Goal: Book appointment/travel/reservation

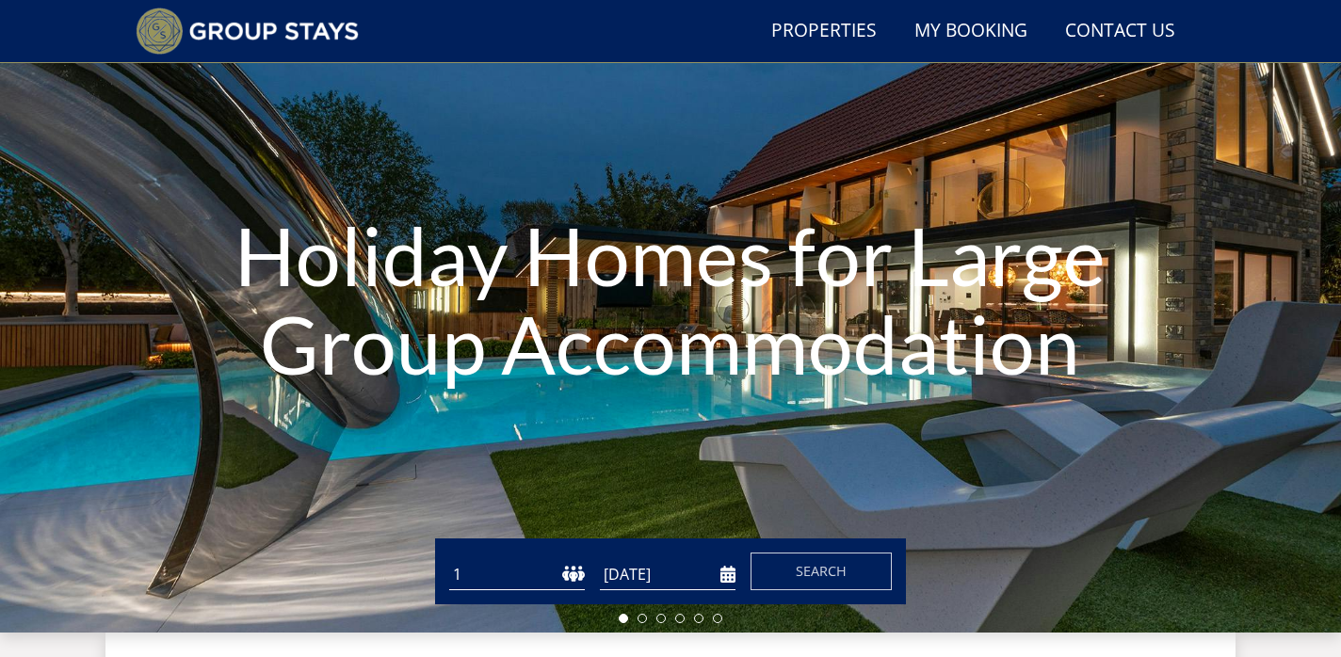
scroll to position [133, 0]
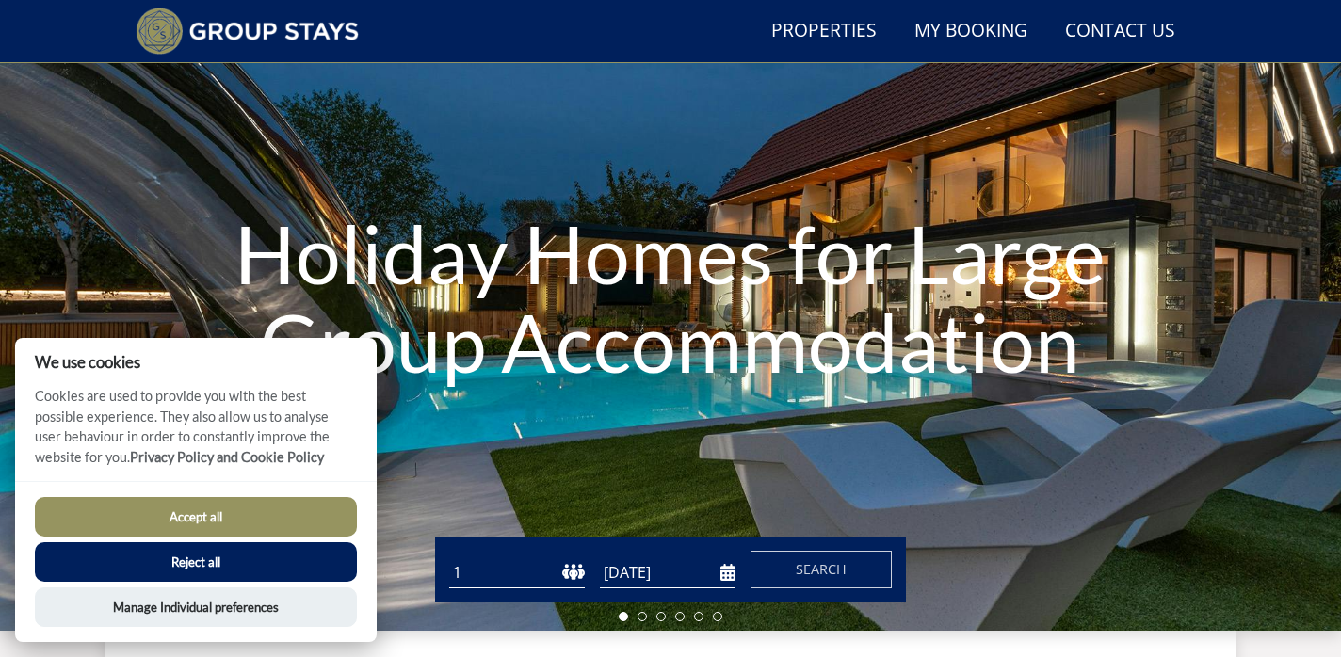
click at [220, 502] on button "Accept all" at bounding box center [196, 517] width 322 height 40
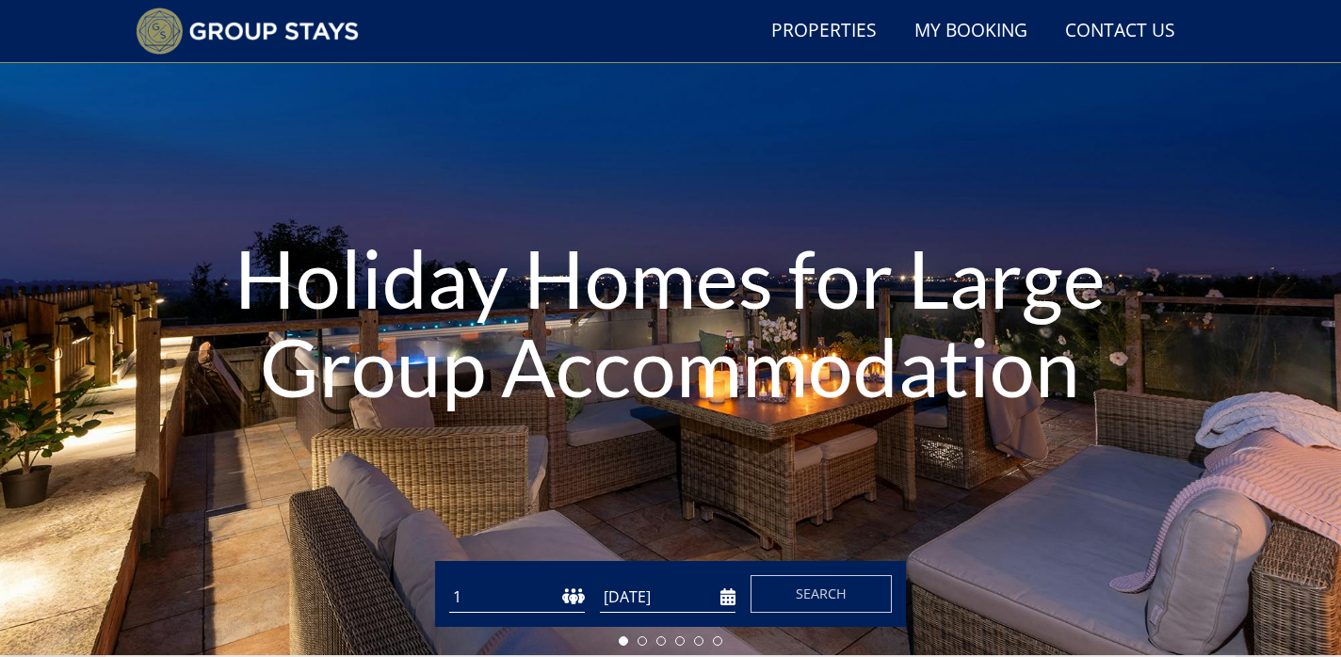
scroll to position [114, 0]
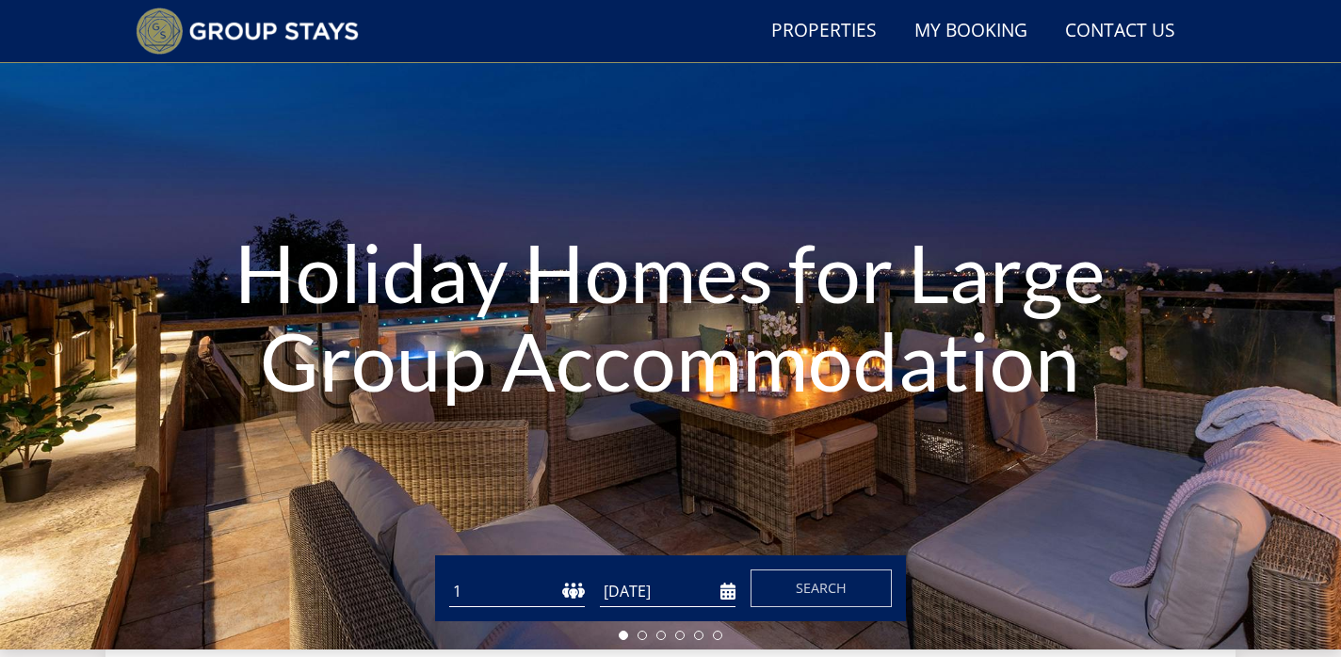
click at [726, 596] on input "[DATE]" at bounding box center [668, 591] width 136 height 31
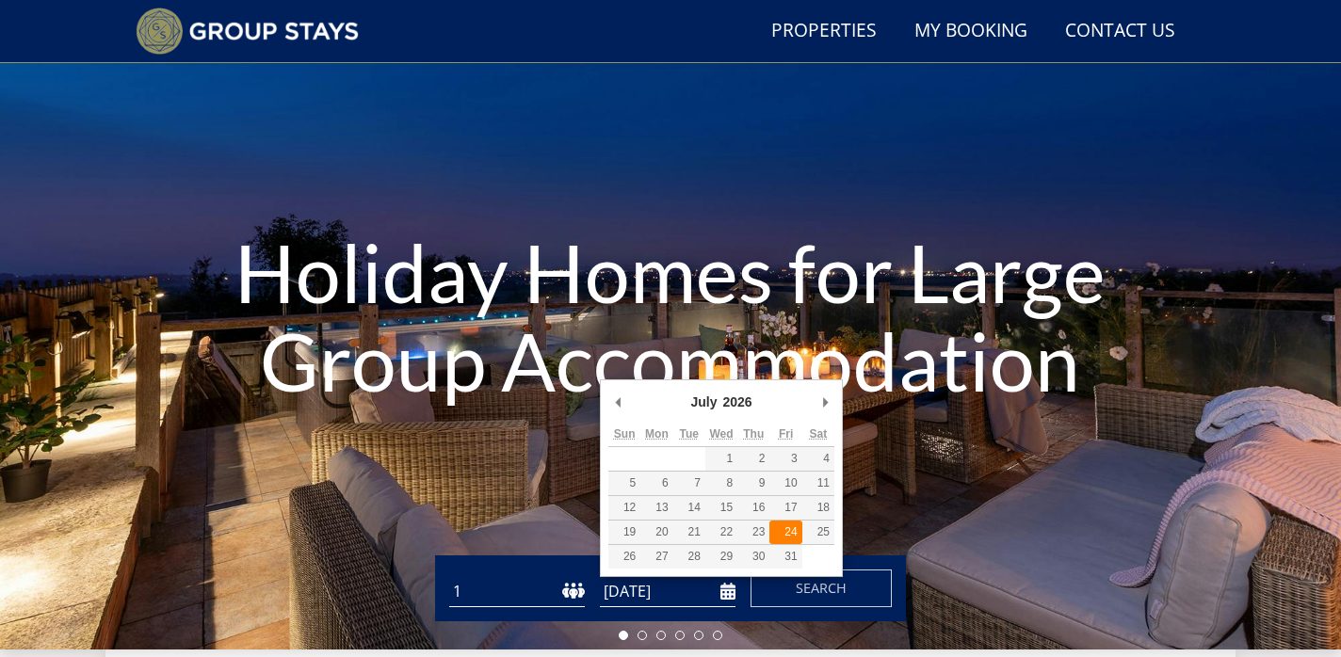
type input "[DATE]"
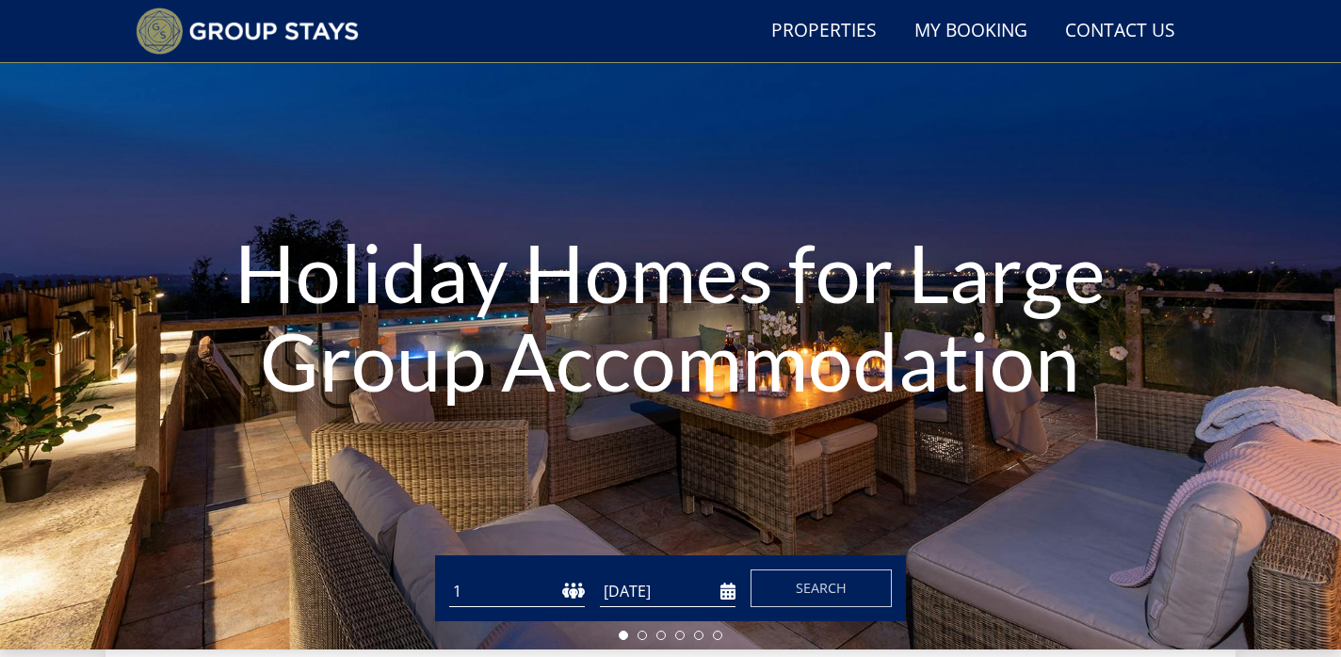
select select "23"
click at [811, 587] on span "Search" at bounding box center [821, 588] width 51 height 18
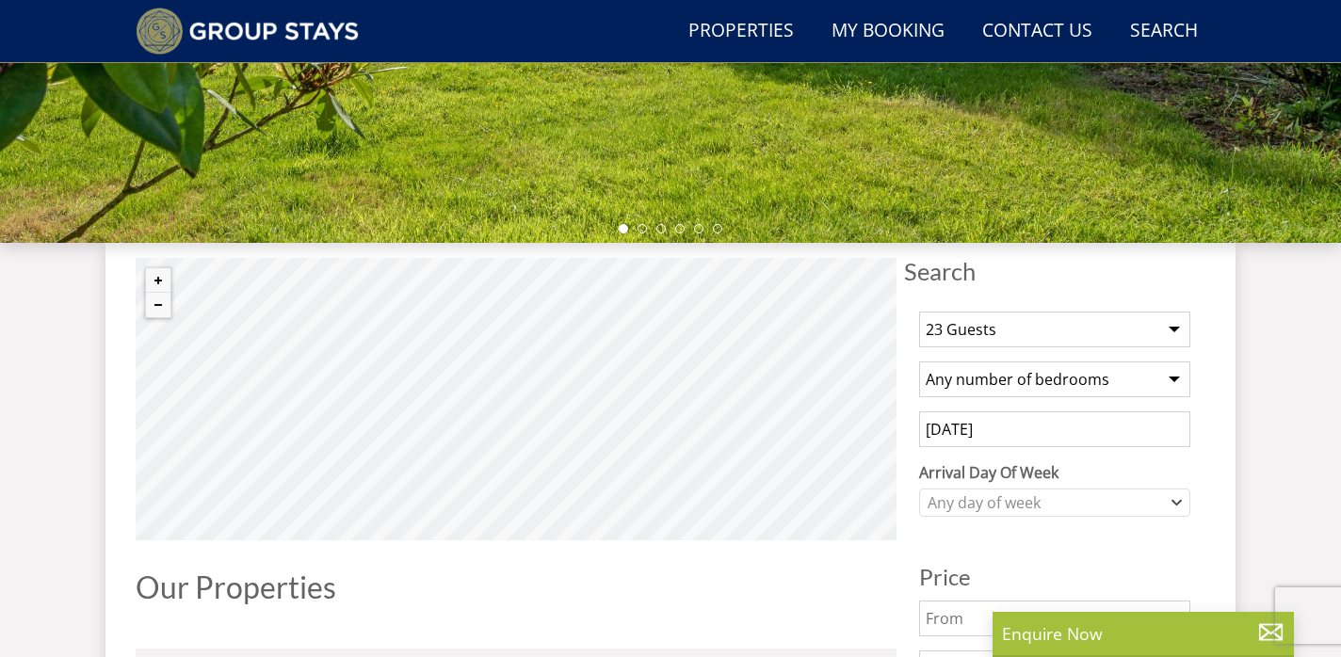
scroll to position [518, 0]
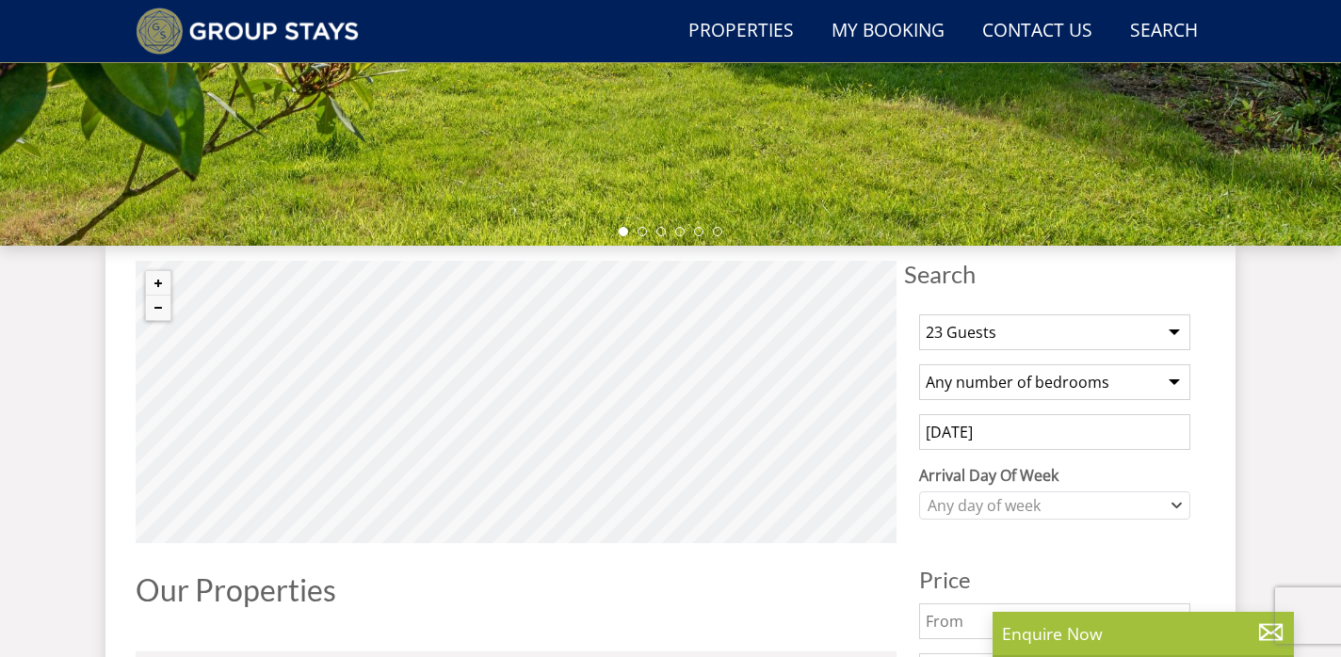
select select "13"
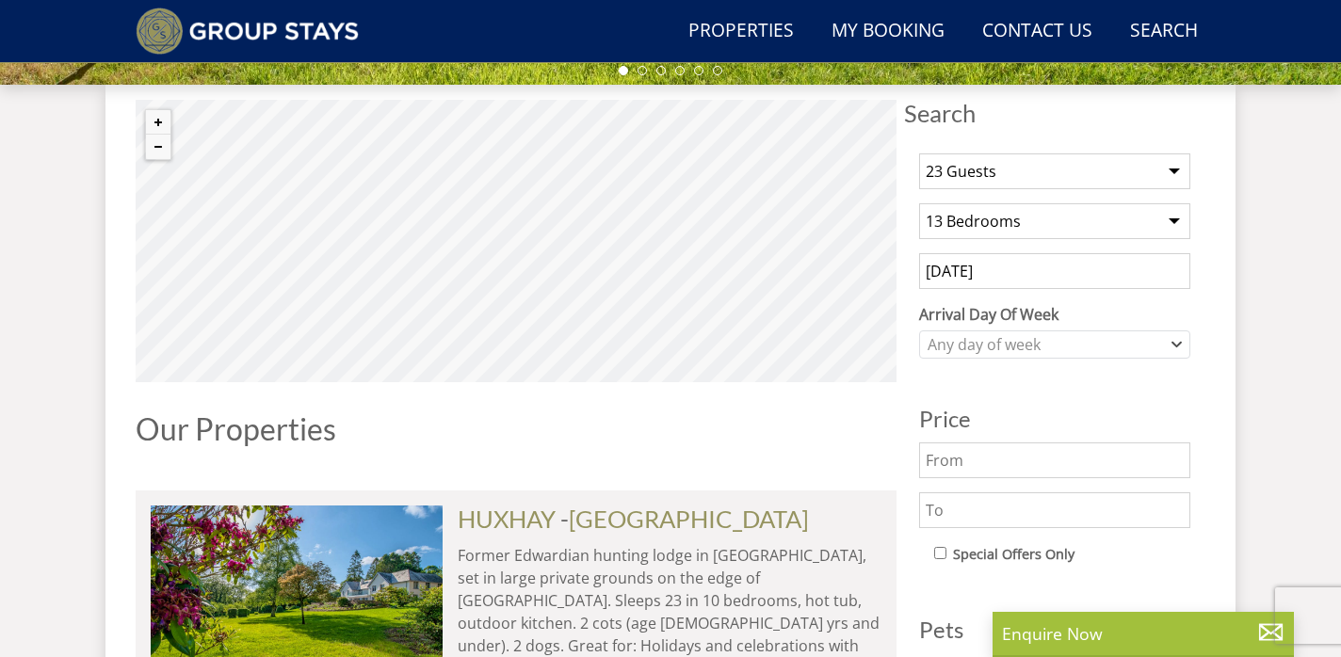
scroll to position [686, 0]
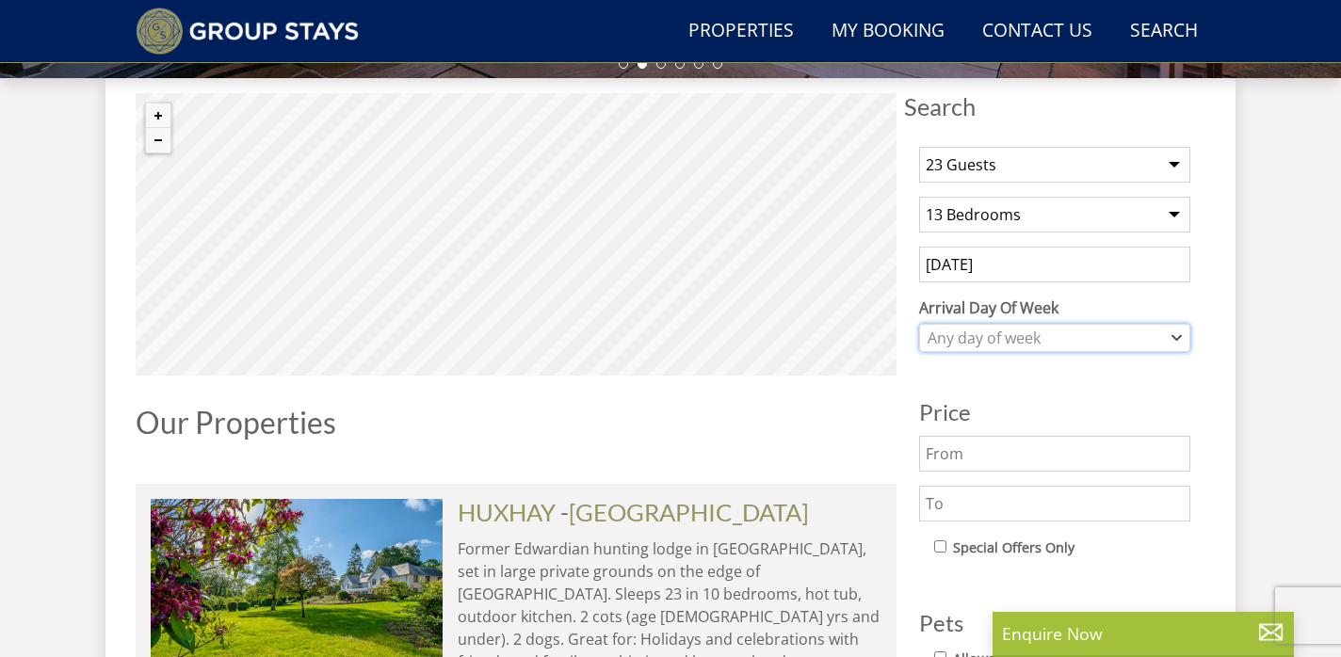
click at [1047, 348] on div "Any day of week" at bounding box center [1045, 338] width 244 height 21
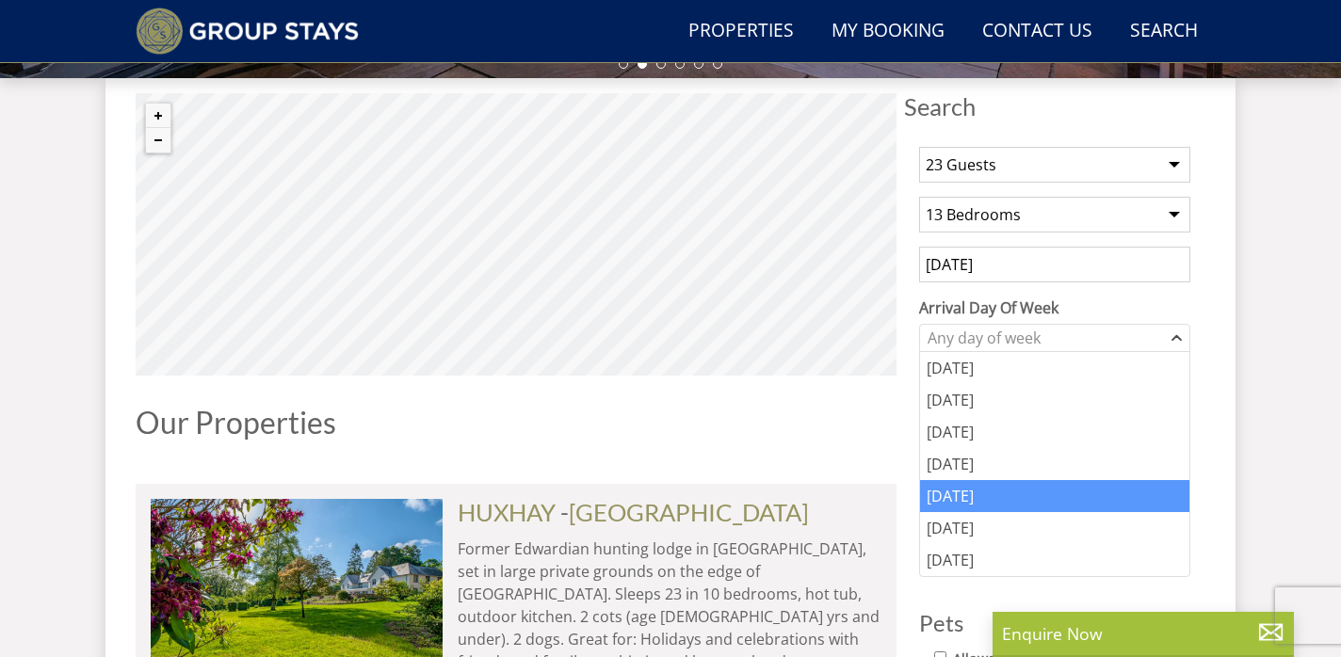
click at [984, 504] on div "[DATE]" at bounding box center [1054, 496] width 269 height 32
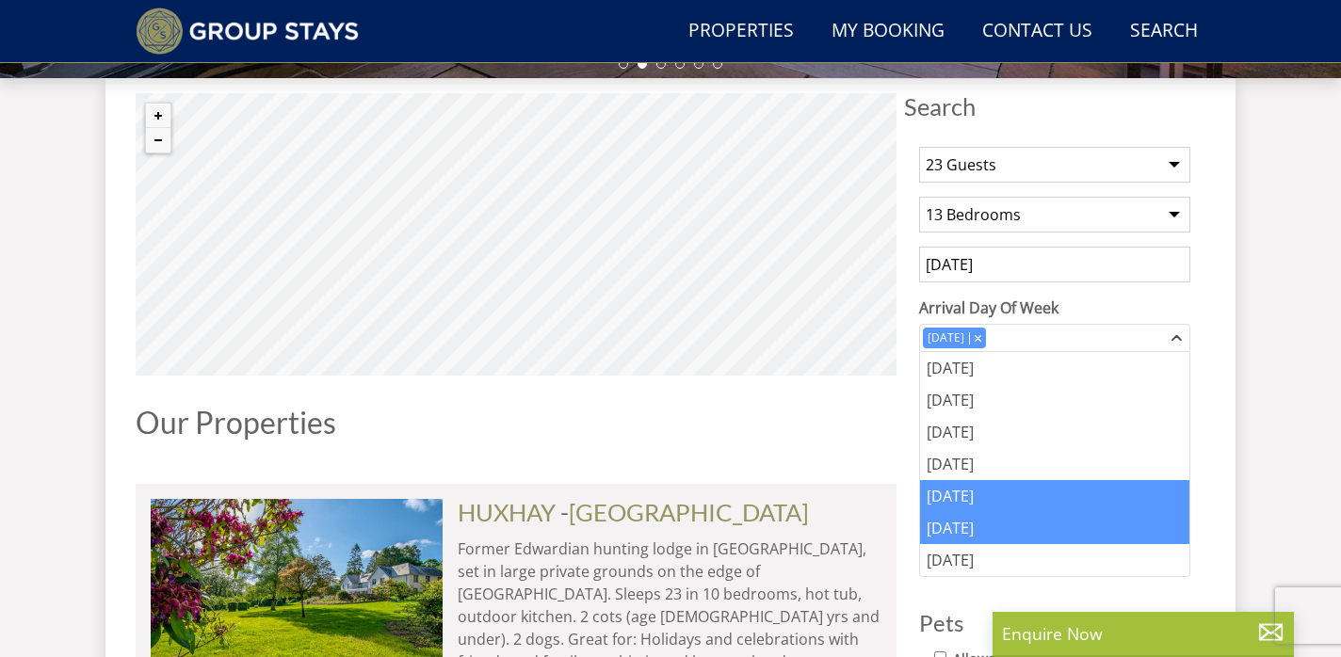
click at [981, 521] on div "[DATE]" at bounding box center [1054, 528] width 269 height 32
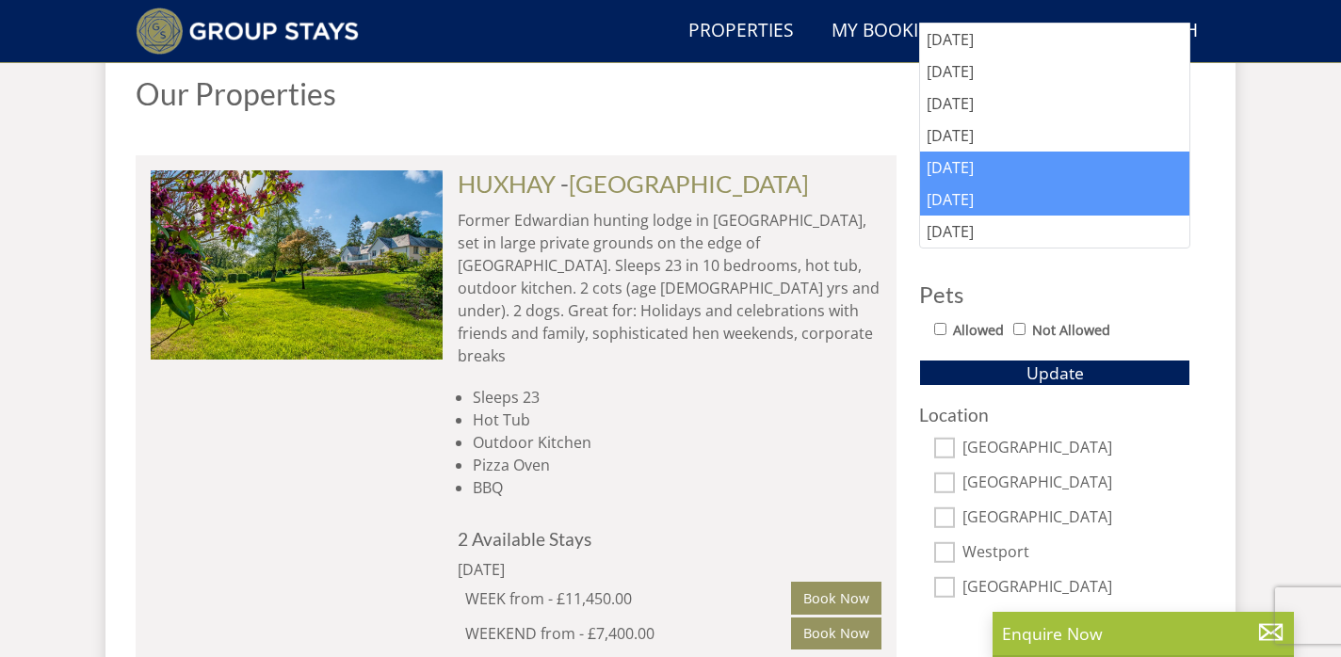
scroll to position [1037, 0]
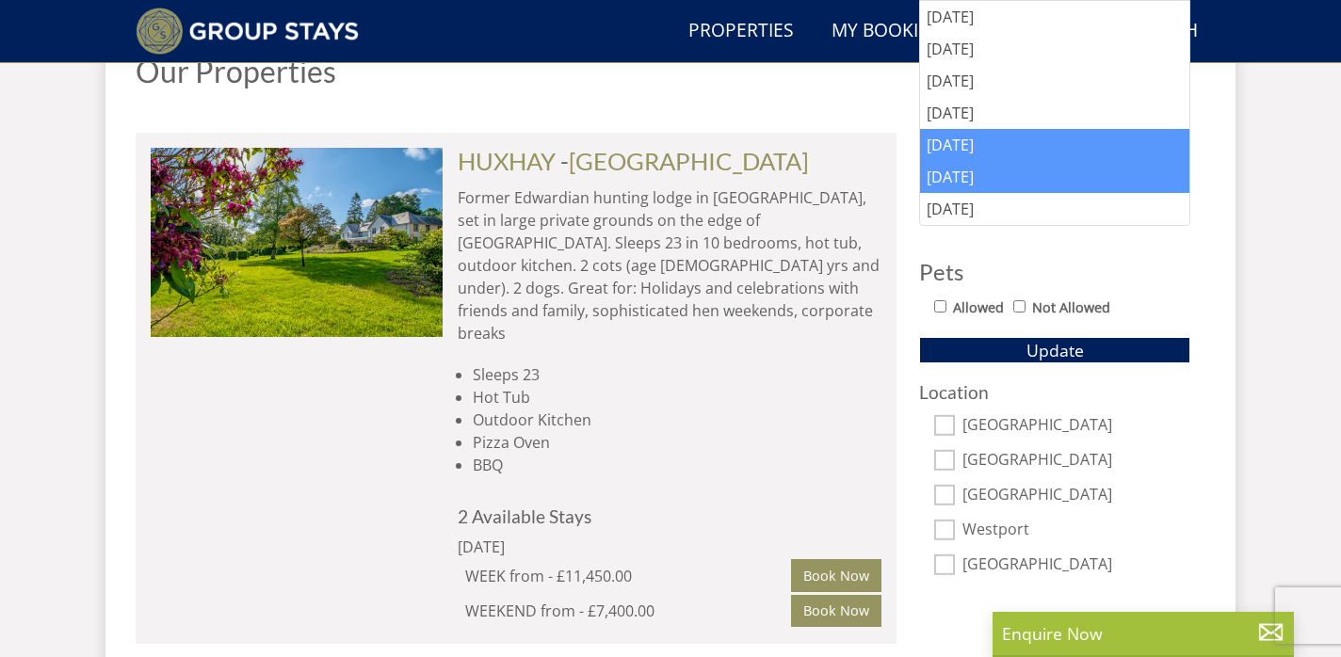
click at [941, 312] on input "Allowed" at bounding box center [940, 306] width 12 height 12
checkbox input "true"
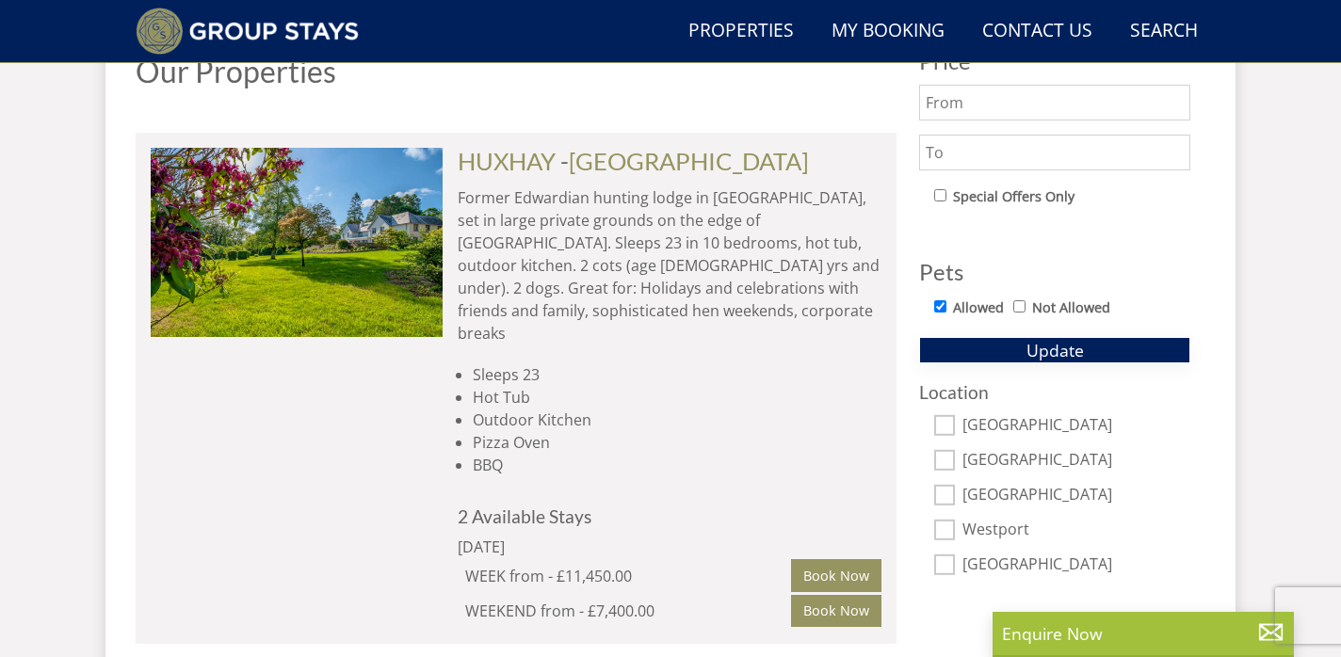
click at [951, 353] on button "Update" at bounding box center [1054, 350] width 271 height 26
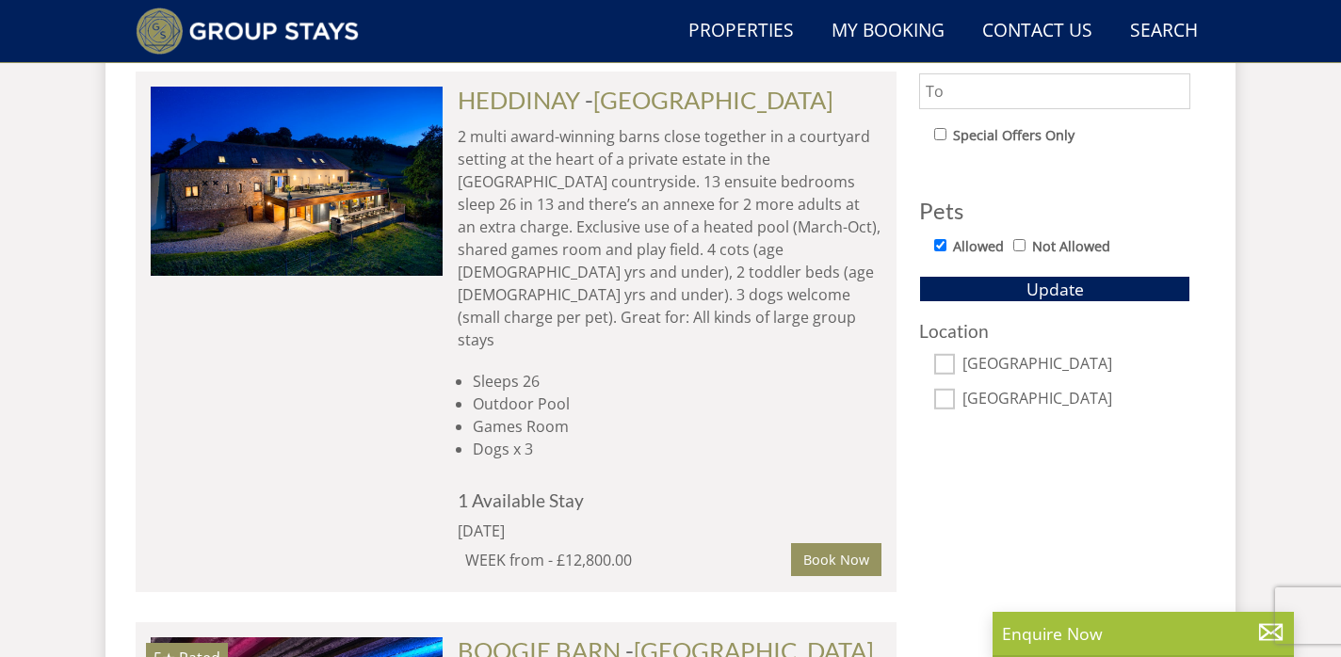
scroll to position [1096, 0]
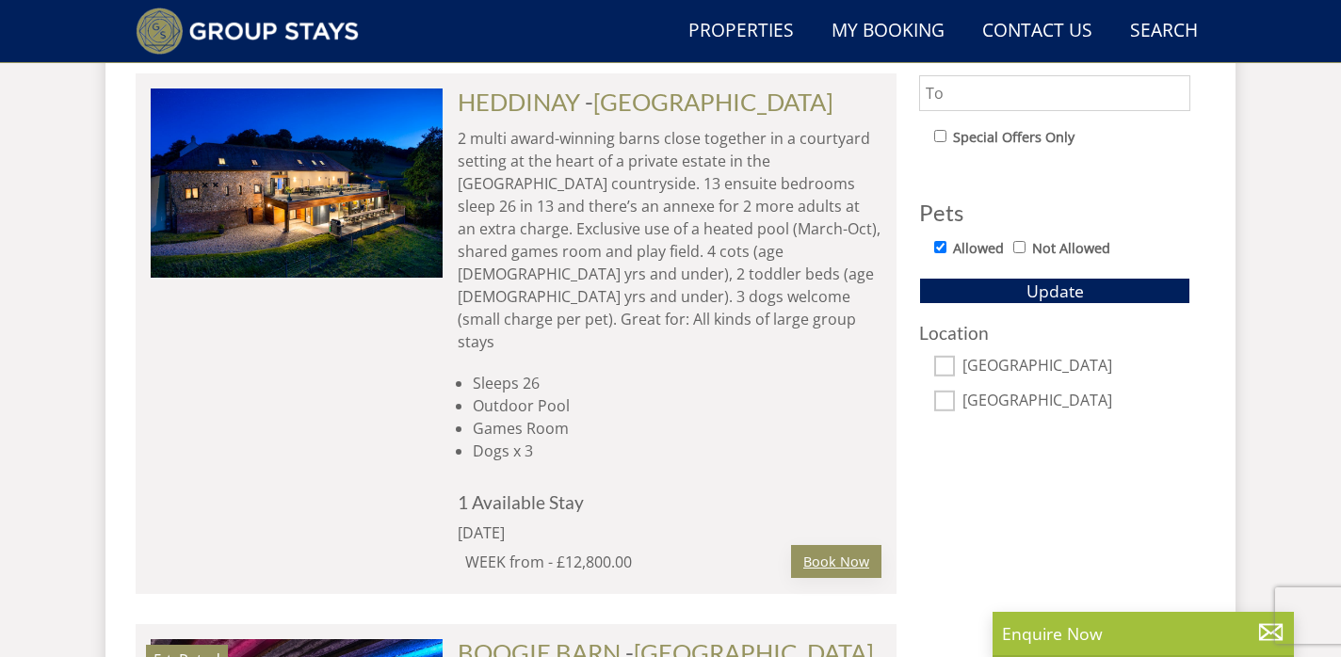
click at [826, 545] on link "Book Now" at bounding box center [836, 561] width 90 height 32
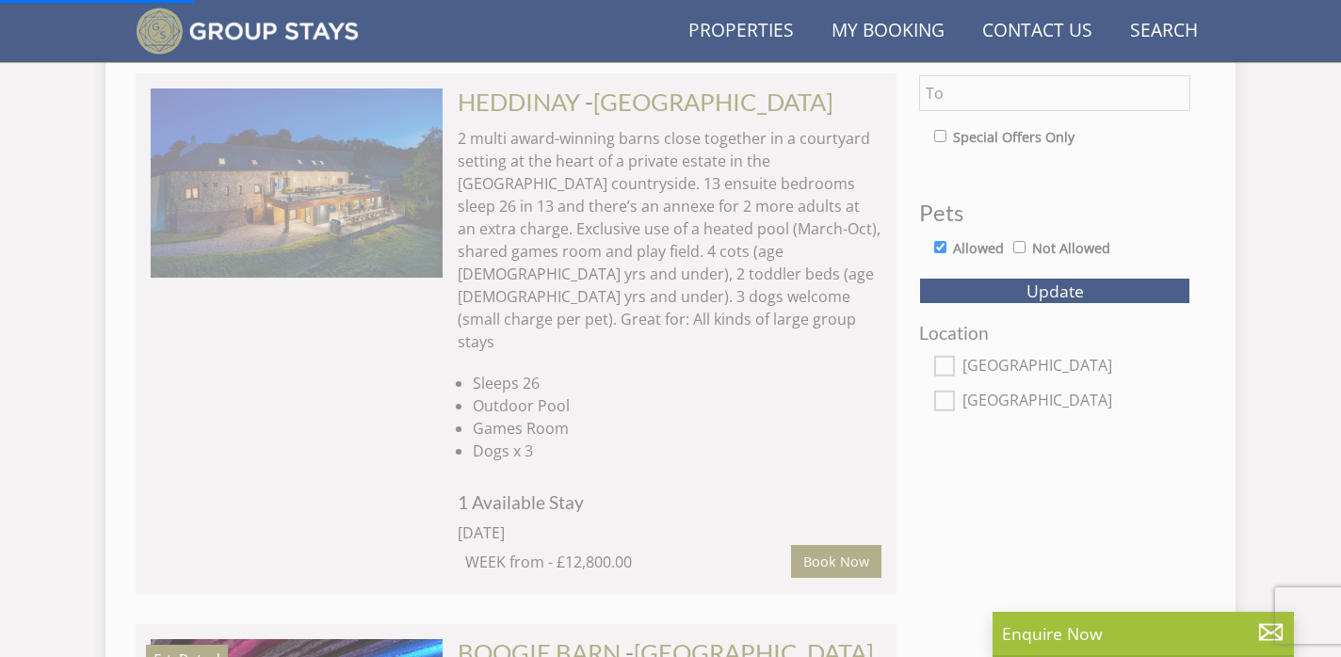
click at [366, 202] on img at bounding box center [297, 183] width 292 height 188
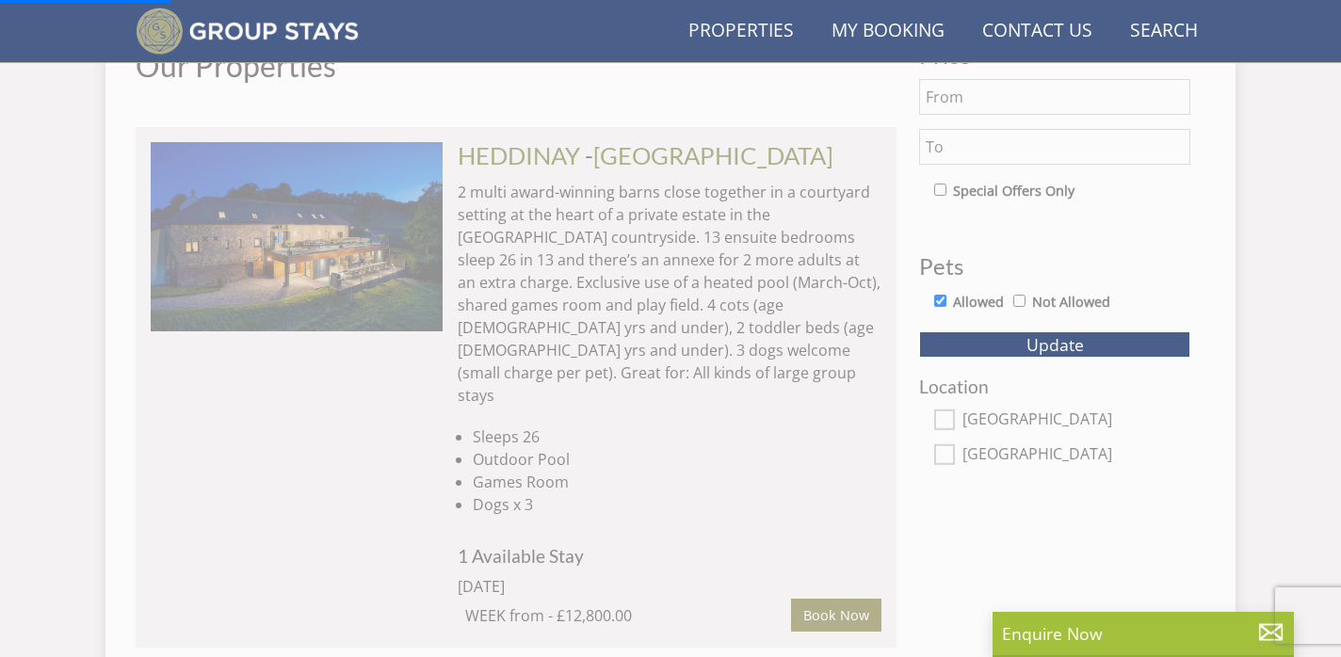
scroll to position [984, 0]
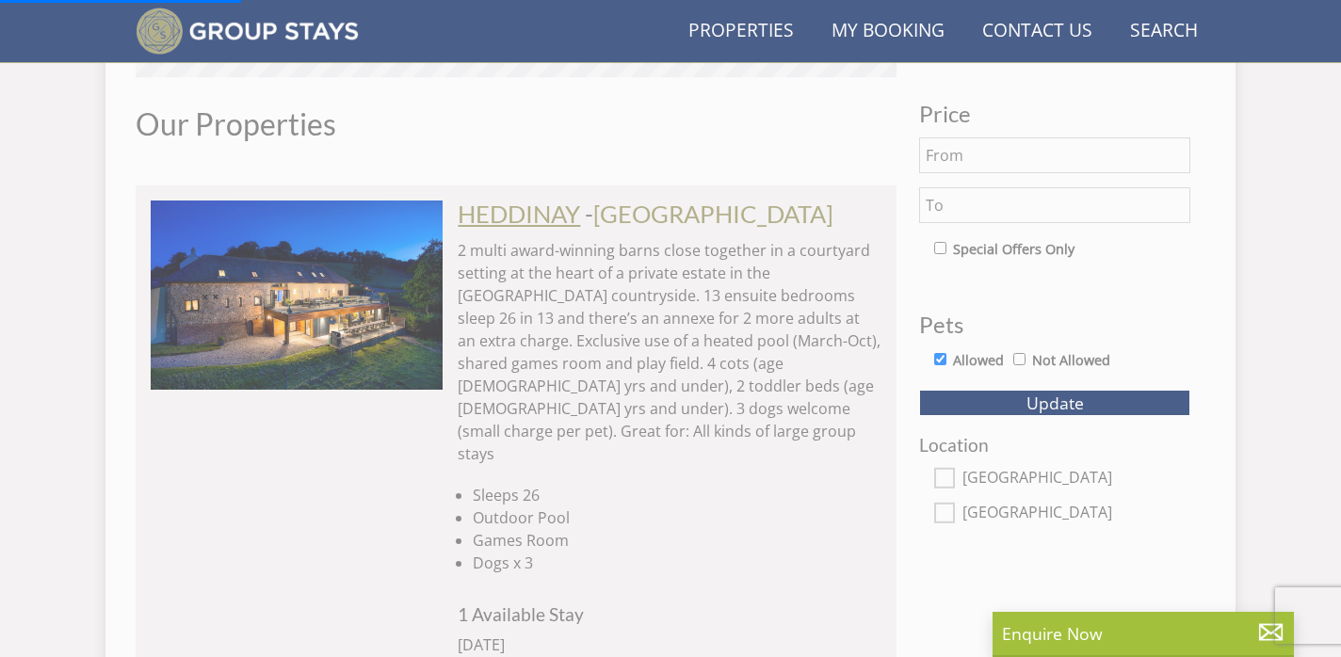
click at [532, 219] on link "HEDDINAY" at bounding box center [519, 214] width 122 height 28
select select "23"
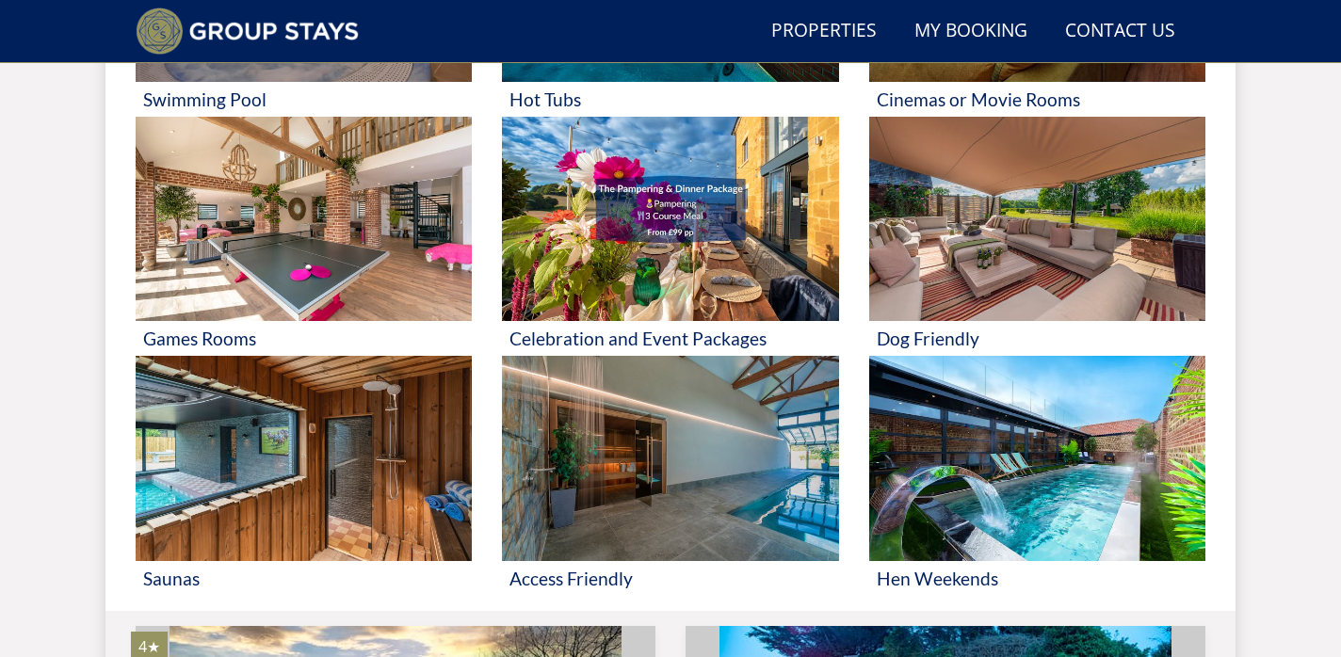
scroll to position [114, 0]
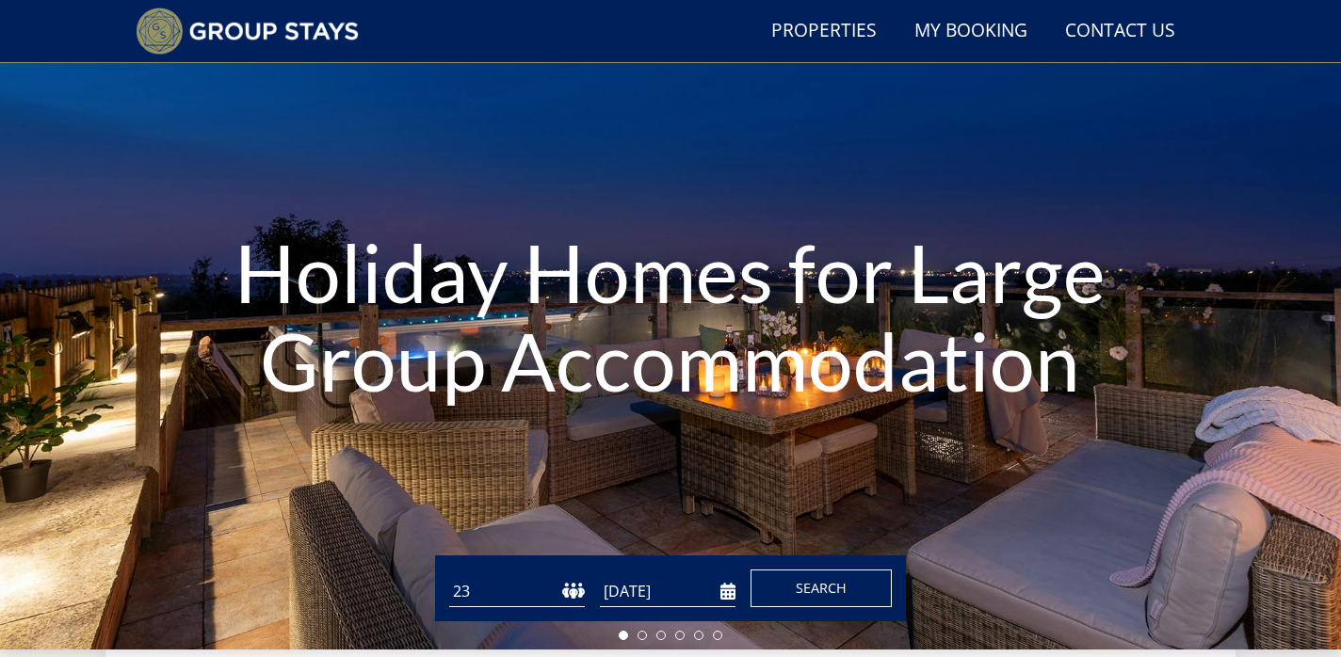
click at [822, 574] on button "Search" at bounding box center [821, 589] width 141 height 38
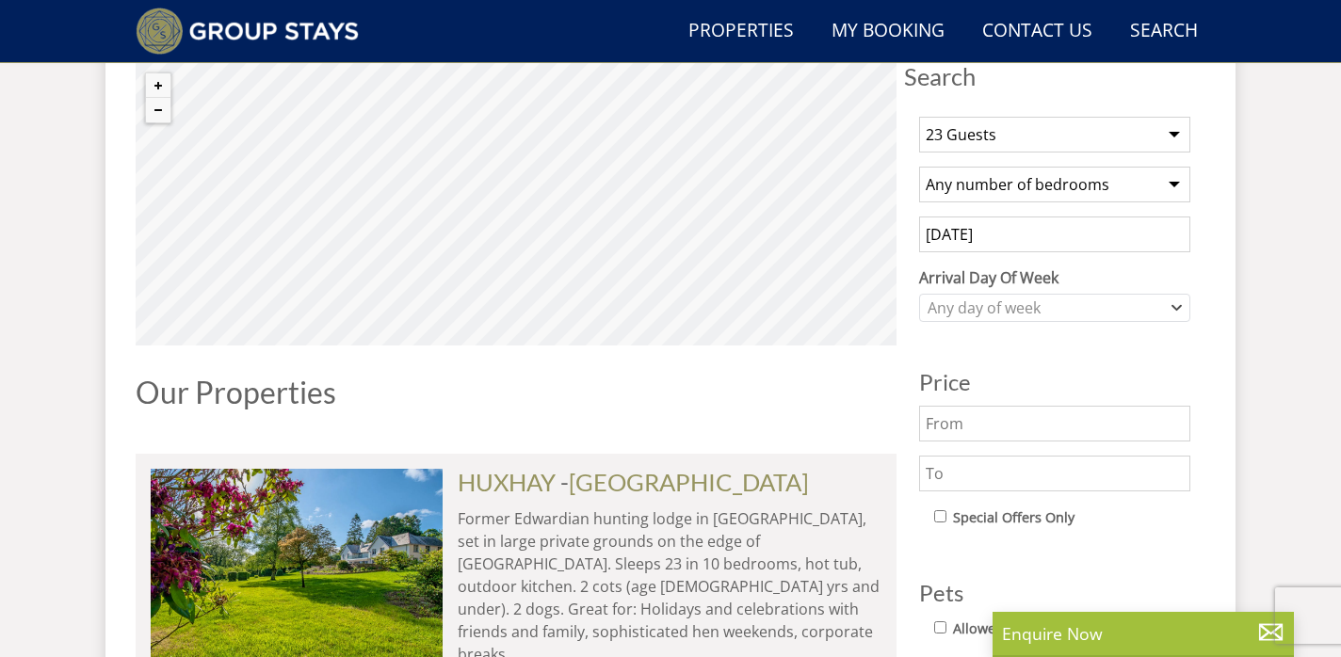
scroll to position [716, 0]
select select "13"
click at [1020, 313] on div "Any day of week" at bounding box center [1045, 308] width 244 height 21
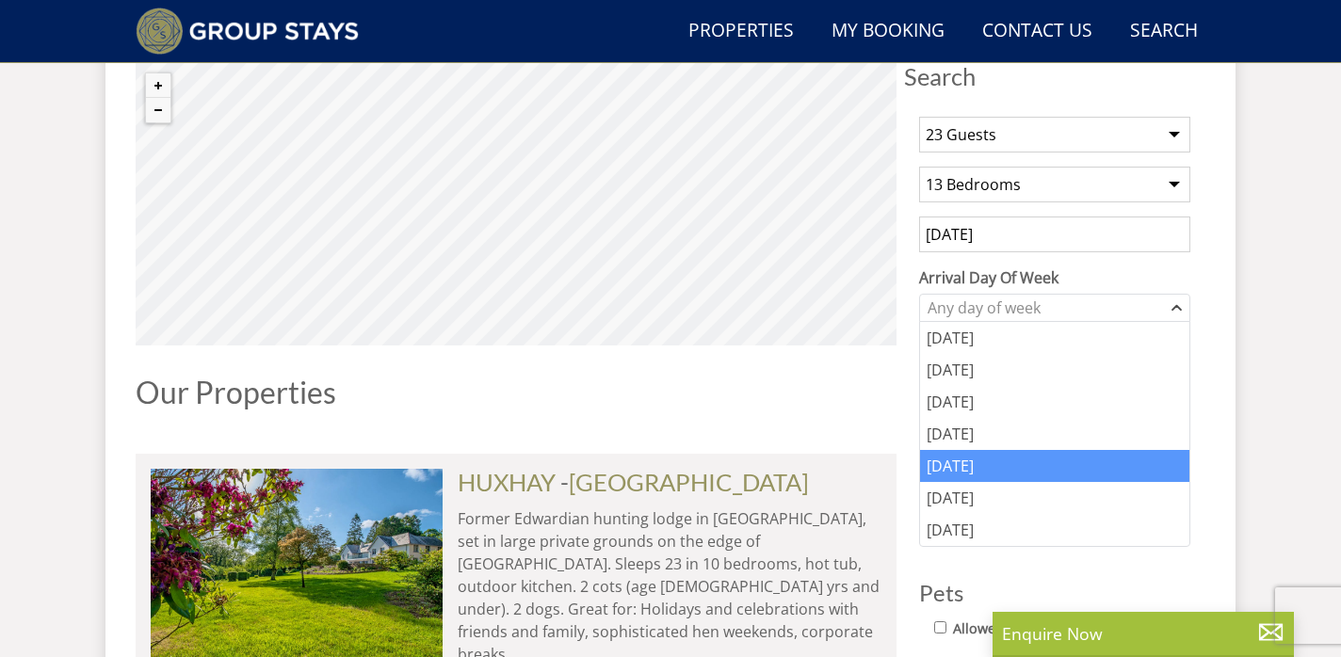
click at [993, 477] on div "[DATE]" at bounding box center [1054, 466] width 269 height 32
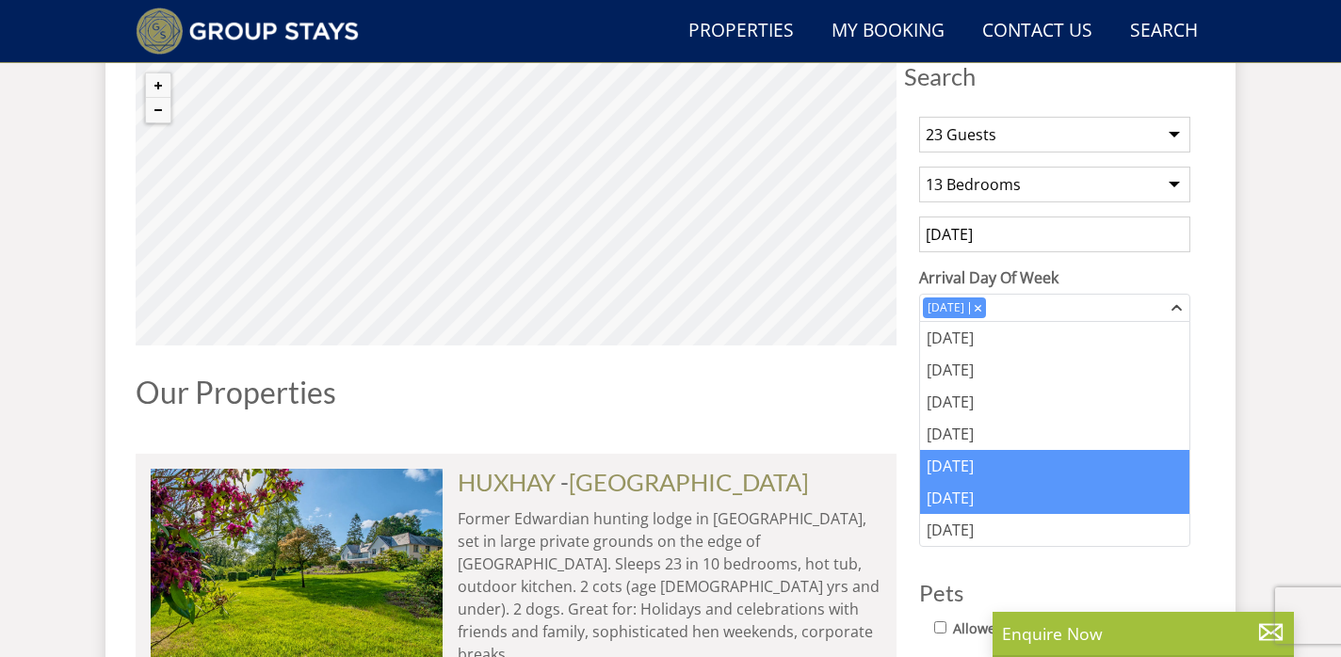
click at [985, 499] on div "[DATE]" at bounding box center [1054, 498] width 269 height 32
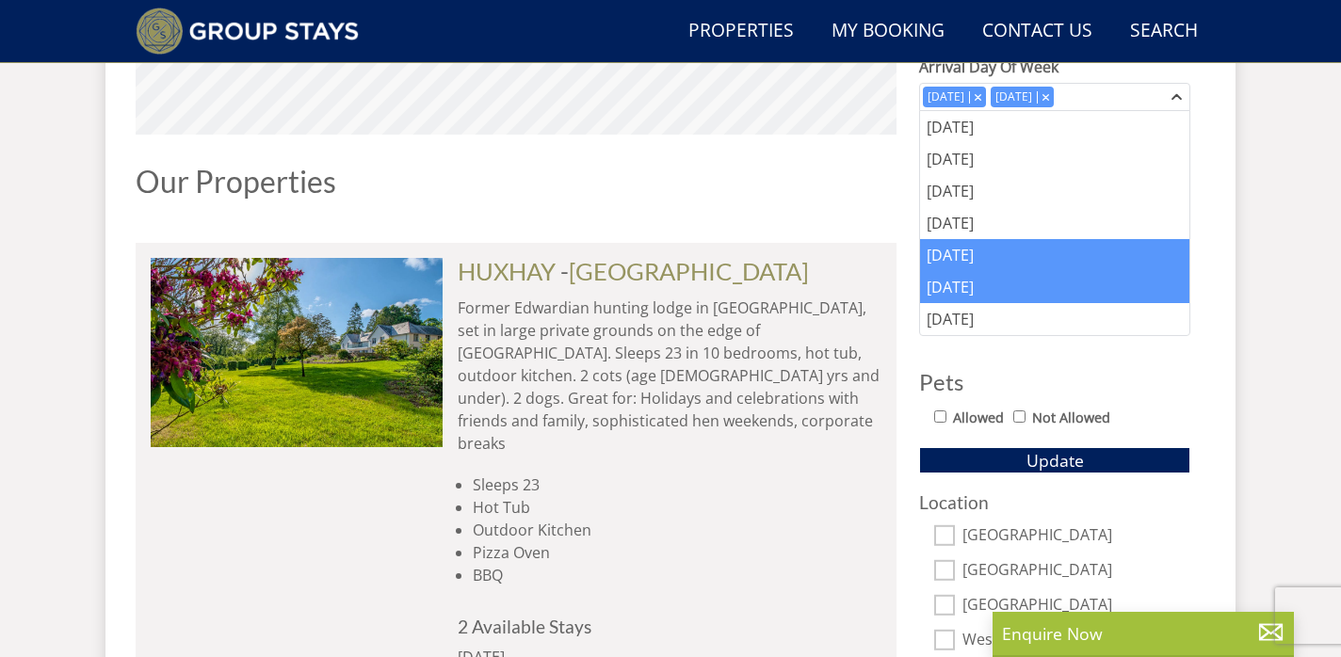
scroll to position [929, 0]
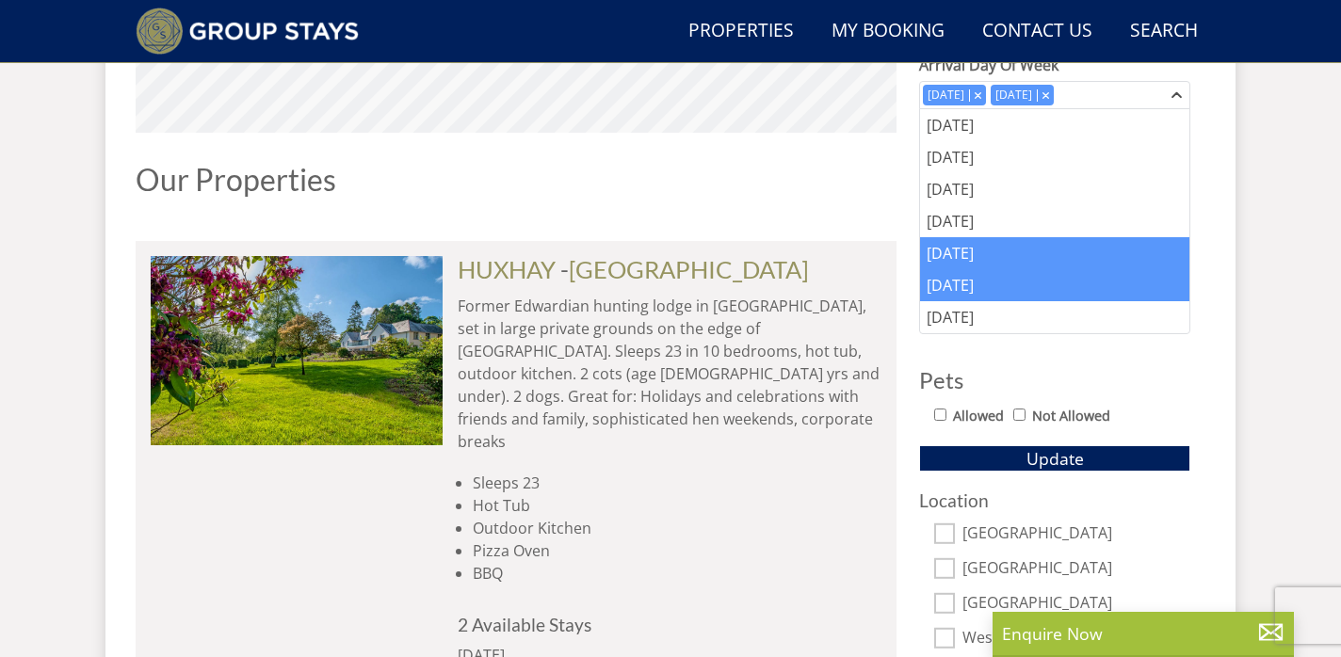
click at [943, 418] on input "Allowed" at bounding box center [940, 415] width 12 height 12
checkbox input "true"
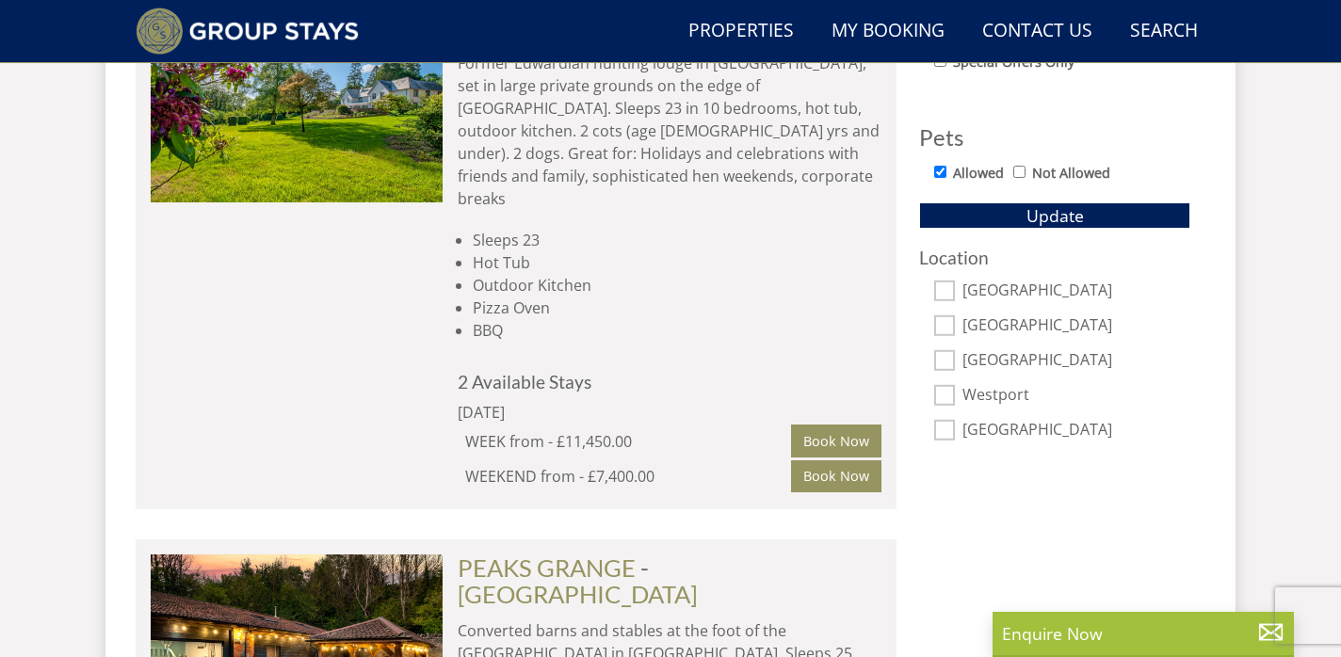
scroll to position [1173, 0]
click at [970, 217] on button "Update" at bounding box center [1054, 215] width 271 height 26
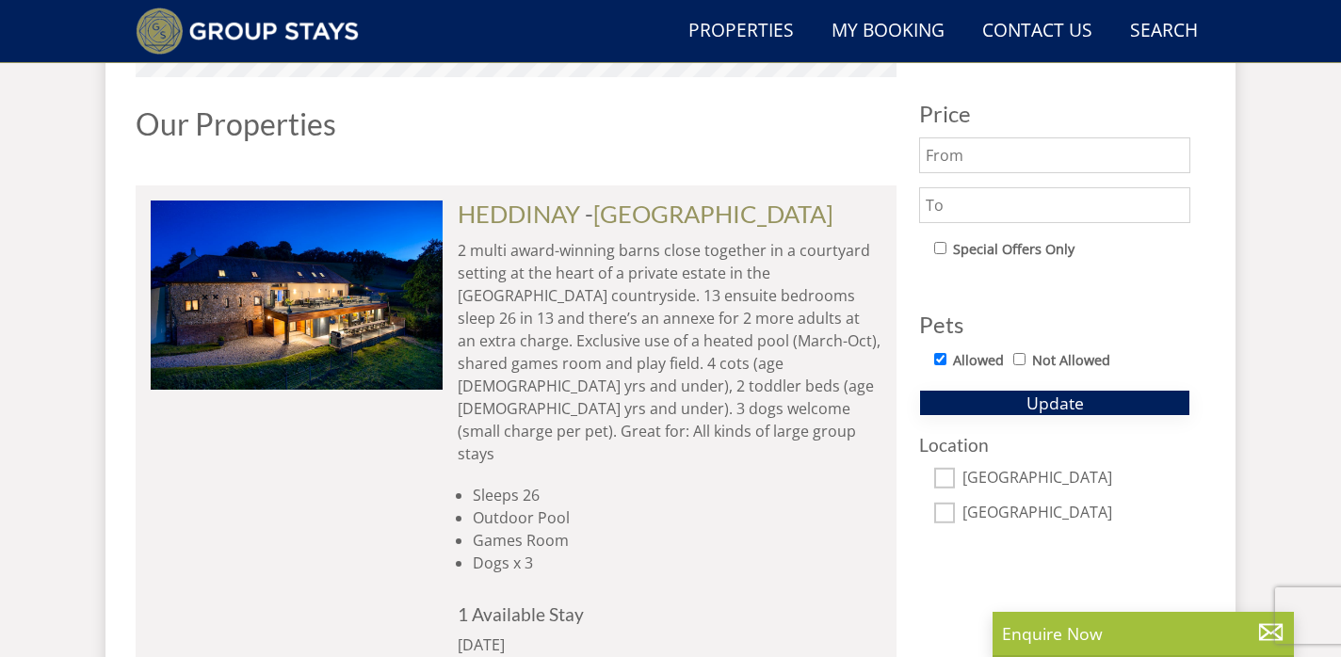
scroll to position [980, 0]
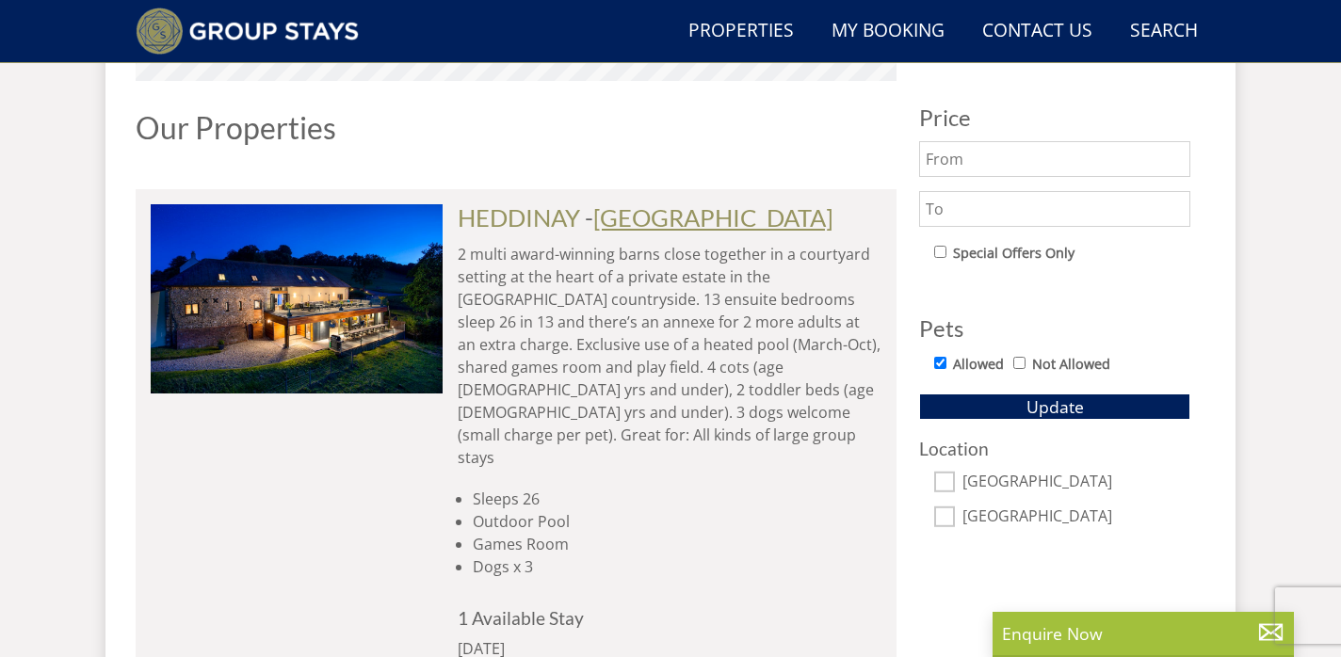
click at [647, 219] on link "[GEOGRAPHIC_DATA]" at bounding box center [713, 217] width 240 height 28
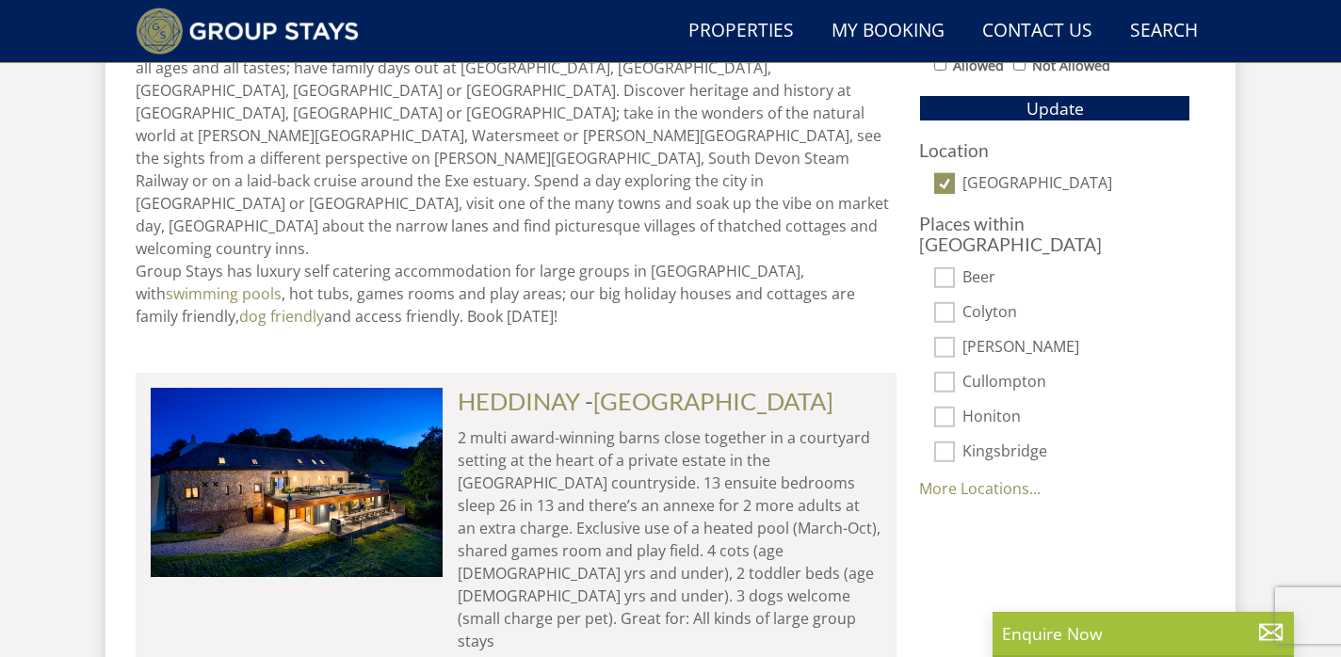
scroll to position [1379, 0]
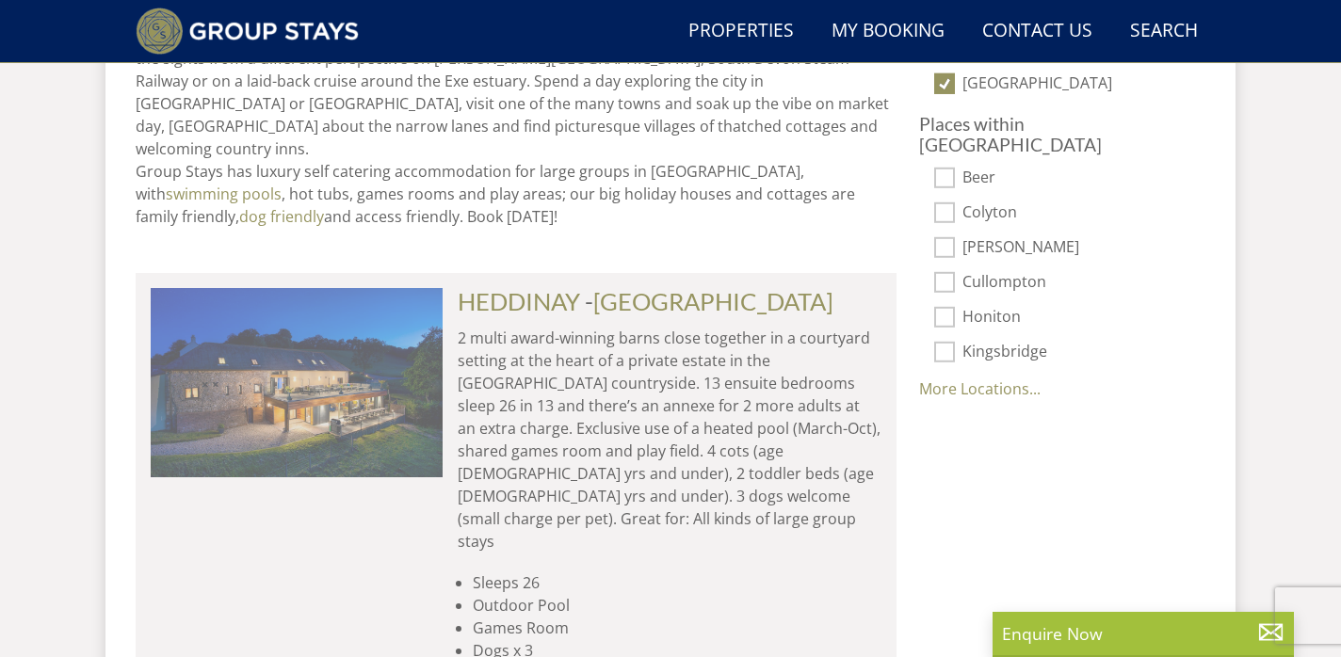
click at [295, 347] on img at bounding box center [297, 382] width 292 height 188
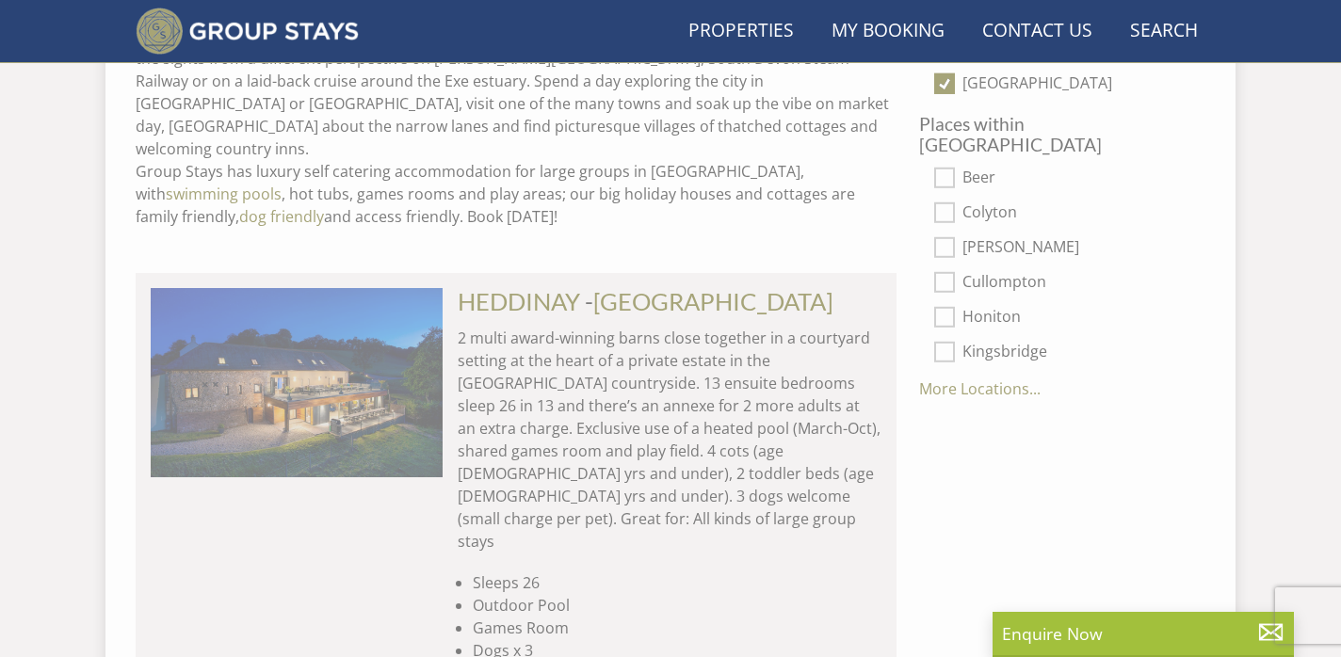
click at [295, 347] on img at bounding box center [297, 382] width 292 height 188
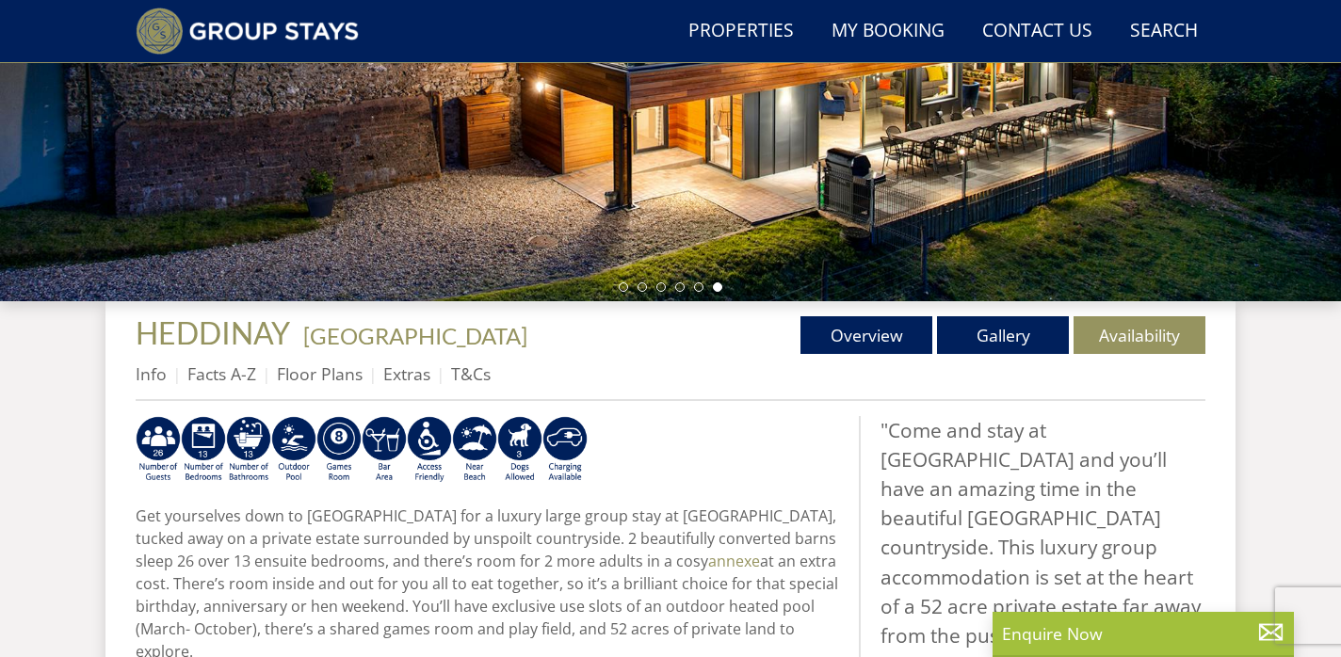
scroll to position [395, 0]
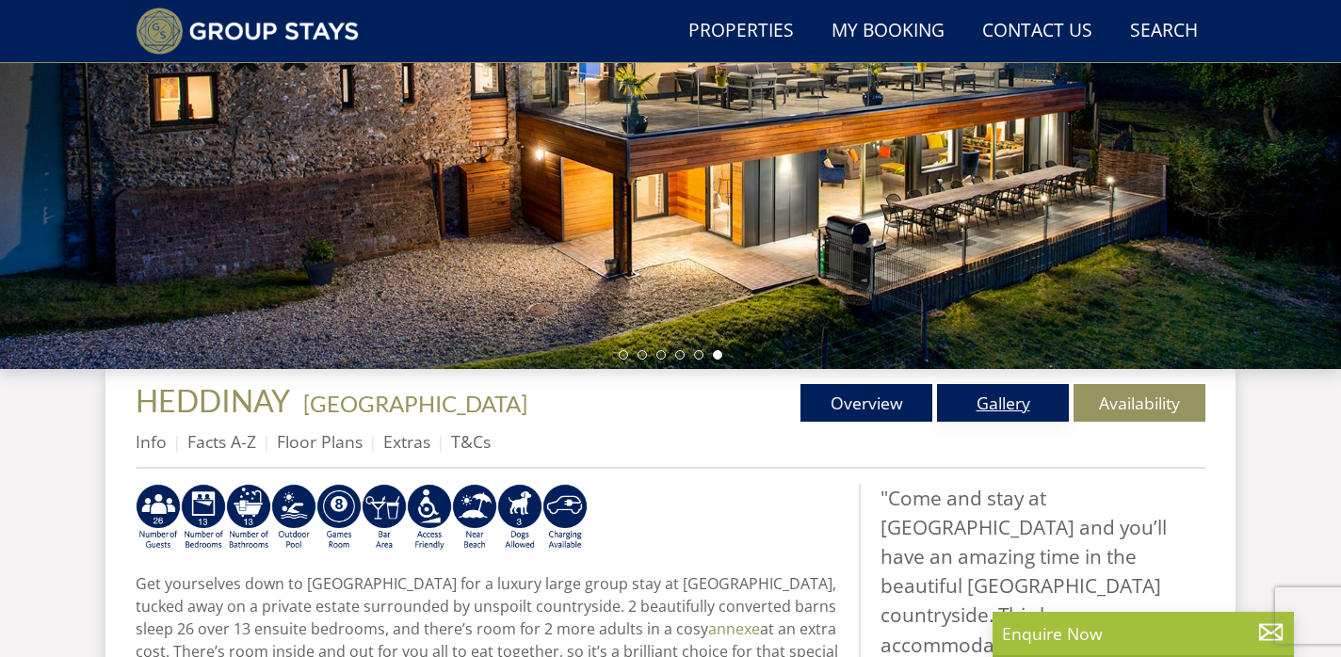
click at [991, 389] on link "Gallery" at bounding box center [1003, 403] width 132 height 38
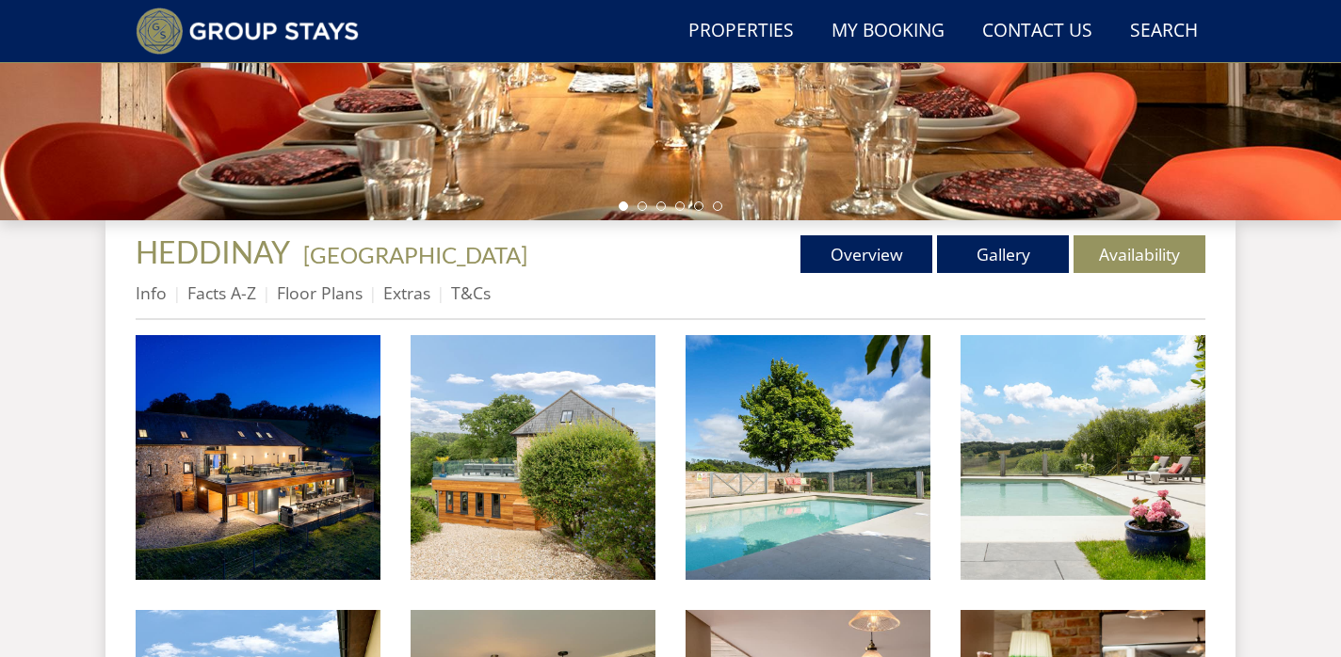
scroll to position [544, 0]
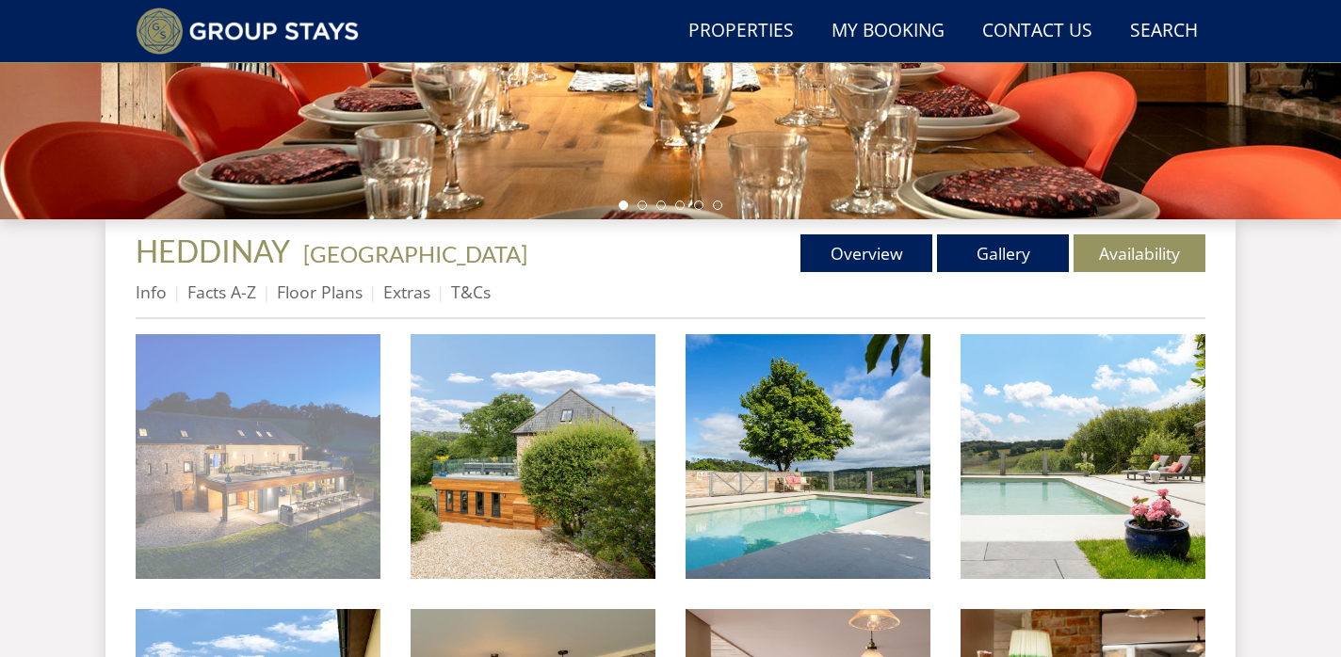
click at [211, 458] on img at bounding box center [258, 456] width 245 height 245
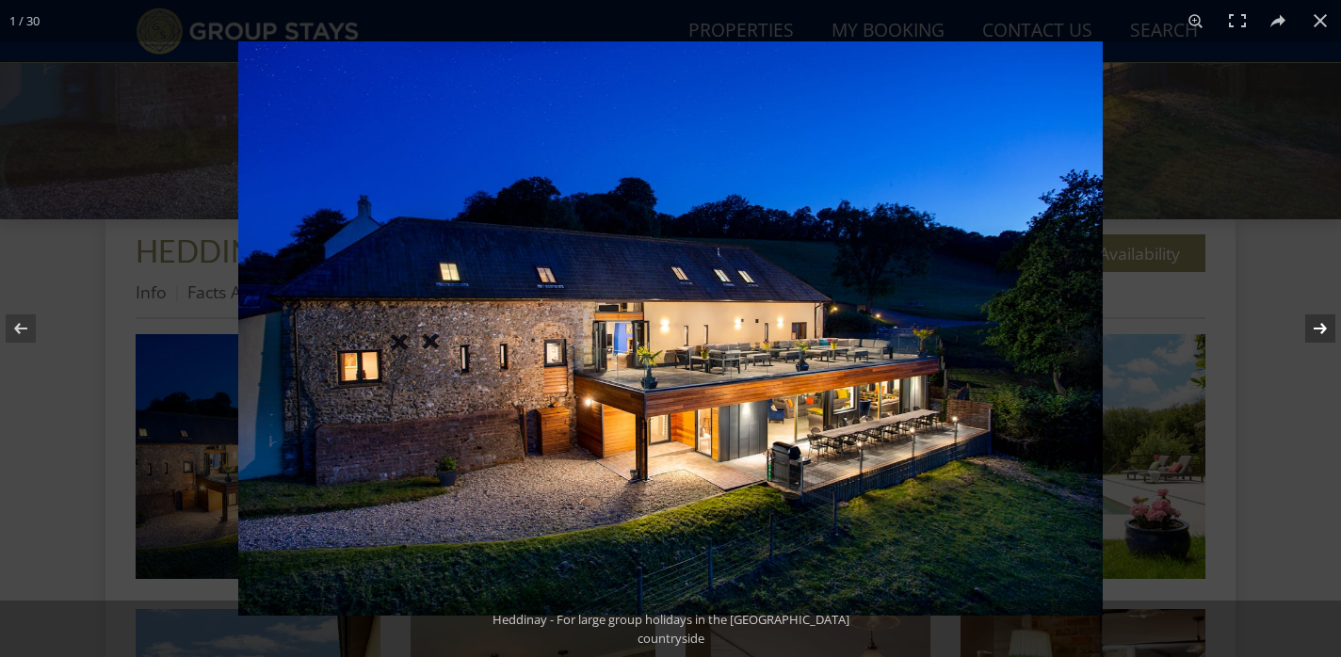
click at [1324, 327] on button at bounding box center [1308, 329] width 66 height 94
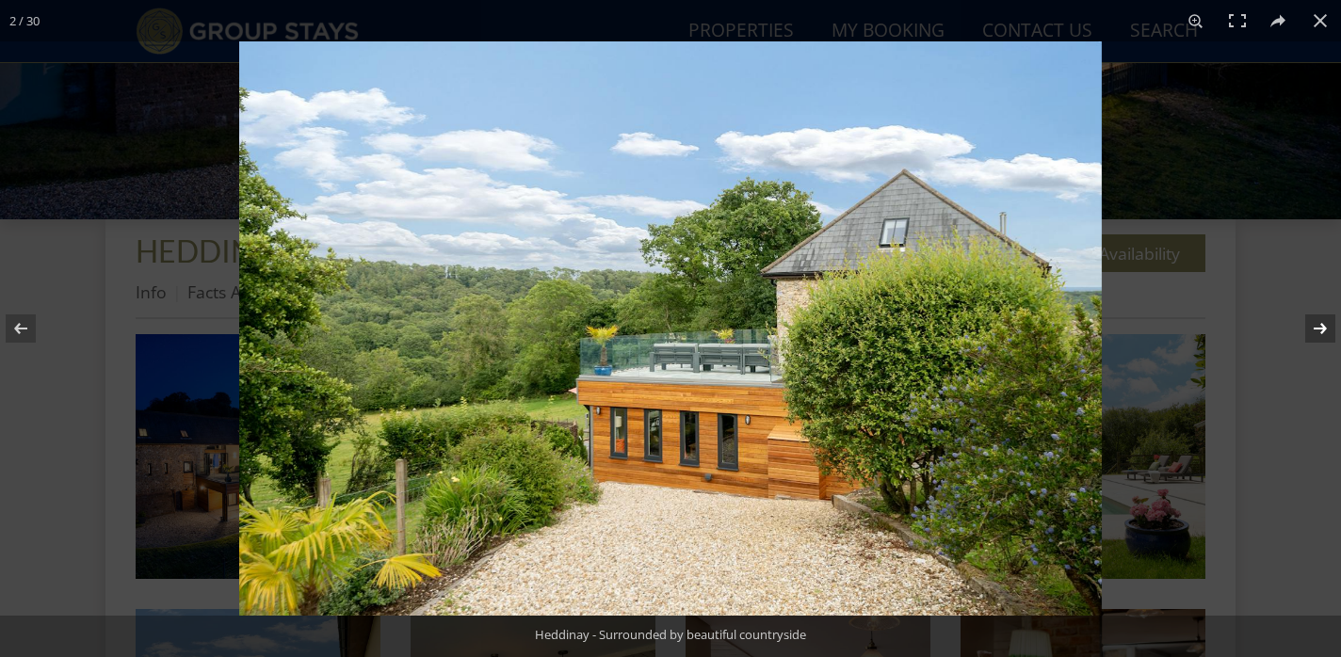
click at [1324, 327] on button at bounding box center [1308, 329] width 66 height 94
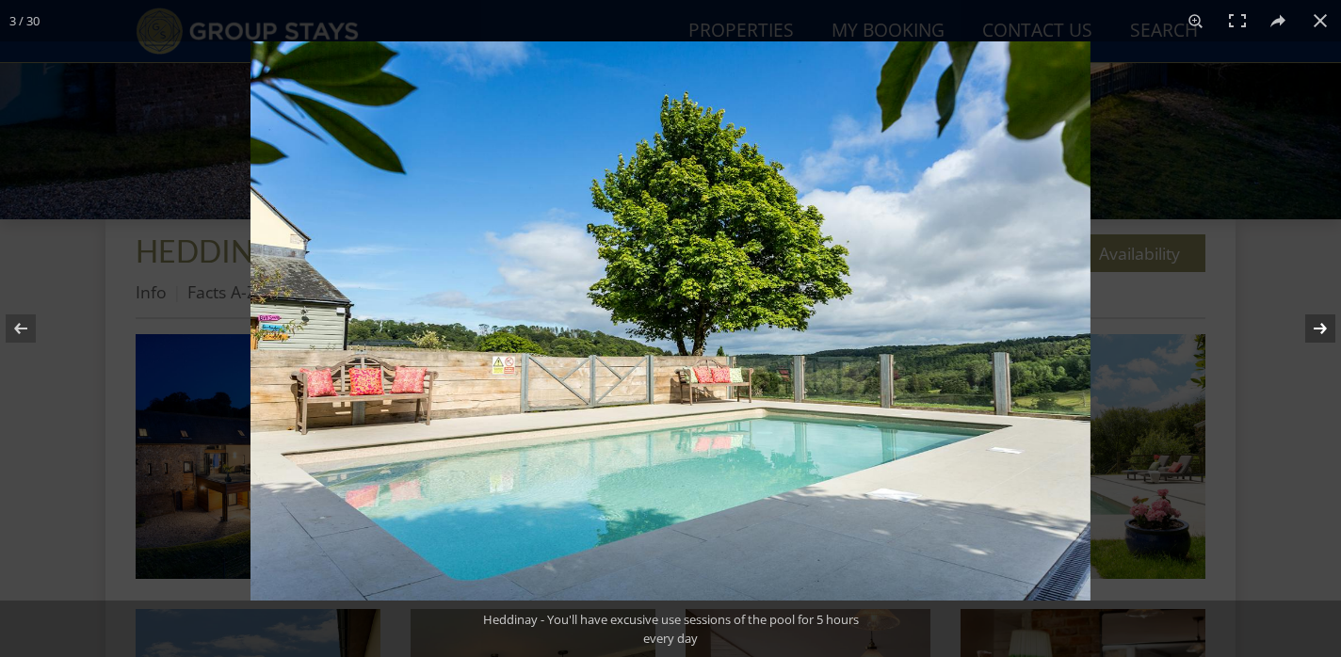
click at [1324, 327] on button at bounding box center [1308, 329] width 66 height 94
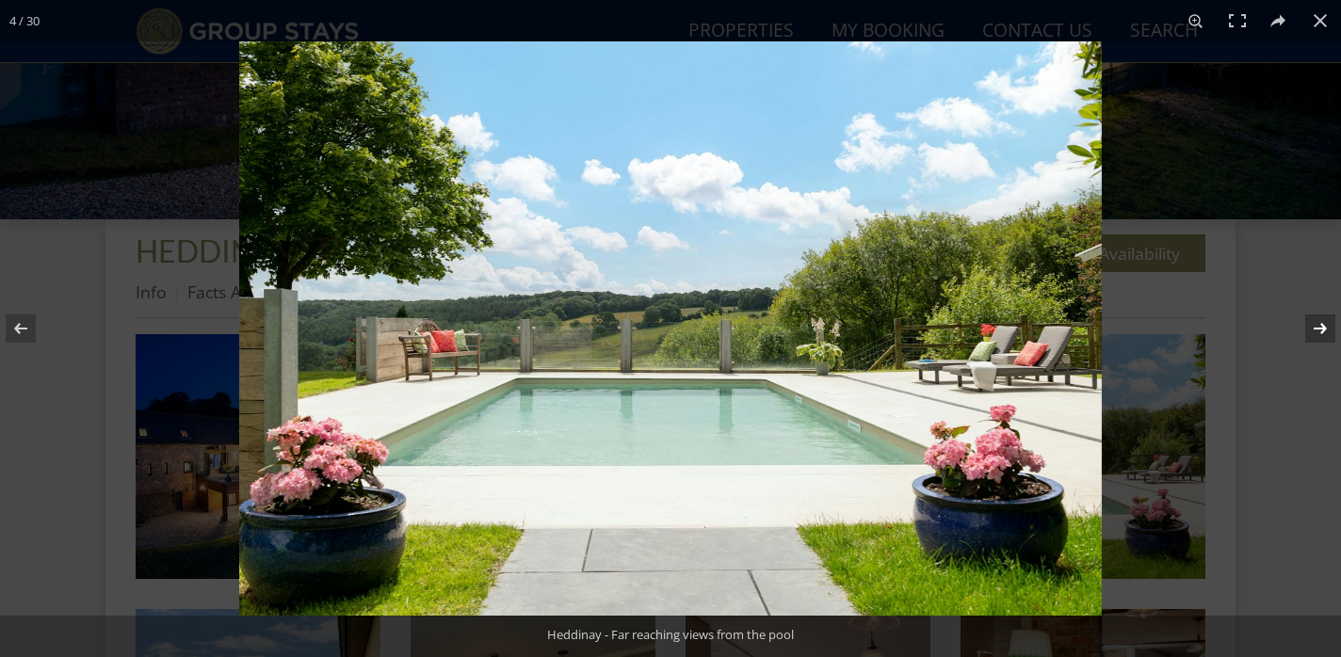
click at [1324, 328] on button at bounding box center [1308, 329] width 66 height 94
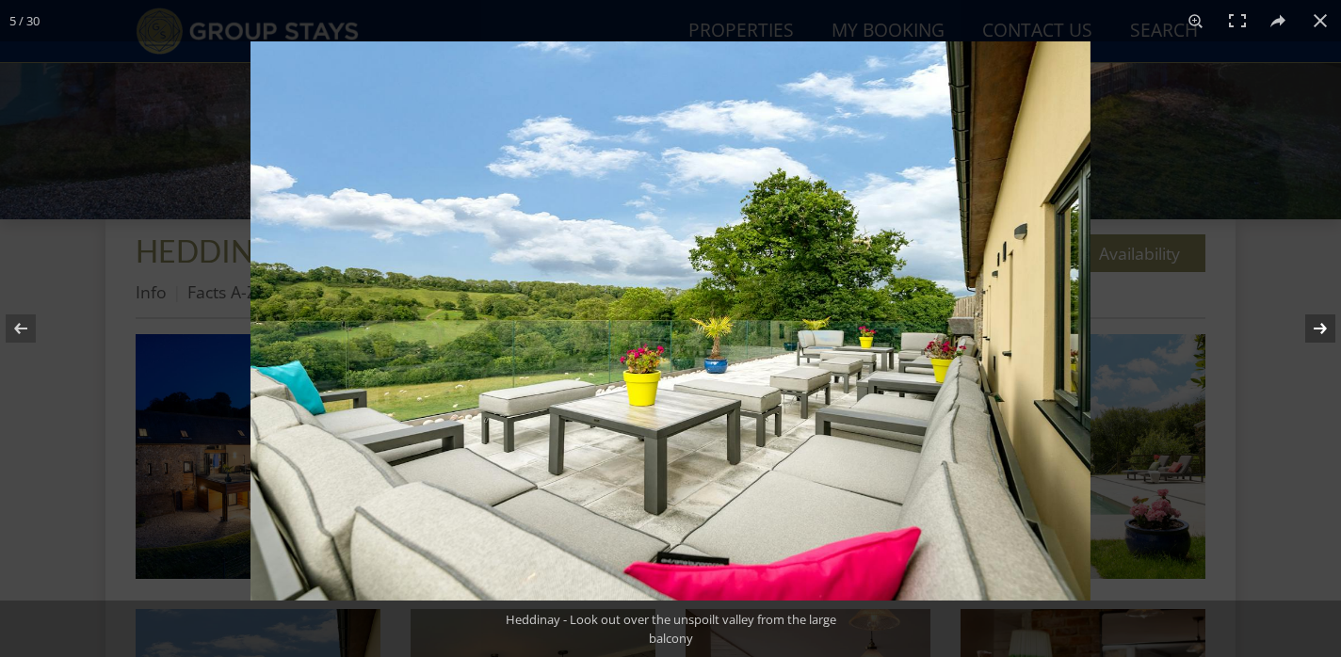
click at [1324, 328] on button at bounding box center [1308, 329] width 66 height 94
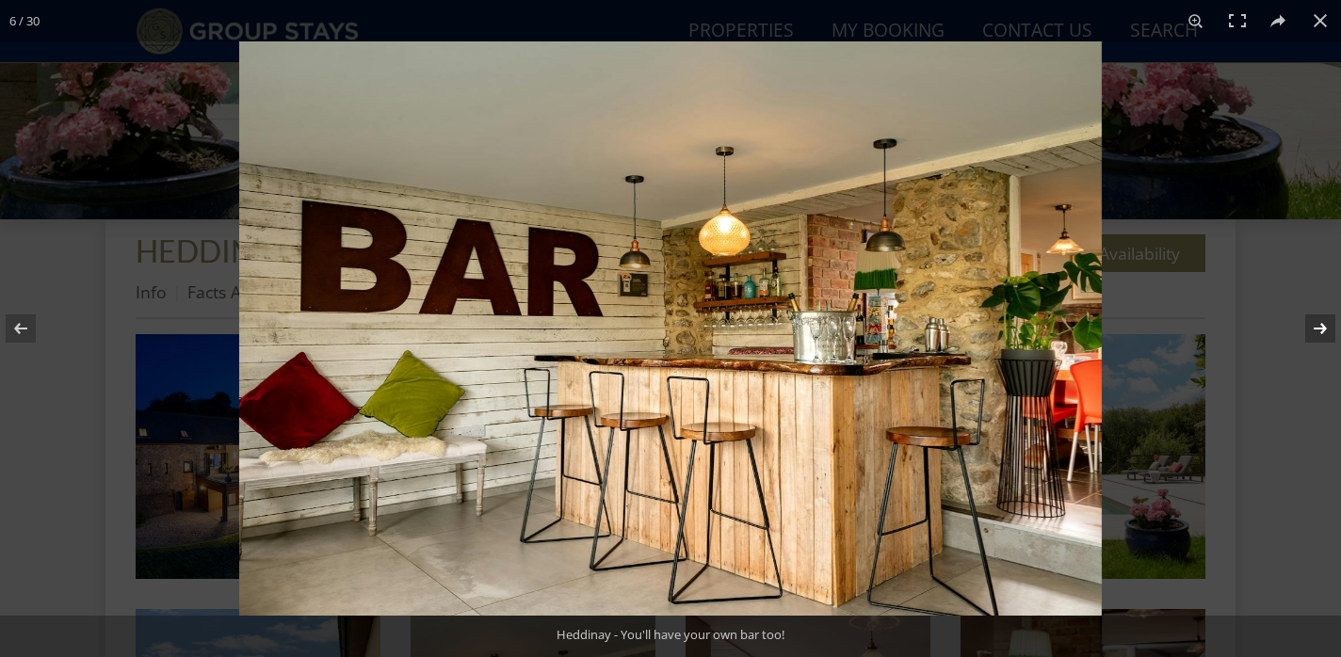
click at [1324, 328] on button at bounding box center [1308, 329] width 66 height 94
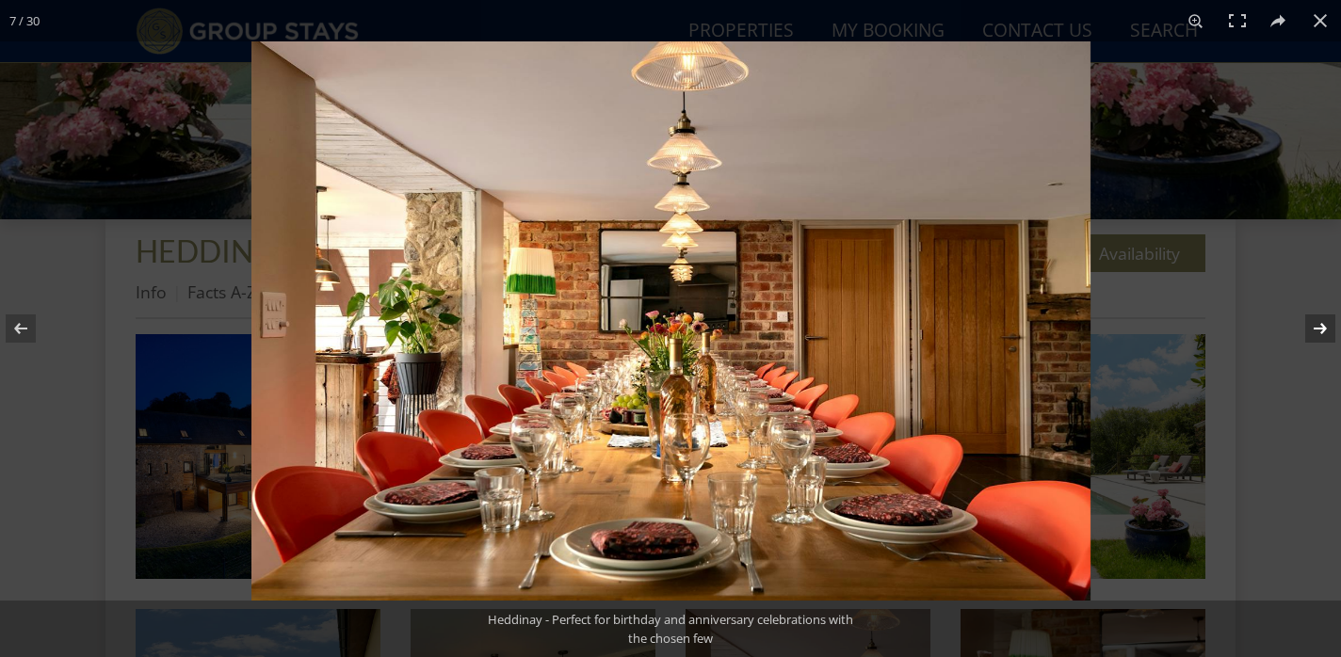
click at [1324, 328] on button at bounding box center [1308, 329] width 66 height 94
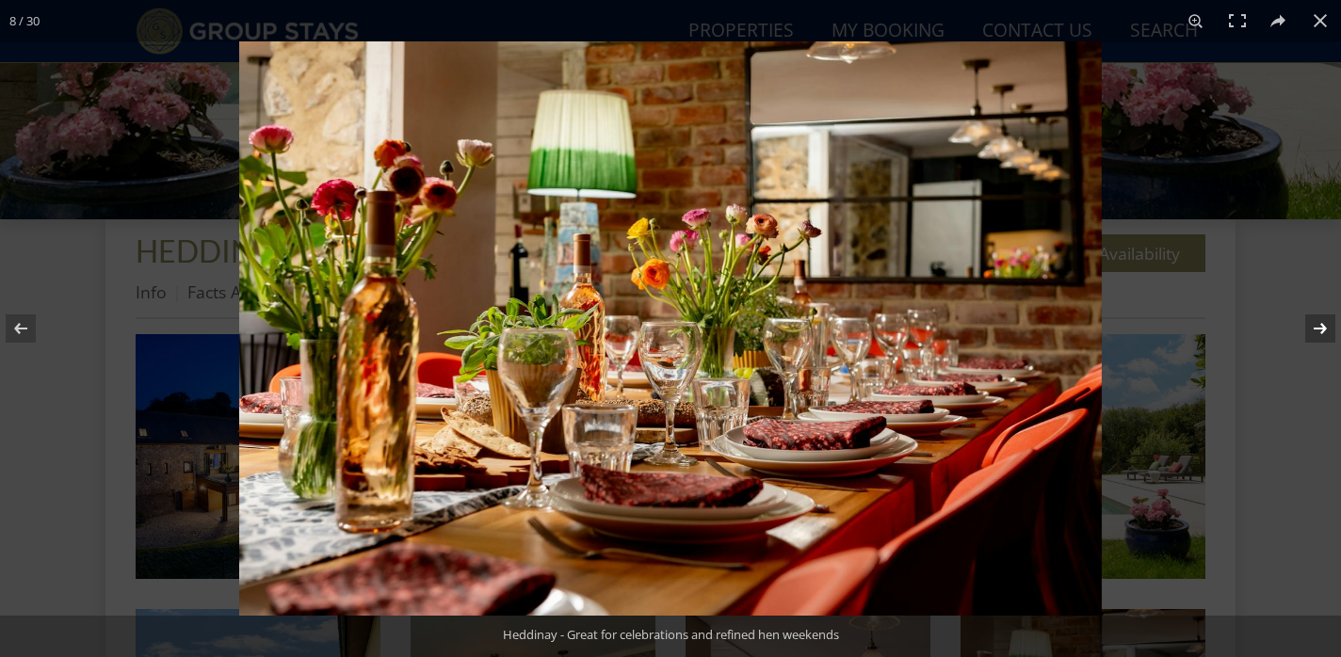
click at [1324, 328] on button at bounding box center [1308, 329] width 66 height 94
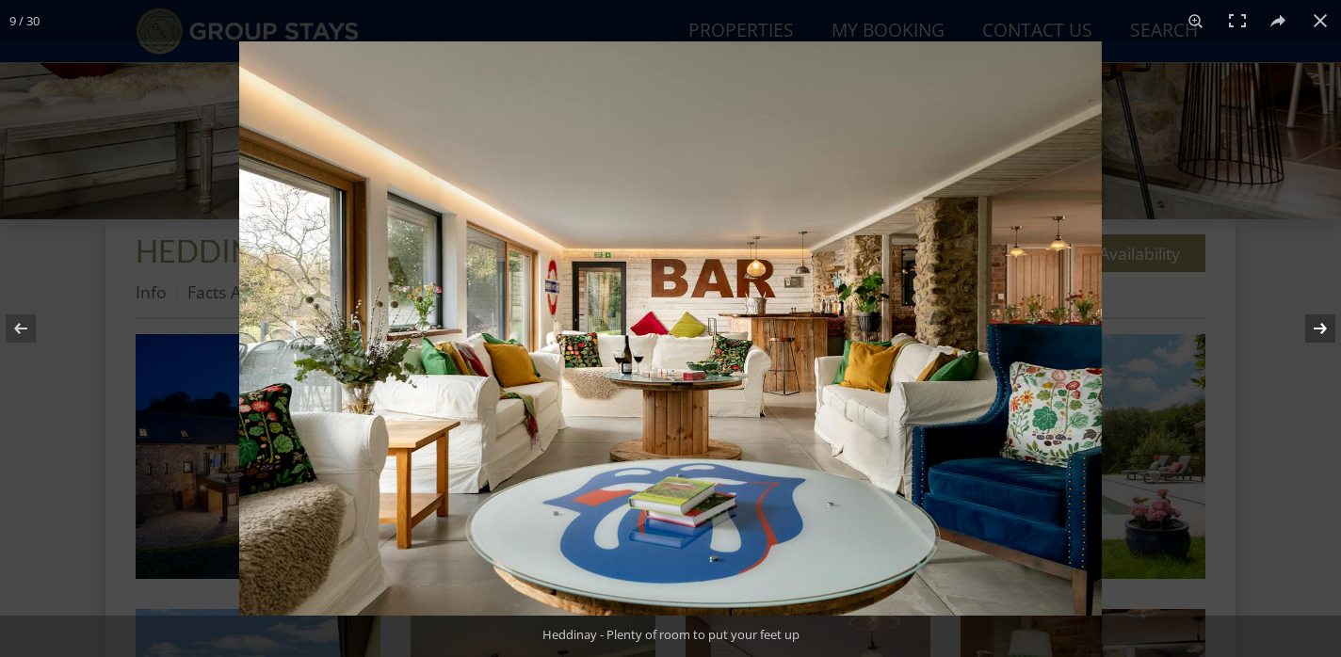
click at [1324, 328] on button at bounding box center [1308, 329] width 66 height 94
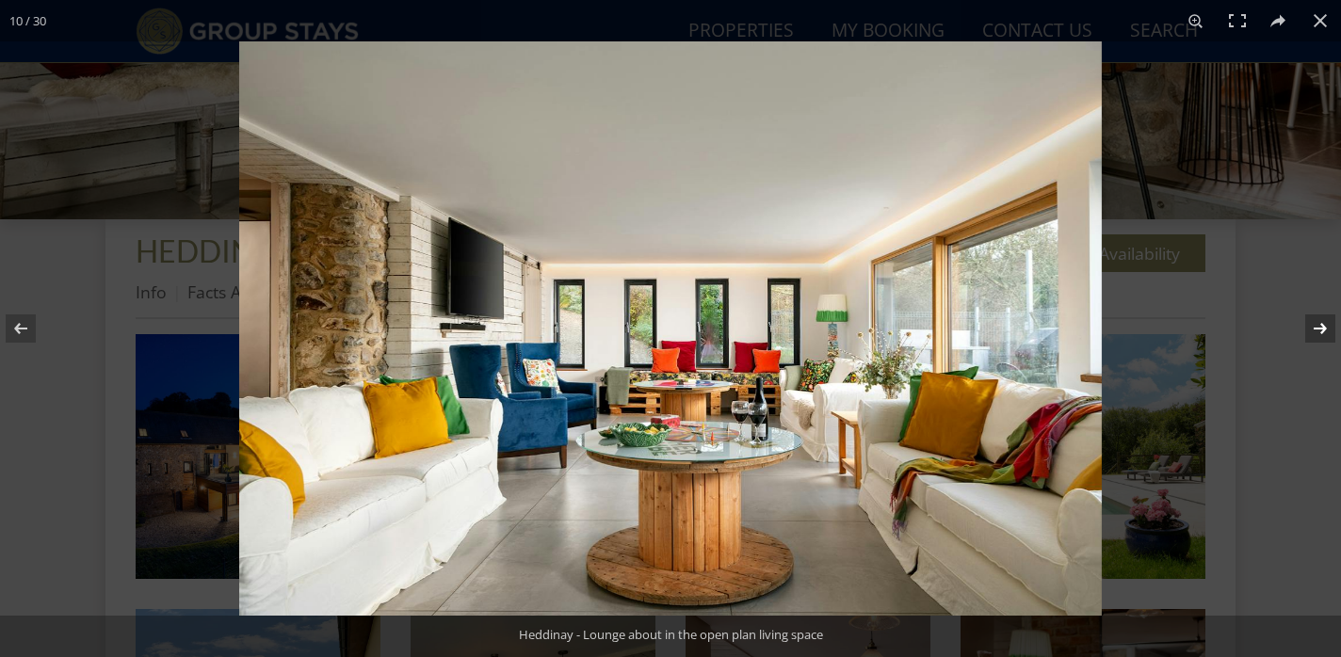
click at [1324, 328] on button at bounding box center [1308, 329] width 66 height 94
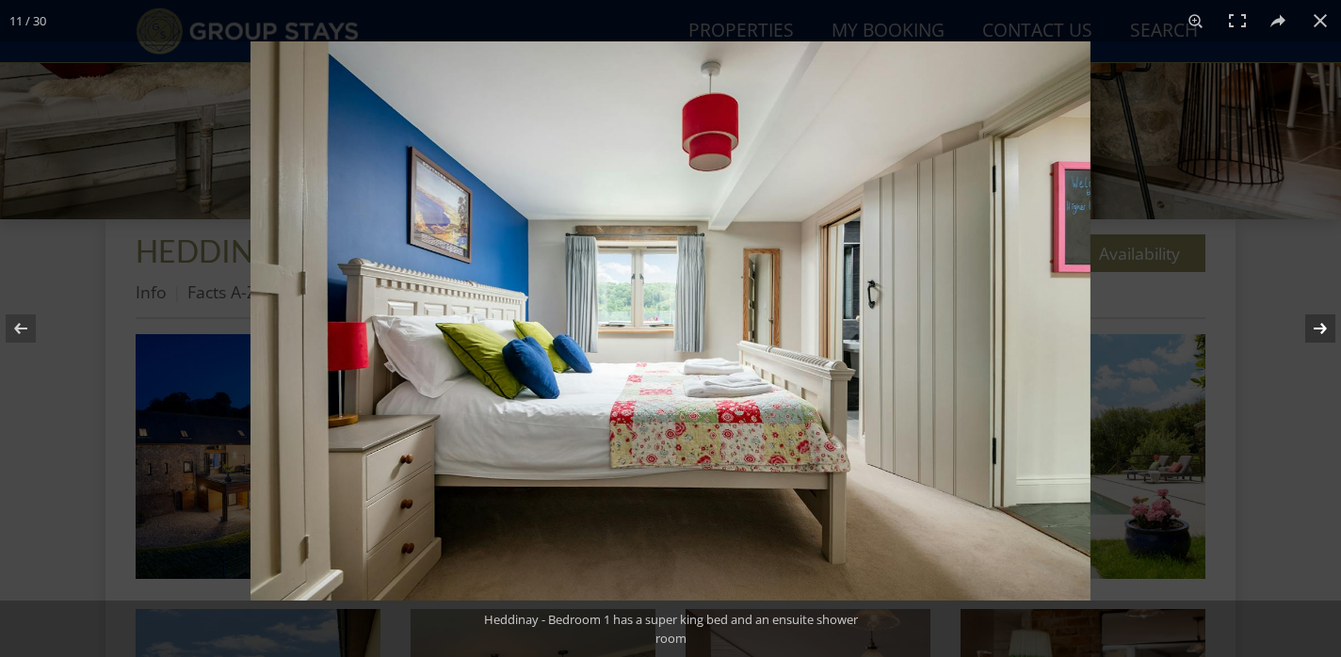
click at [1324, 328] on button at bounding box center [1308, 329] width 66 height 94
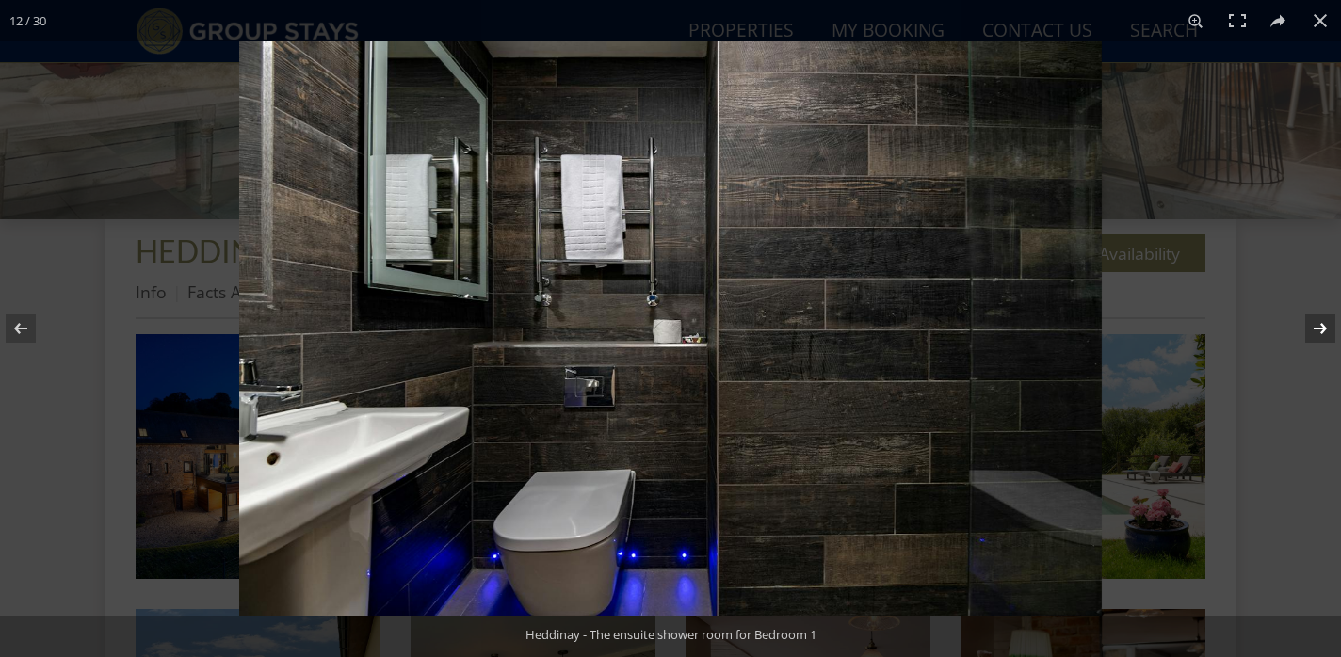
click at [1324, 328] on button at bounding box center [1308, 329] width 66 height 94
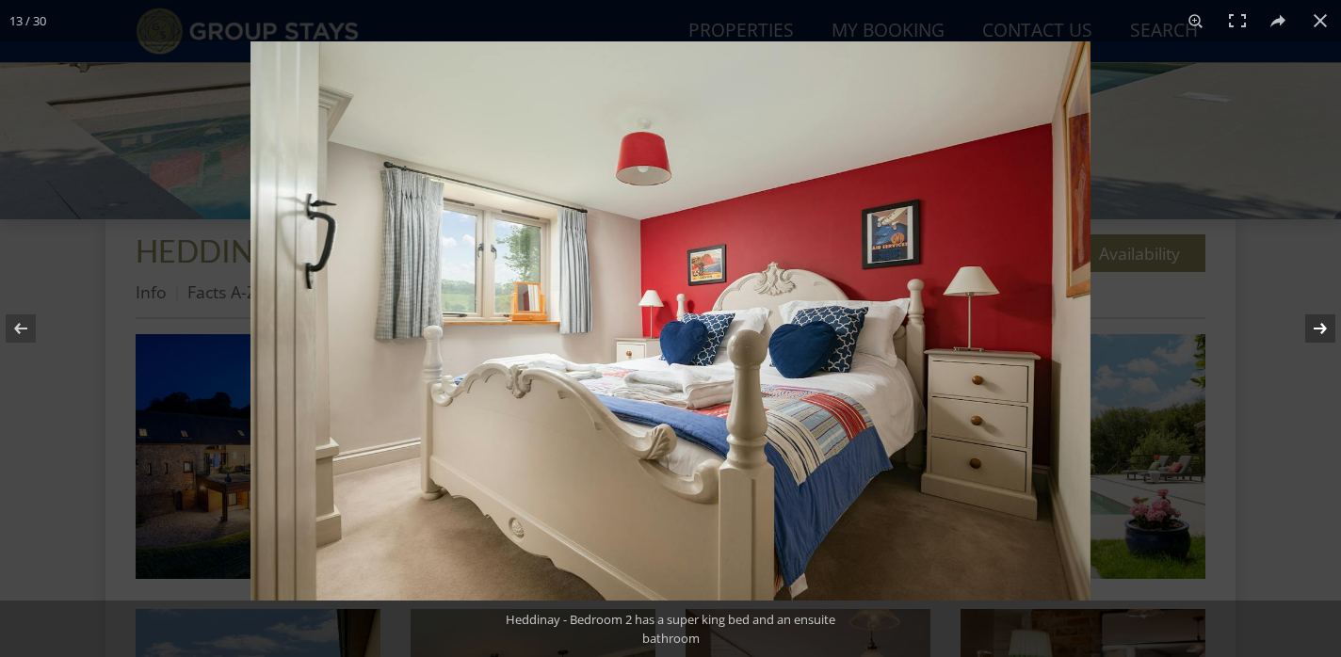
click at [1324, 328] on button at bounding box center [1308, 329] width 66 height 94
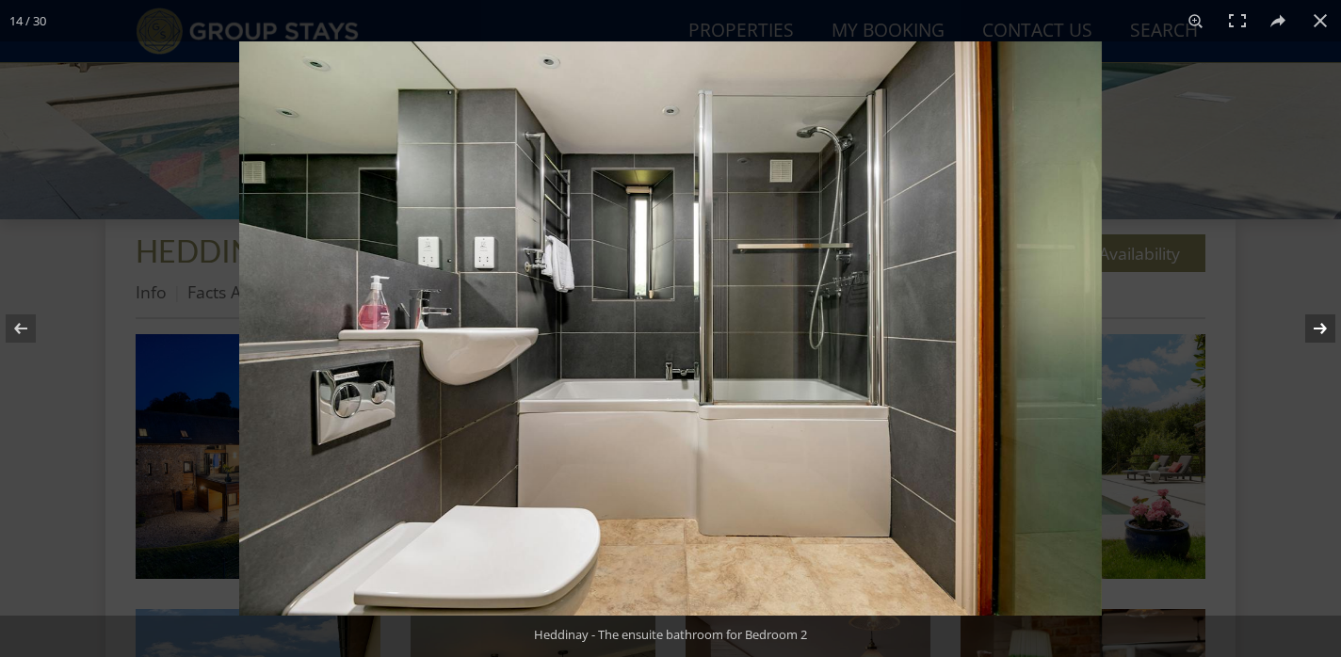
click at [1324, 328] on button at bounding box center [1308, 329] width 66 height 94
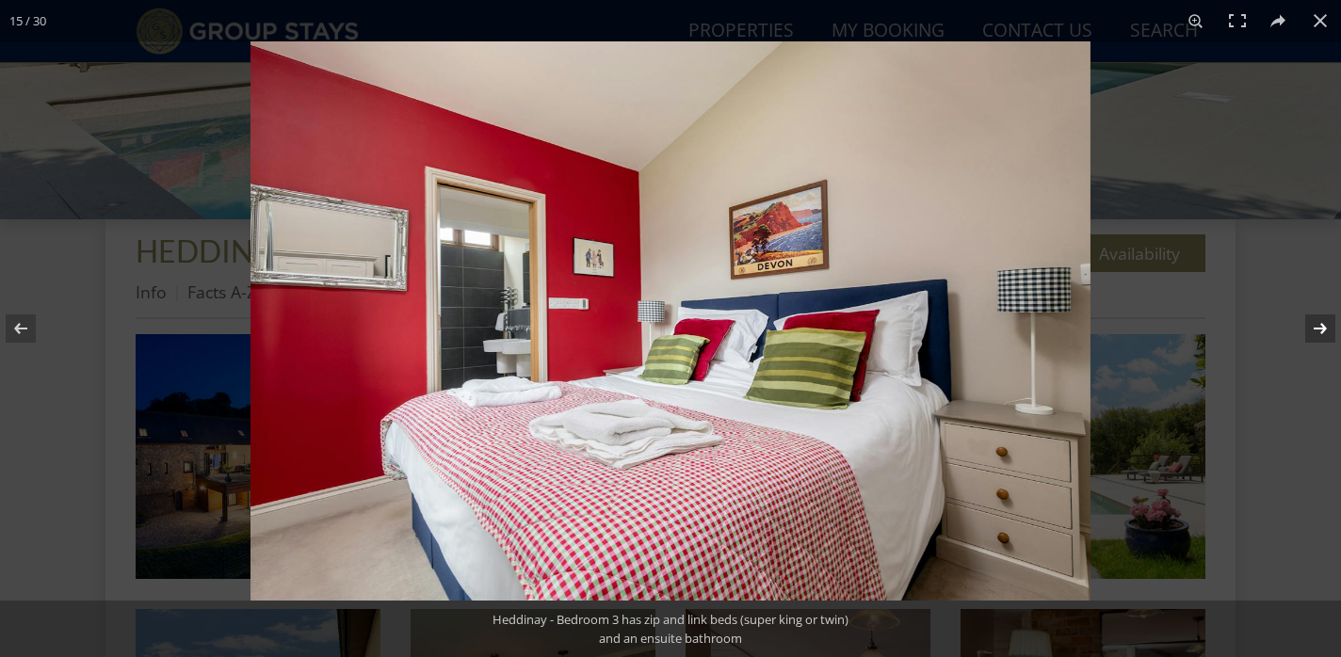
click at [1324, 328] on button at bounding box center [1308, 329] width 66 height 94
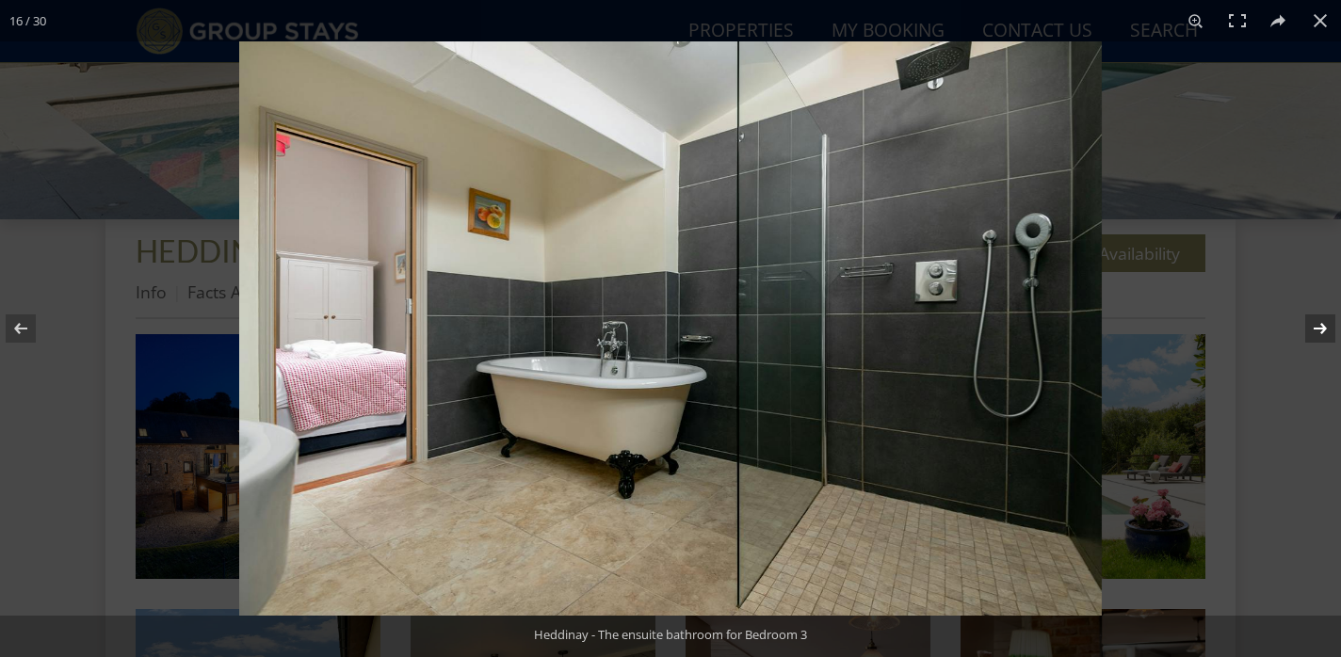
click at [1324, 327] on button at bounding box center [1308, 329] width 66 height 94
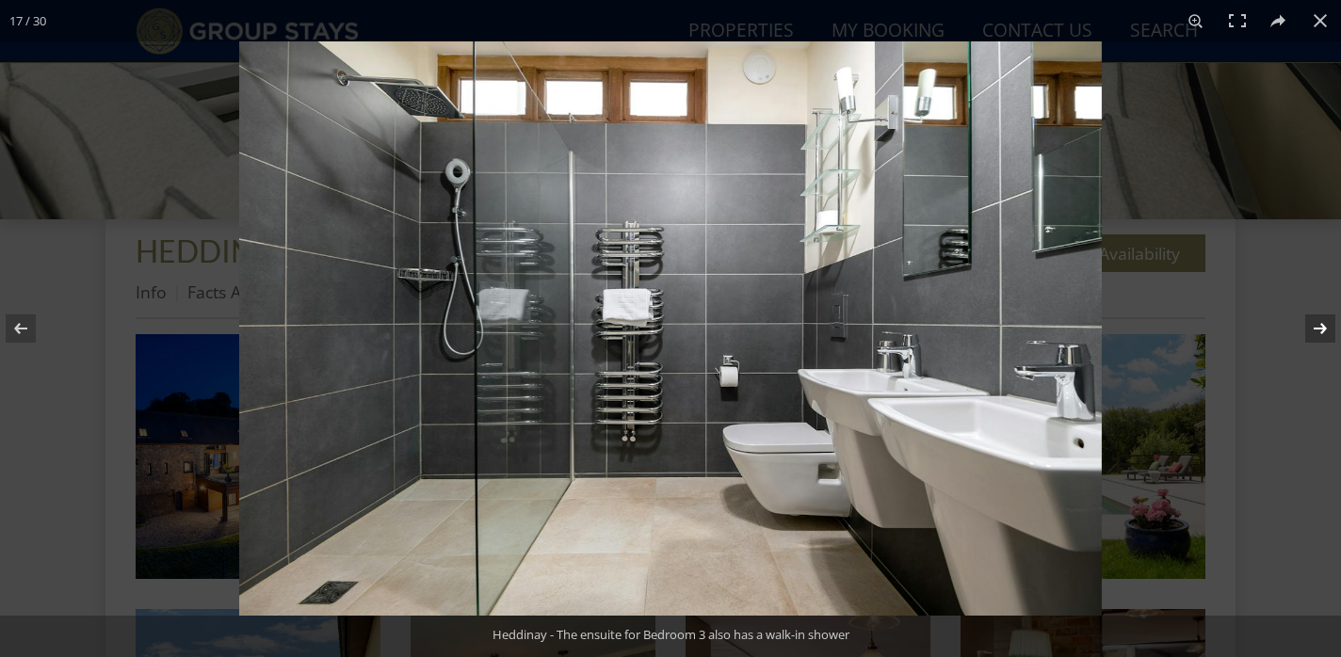
click at [1324, 327] on button at bounding box center [1308, 329] width 66 height 94
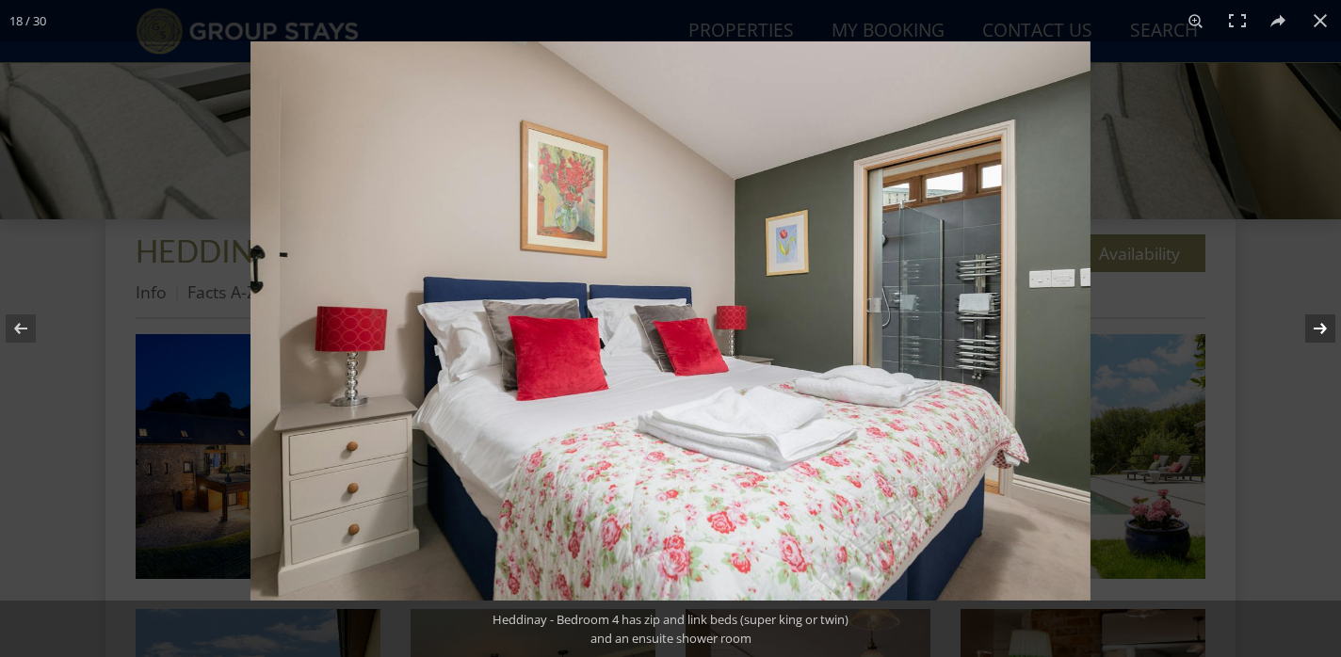
click at [1324, 327] on button at bounding box center [1308, 329] width 66 height 94
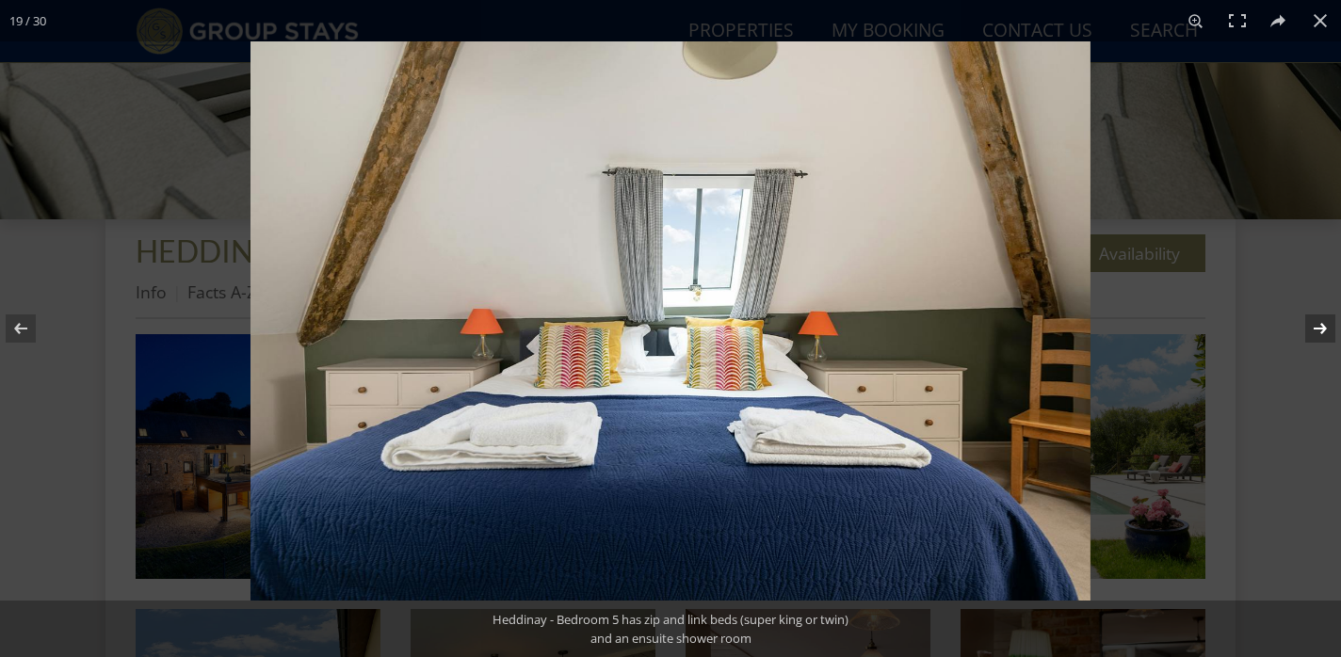
click at [1324, 327] on button at bounding box center [1308, 329] width 66 height 94
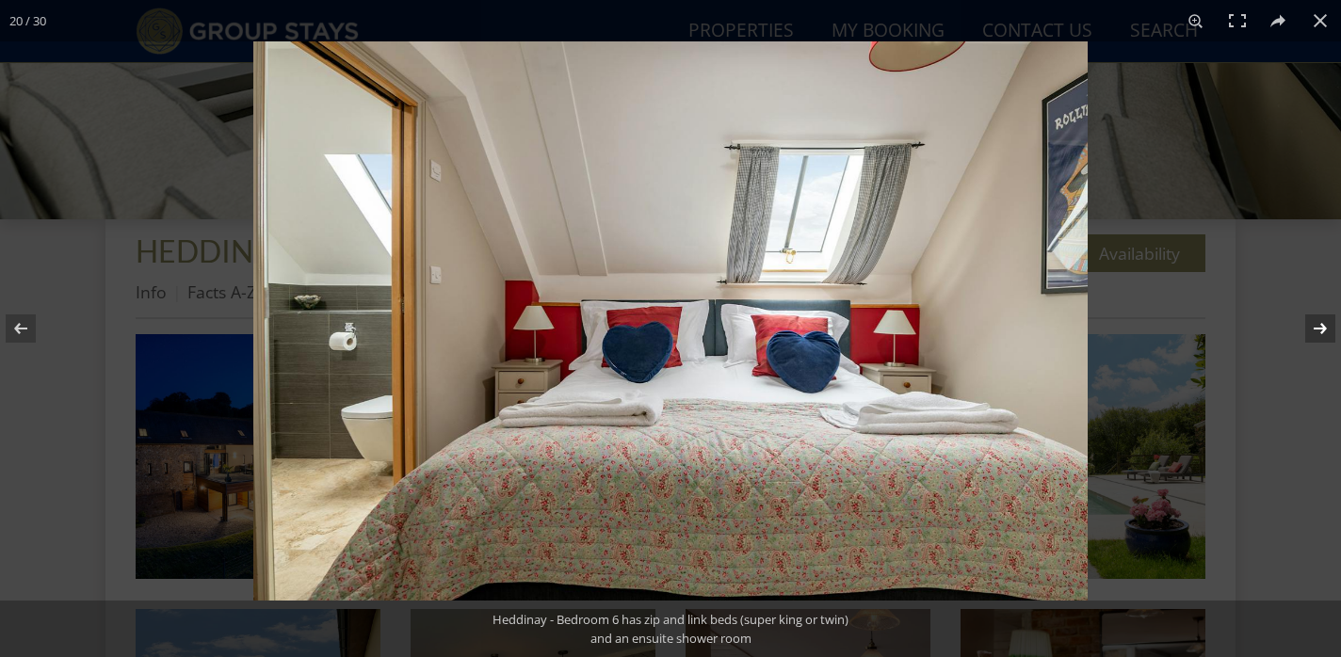
click at [1324, 327] on button at bounding box center [1308, 329] width 66 height 94
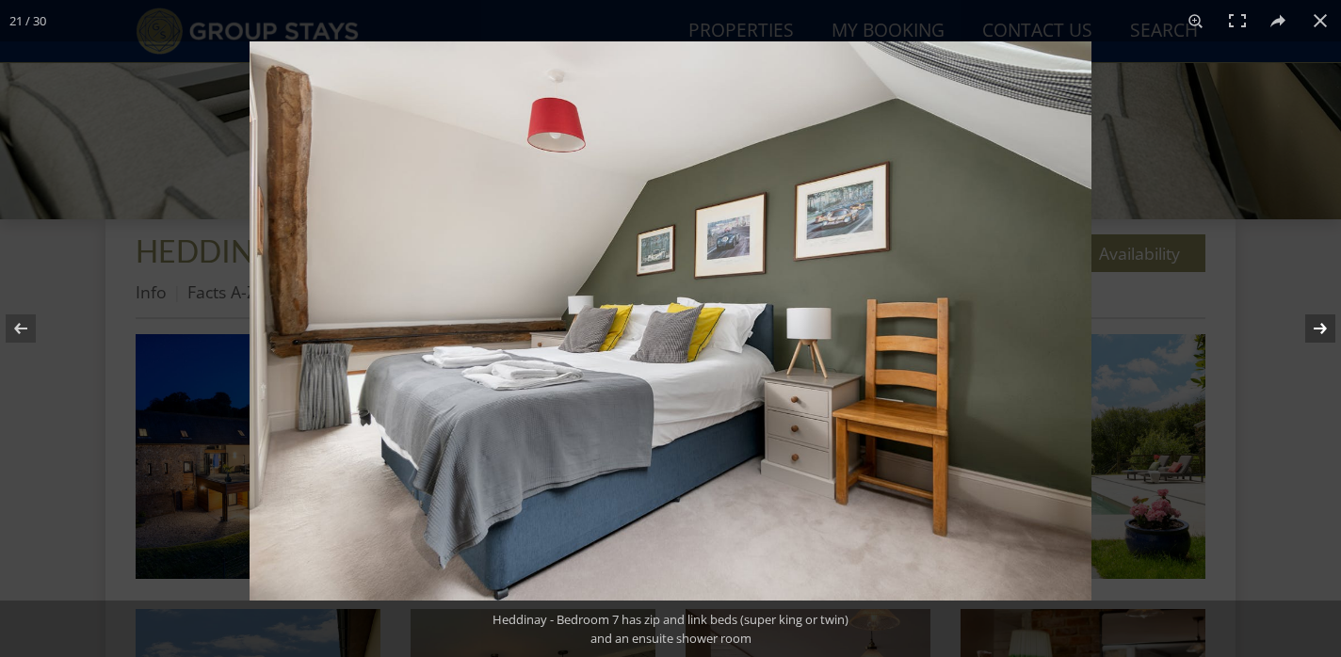
click at [1324, 327] on button at bounding box center [1308, 329] width 66 height 94
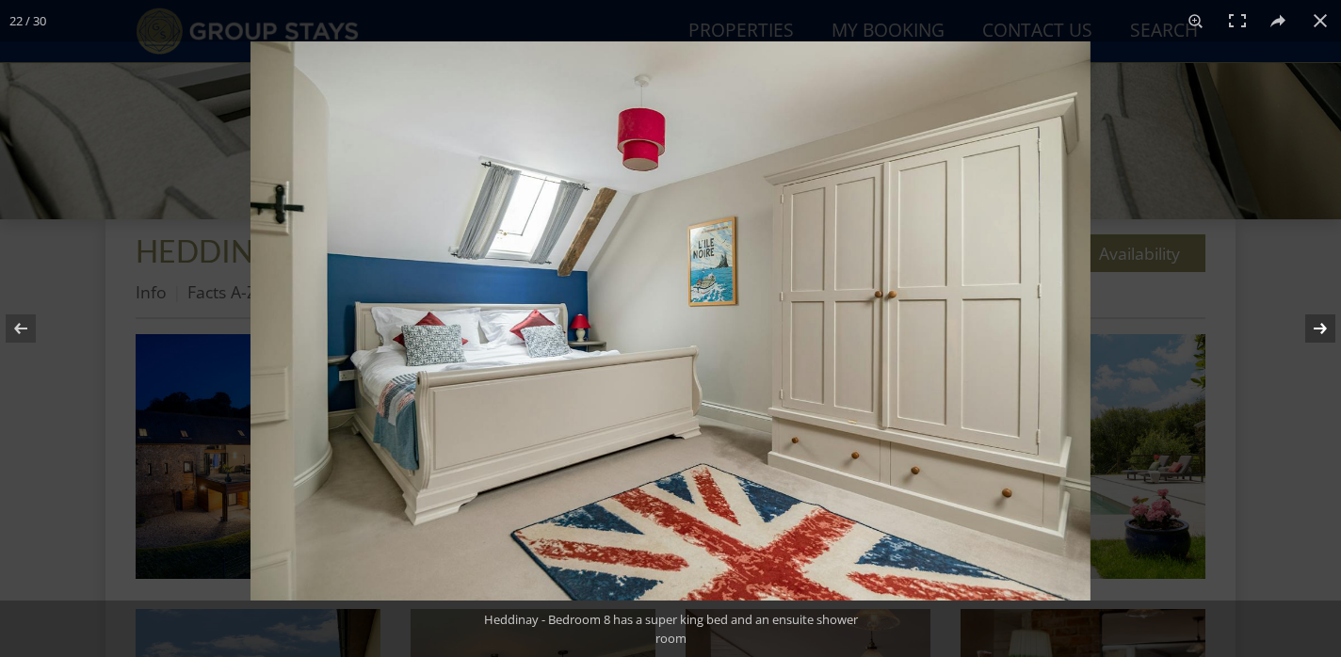
click at [1324, 327] on button at bounding box center [1308, 329] width 66 height 94
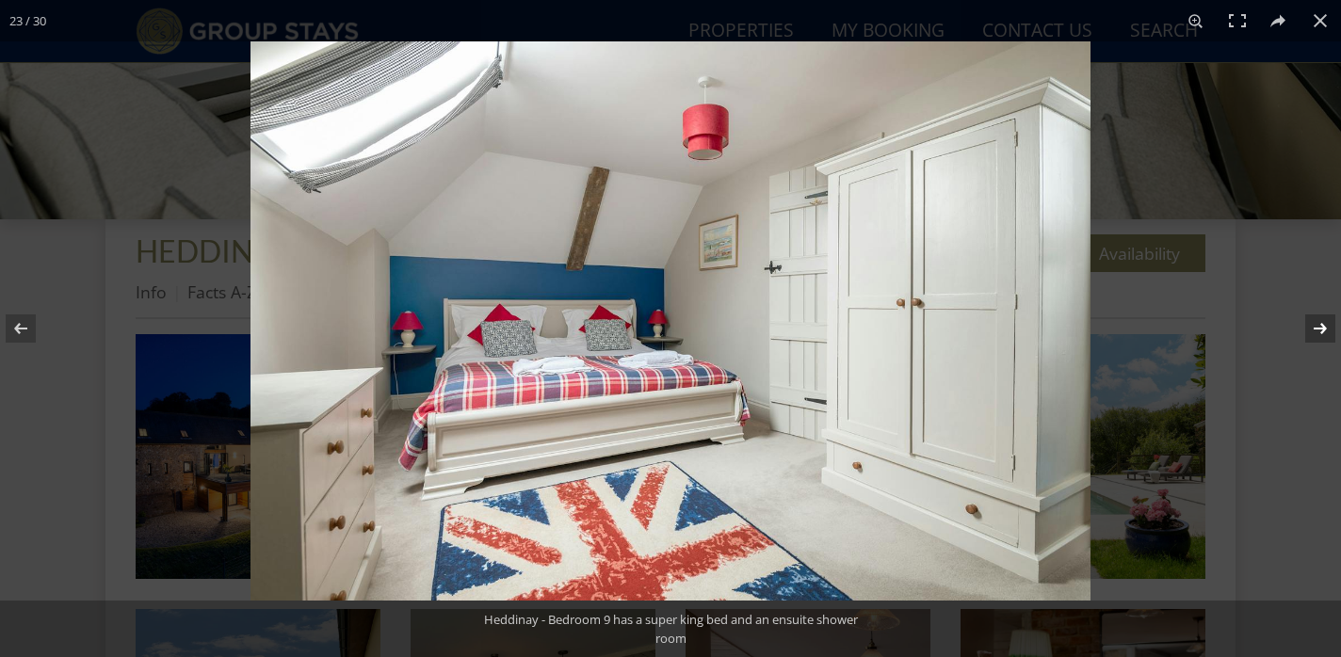
click at [1324, 327] on button at bounding box center [1308, 329] width 66 height 94
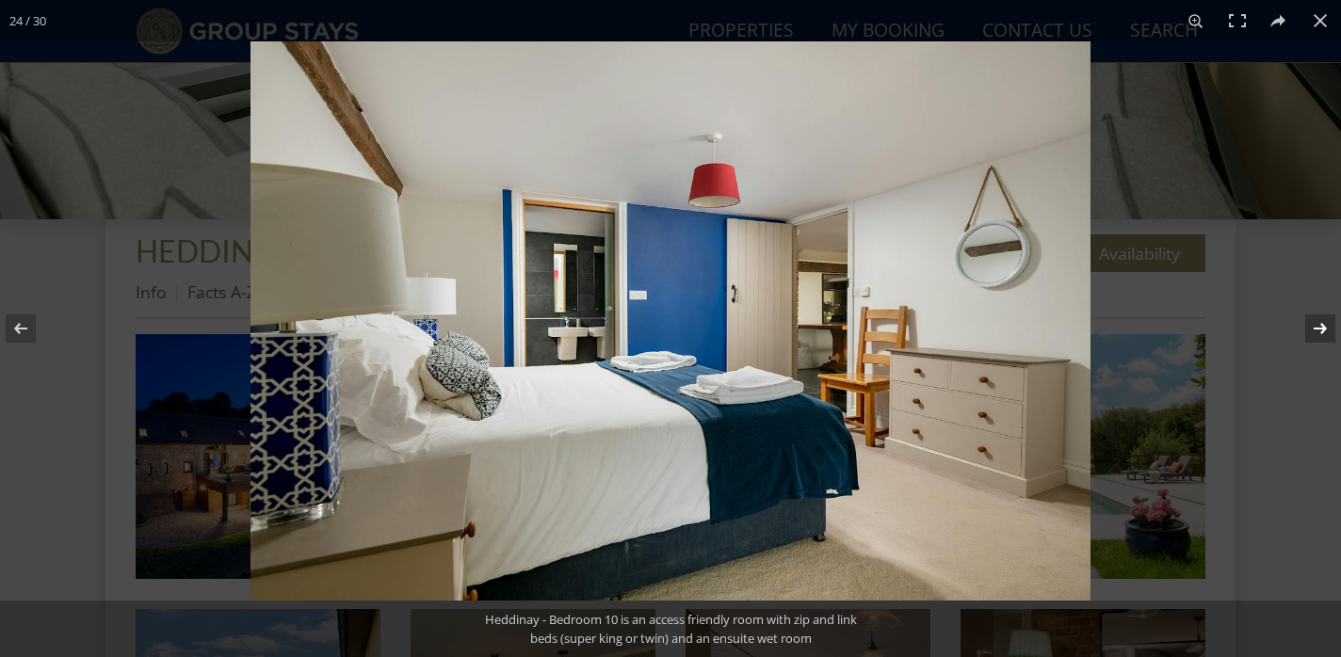
click at [1324, 327] on button at bounding box center [1308, 329] width 66 height 94
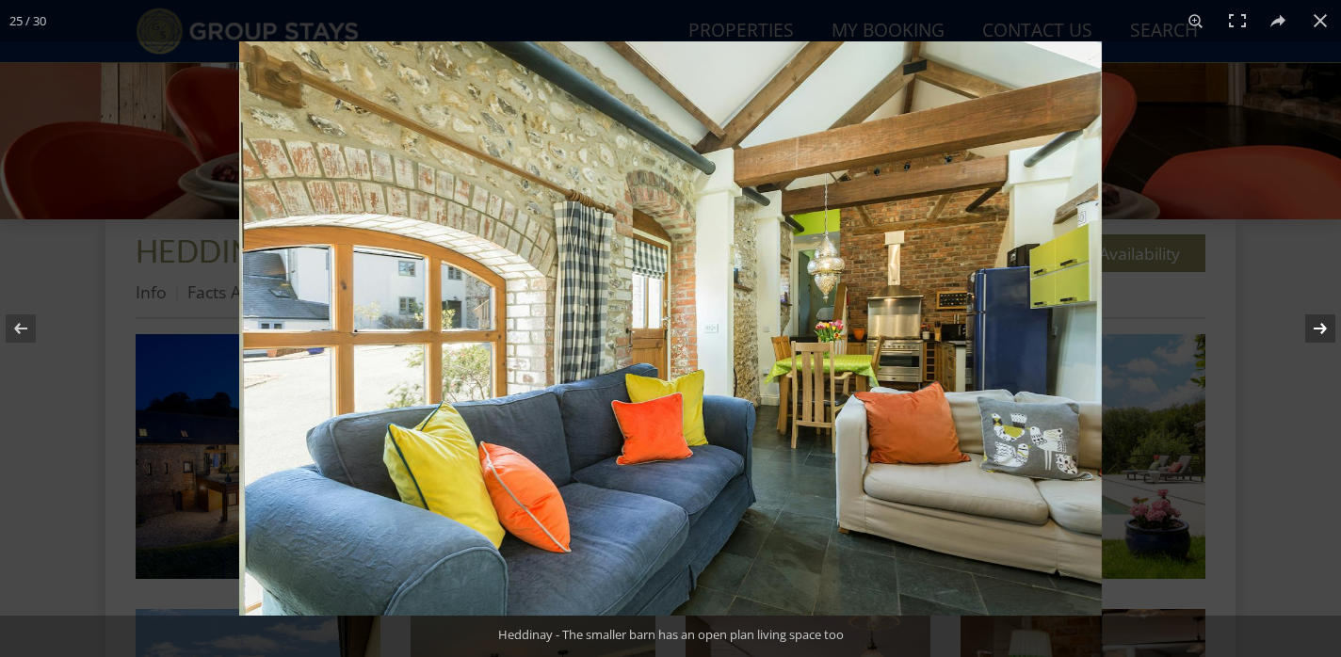
click at [1324, 327] on button at bounding box center [1308, 329] width 66 height 94
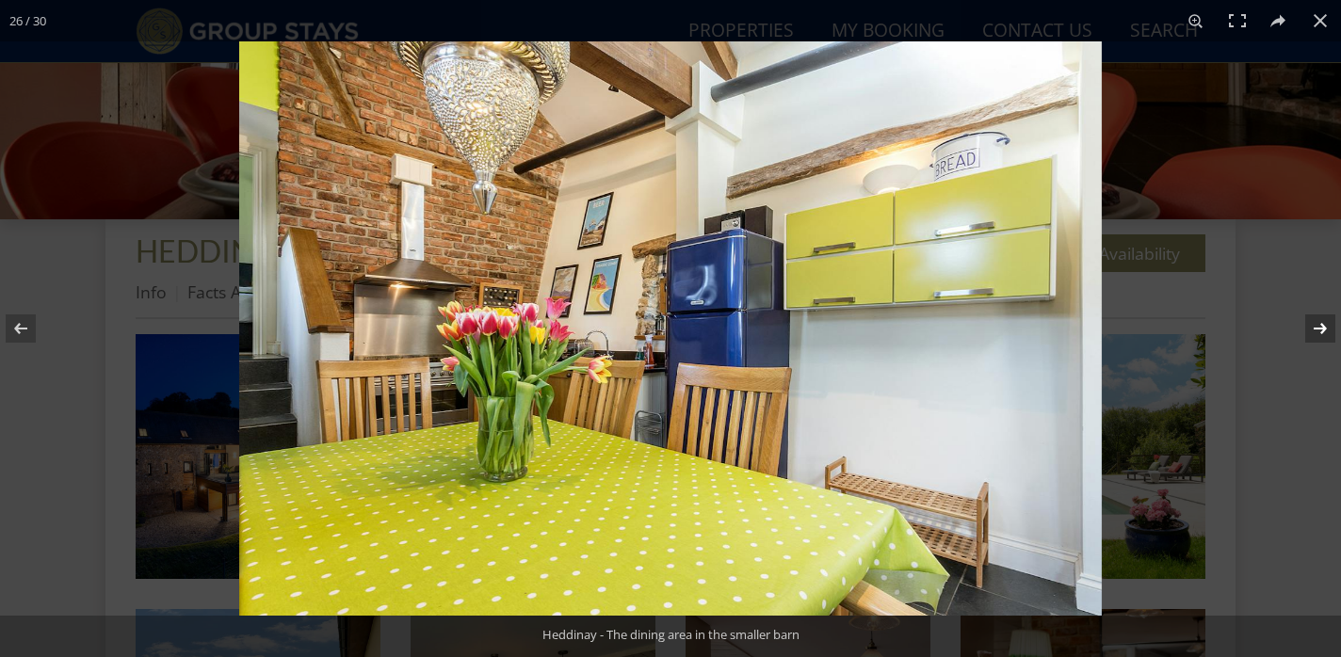
click at [1324, 327] on button at bounding box center [1308, 329] width 66 height 94
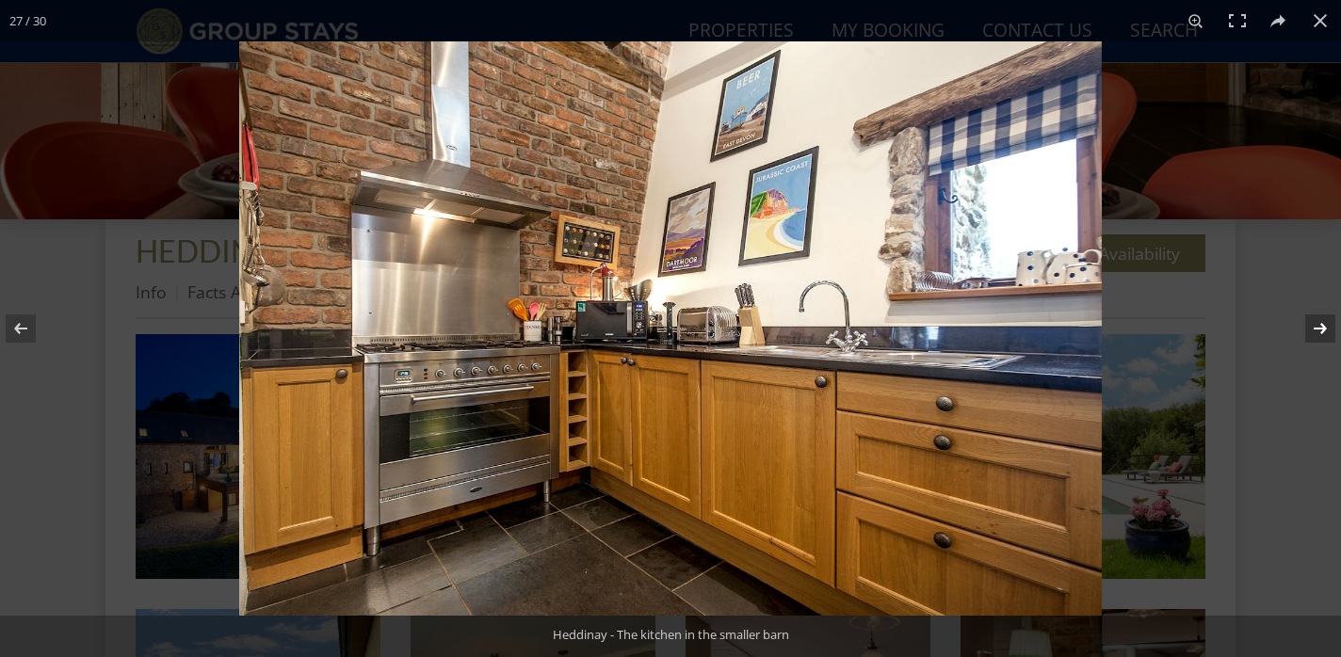
click at [1324, 327] on button at bounding box center [1308, 329] width 66 height 94
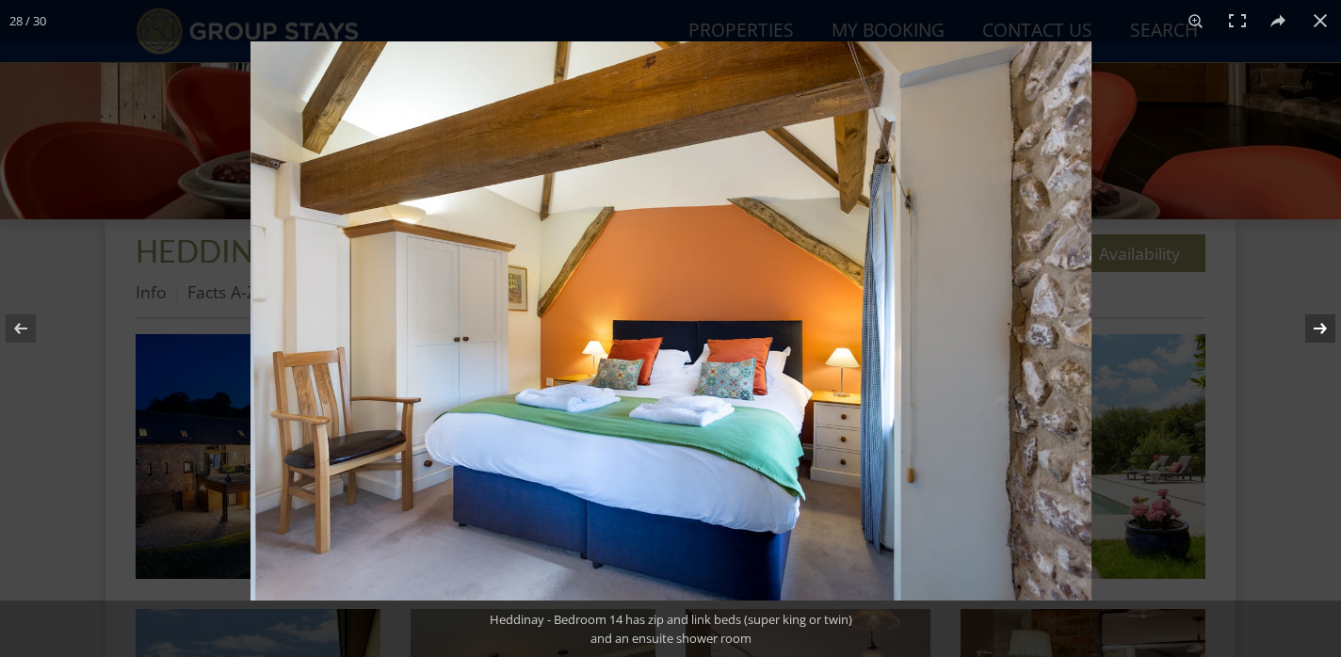
click at [1324, 327] on button at bounding box center [1308, 329] width 66 height 94
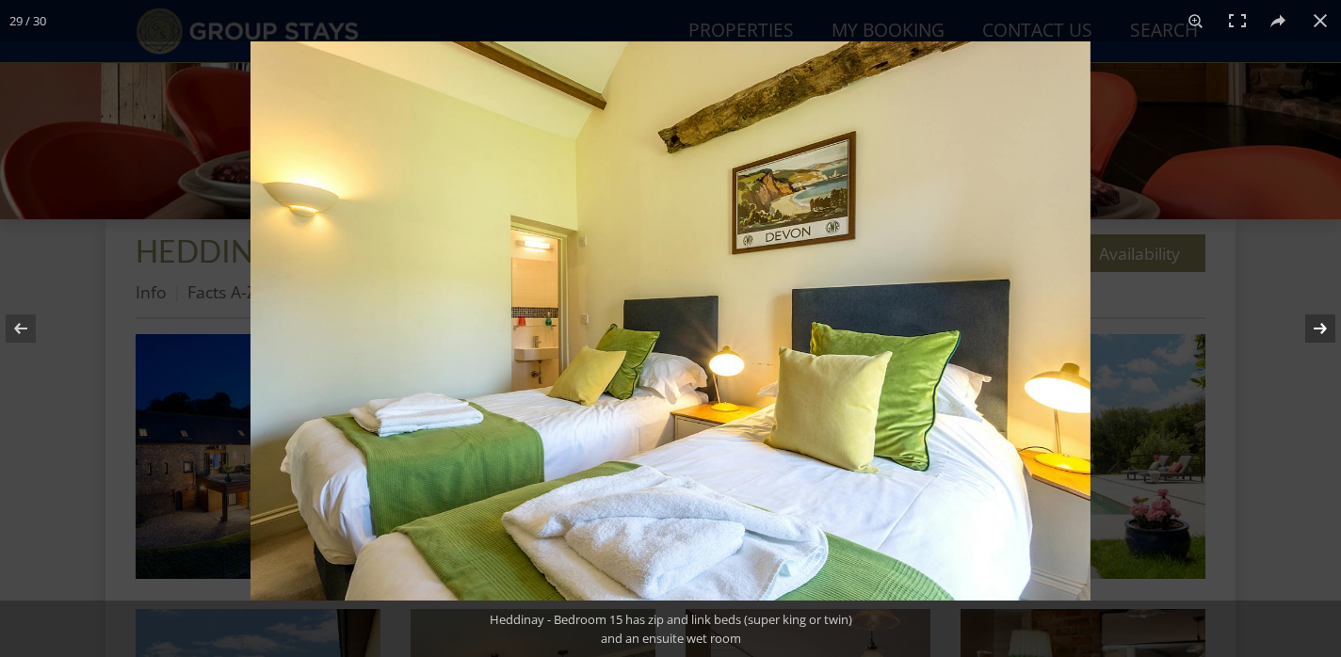
click at [1324, 327] on button at bounding box center [1308, 329] width 66 height 94
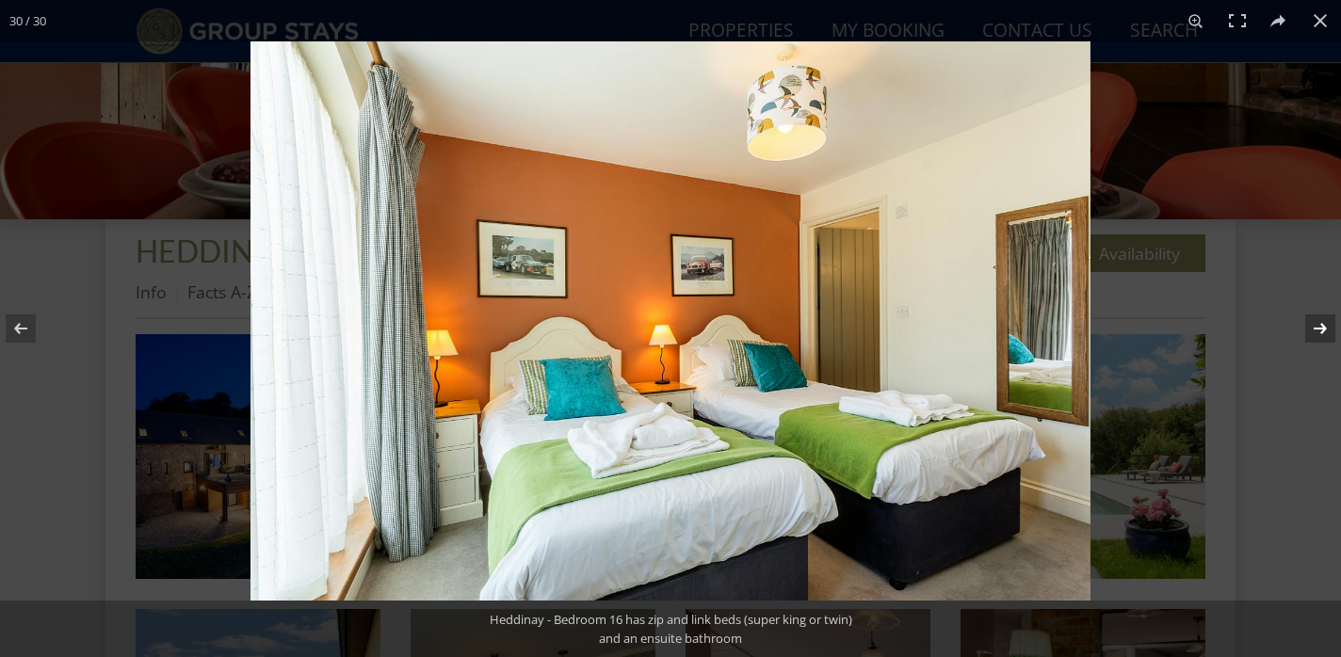
click at [1324, 327] on button at bounding box center [1308, 329] width 66 height 94
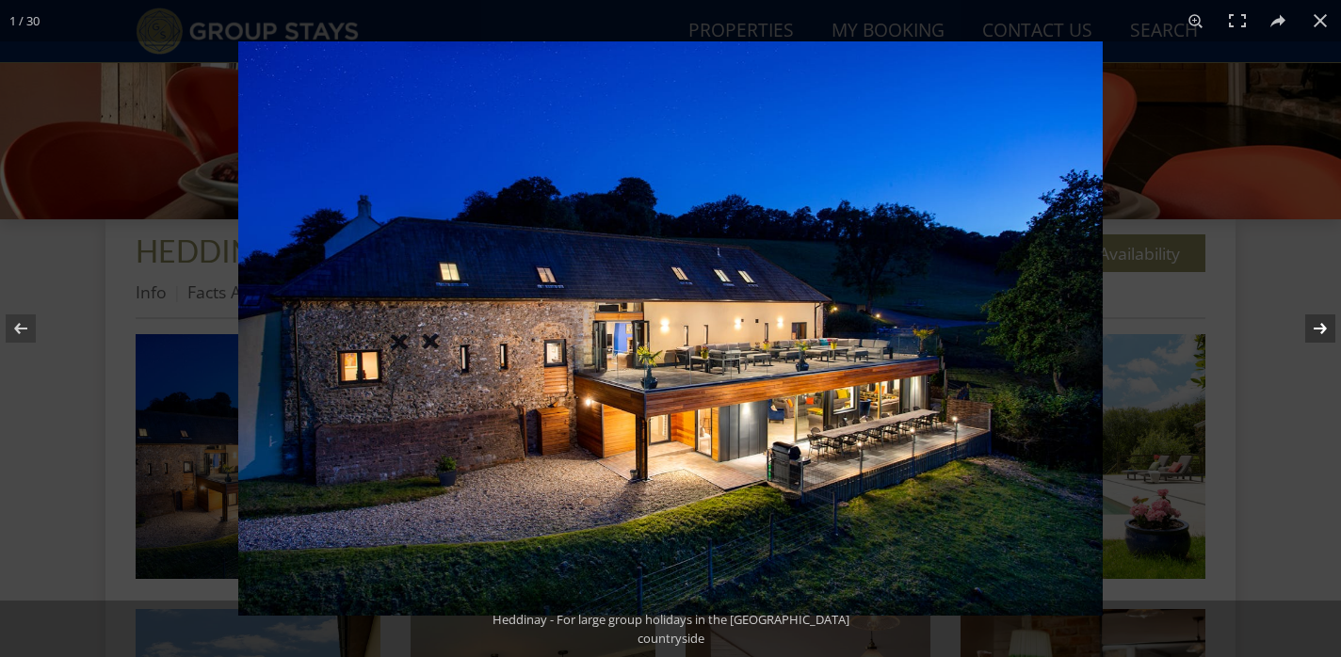
click at [1324, 327] on button at bounding box center [1308, 329] width 66 height 94
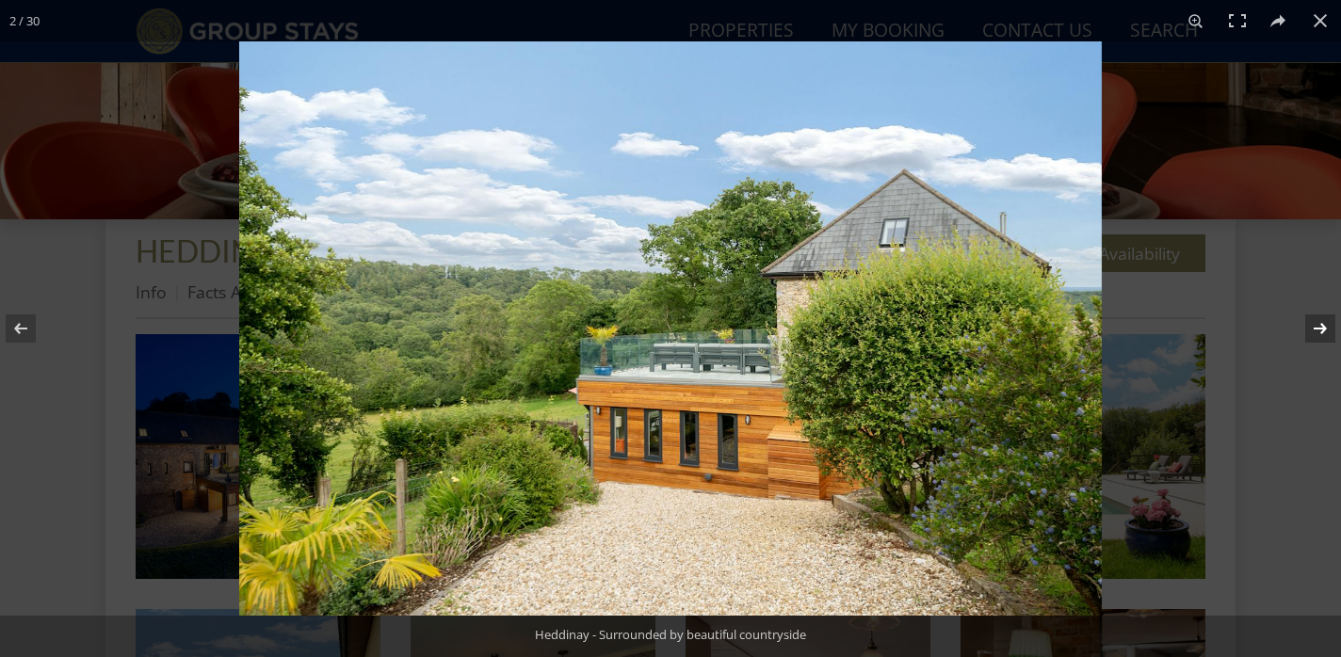
click at [1324, 327] on button at bounding box center [1308, 329] width 66 height 94
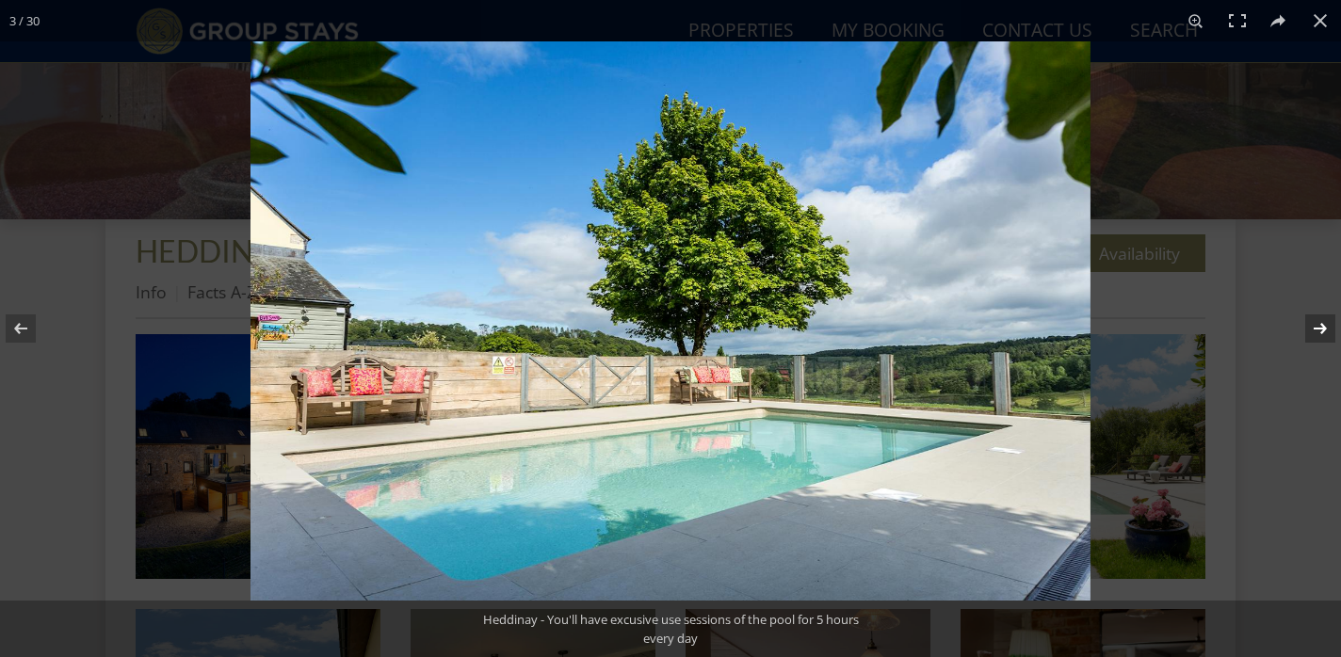
click at [1324, 327] on button at bounding box center [1308, 329] width 66 height 94
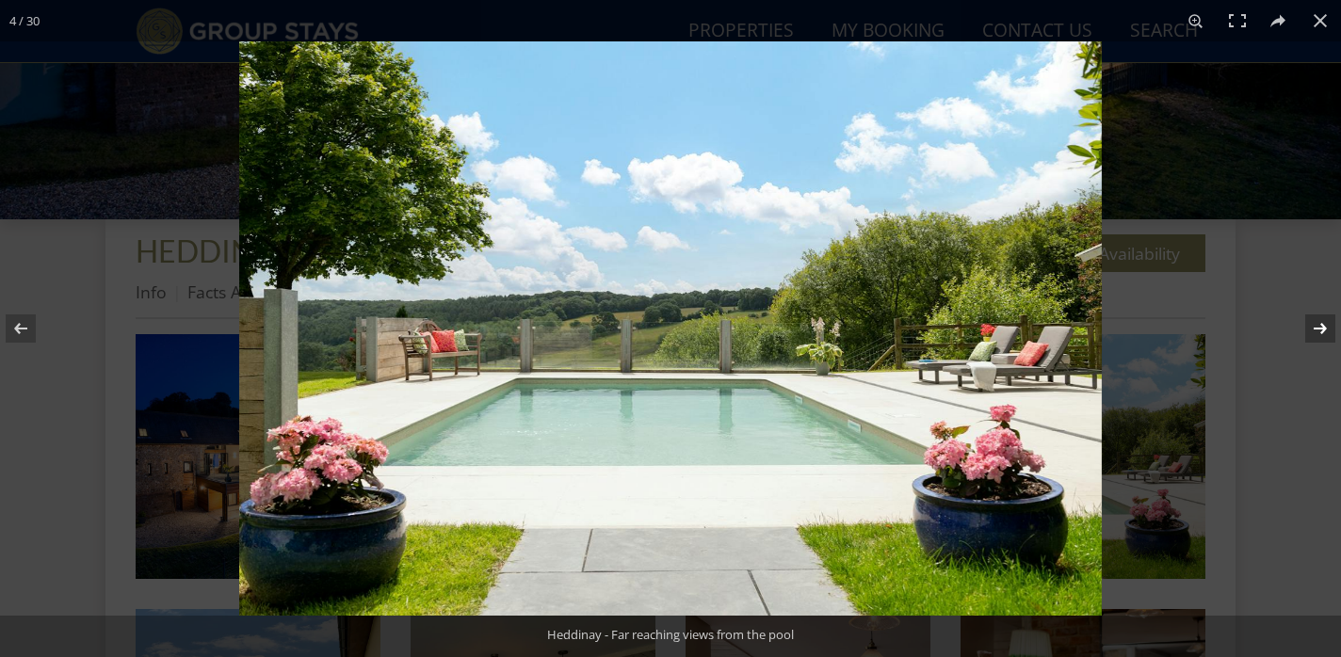
click at [1324, 327] on button at bounding box center [1308, 329] width 66 height 94
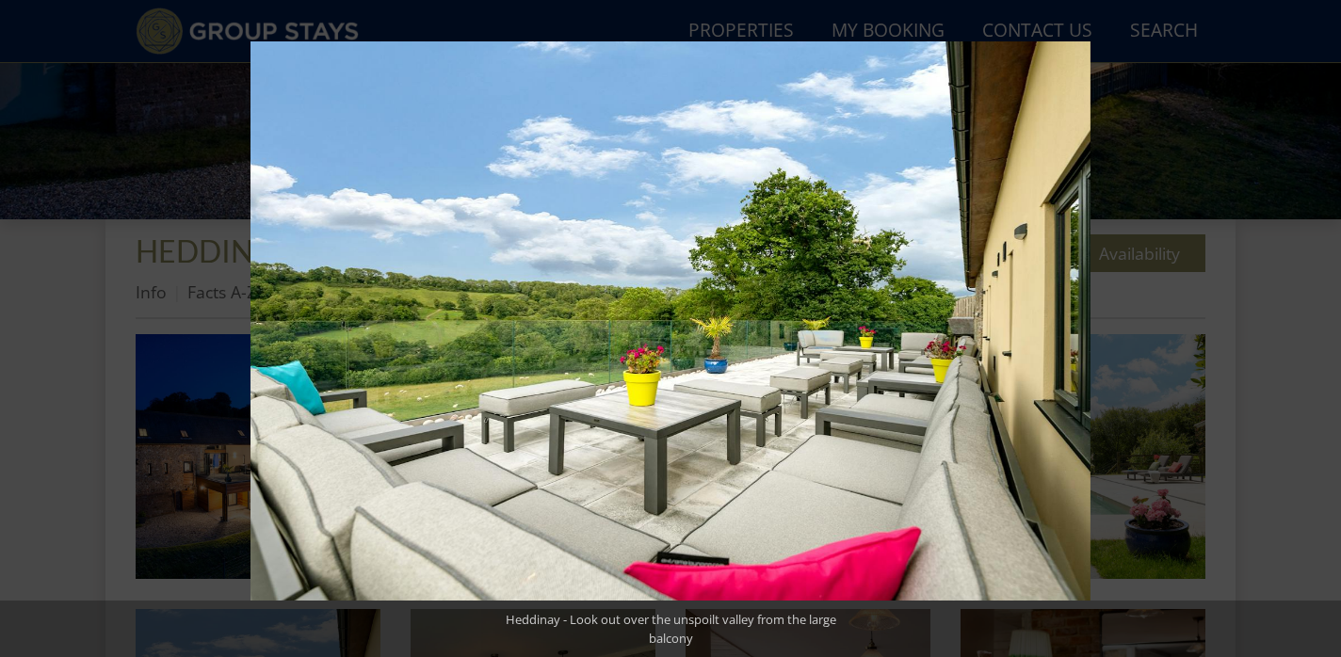
click at [1324, 327] on button at bounding box center [1308, 329] width 66 height 94
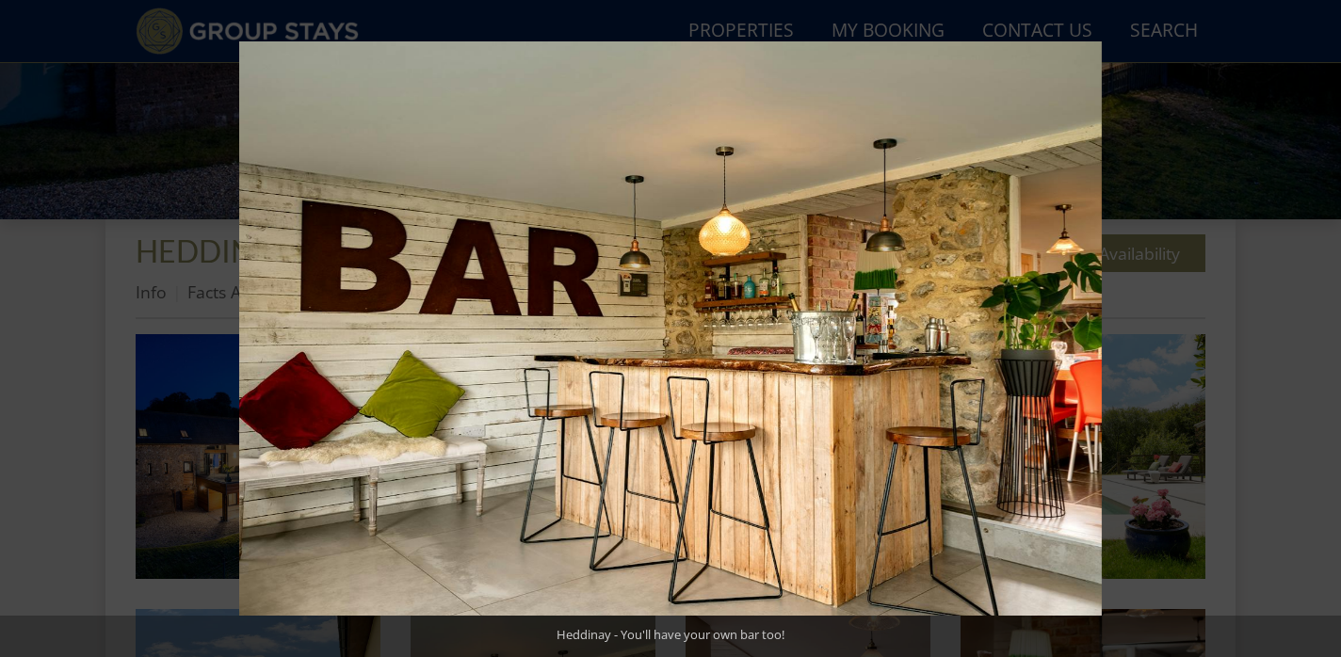
click at [1324, 327] on button at bounding box center [1308, 329] width 66 height 94
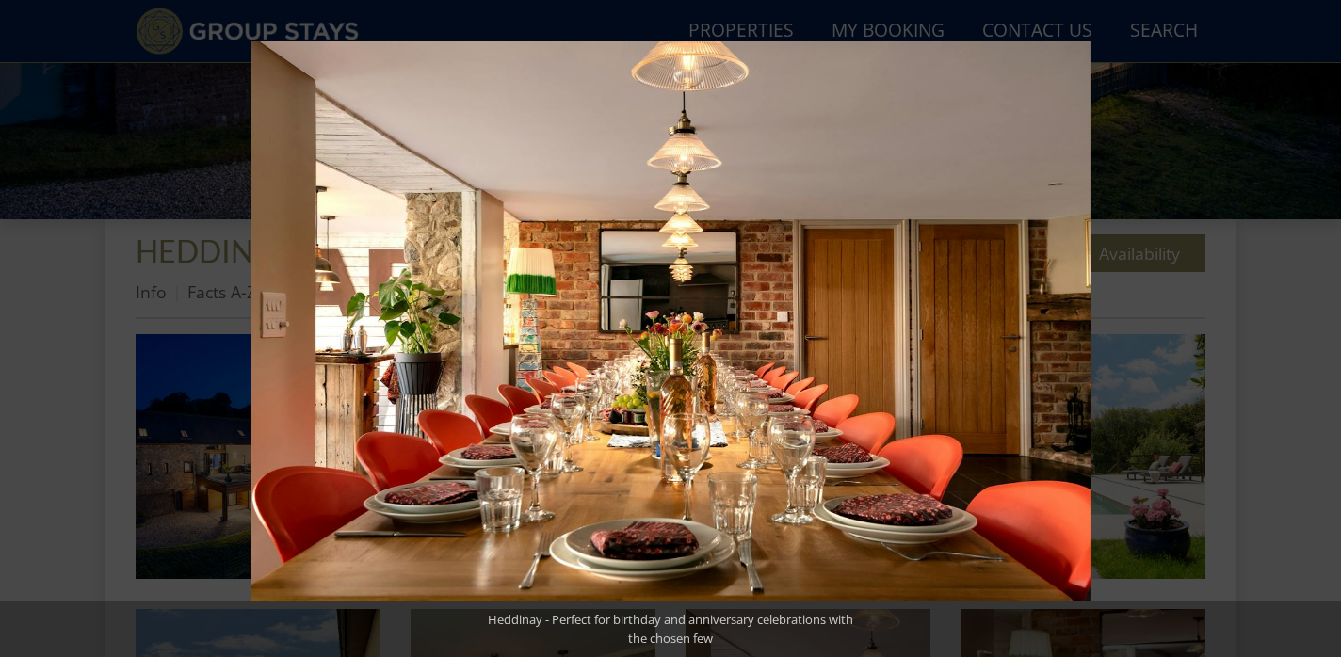
click at [1324, 327] on button at bounding box center [1308, 329] width 66 height 94
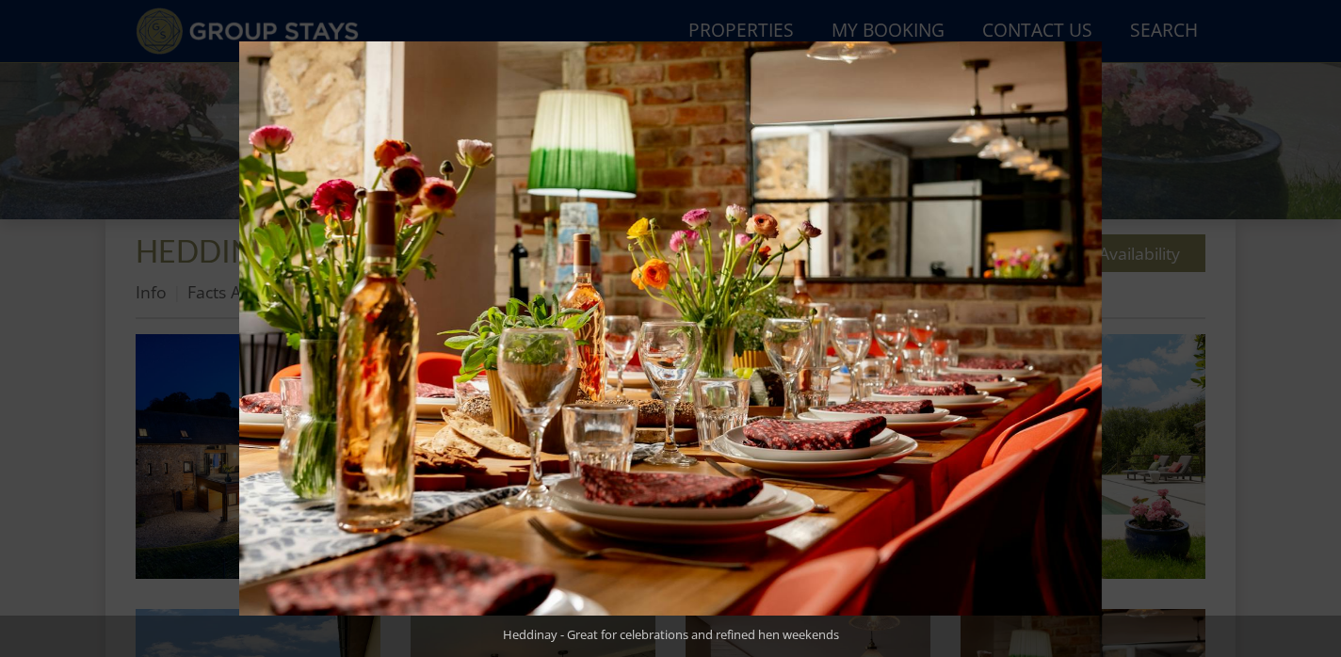
click at [1324, 327] on button at bounding box center [1308, 329] width 66 height 94
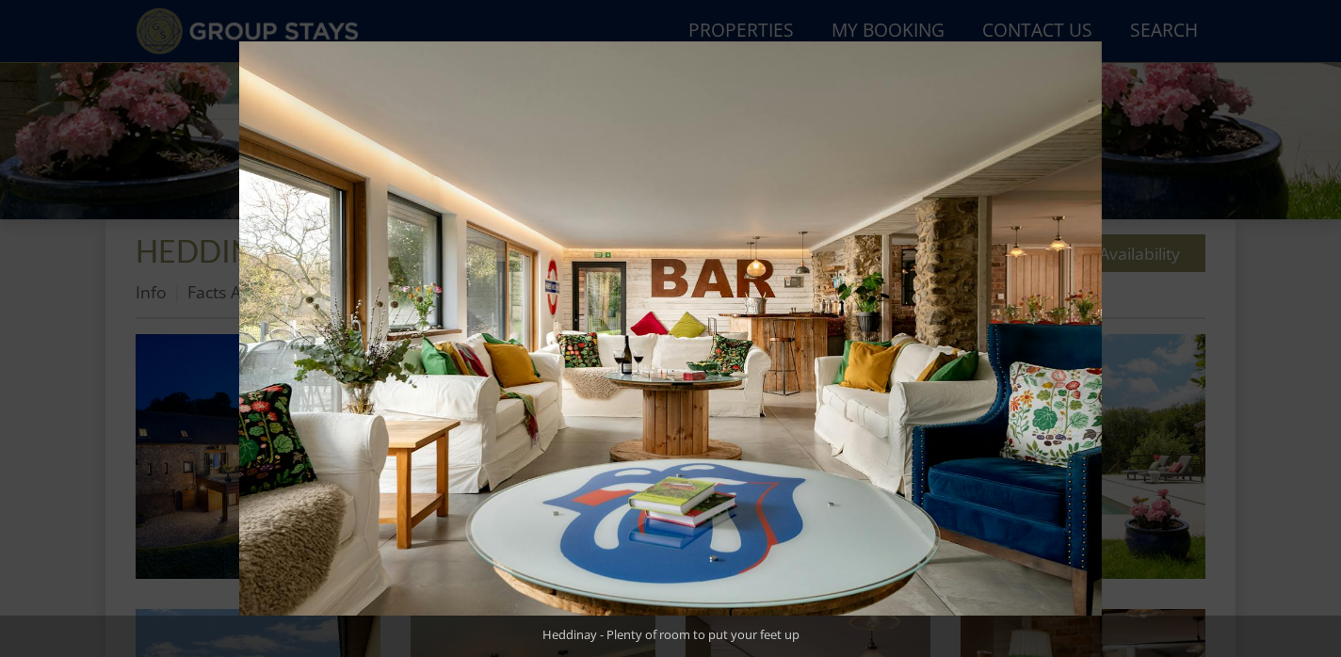
click at [1324, 327] on button at bounding box center [1308, 329] width 66 height 94
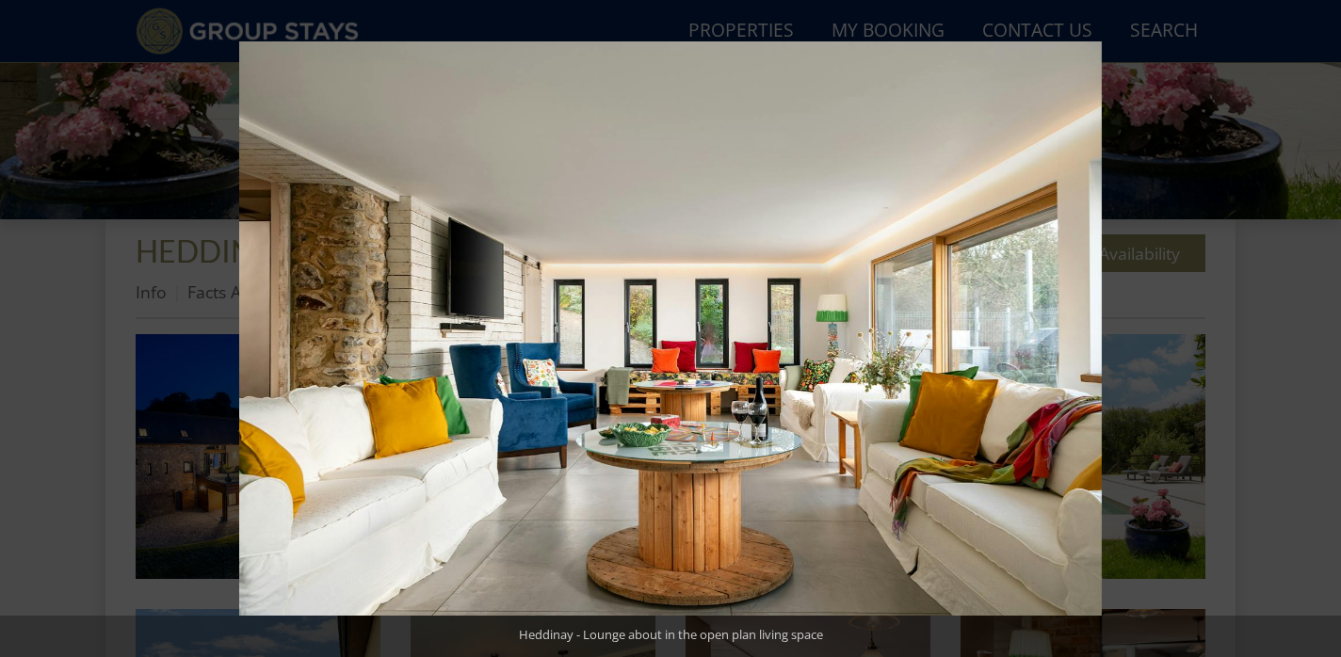
click at [1324, 327] on button at bounding box center [1308, 329] width 66 height 94
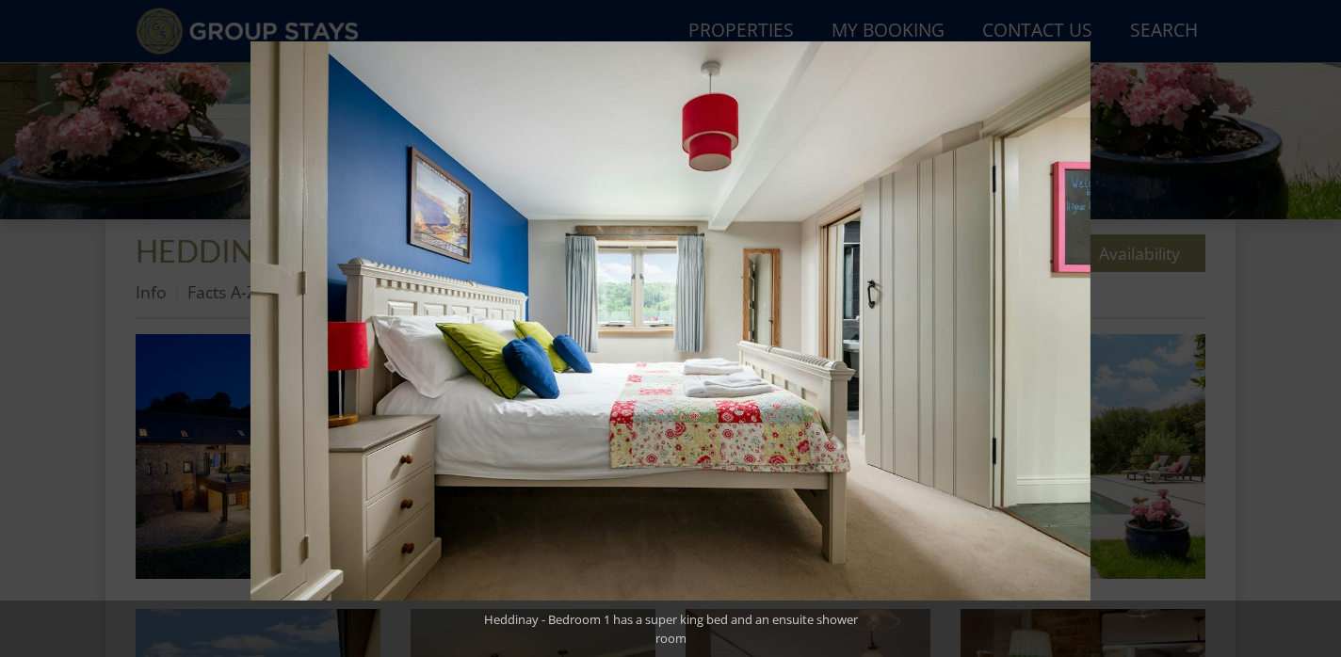
click at [1324, 327] on button at bounding box center [1308, 329] width 66 height 94
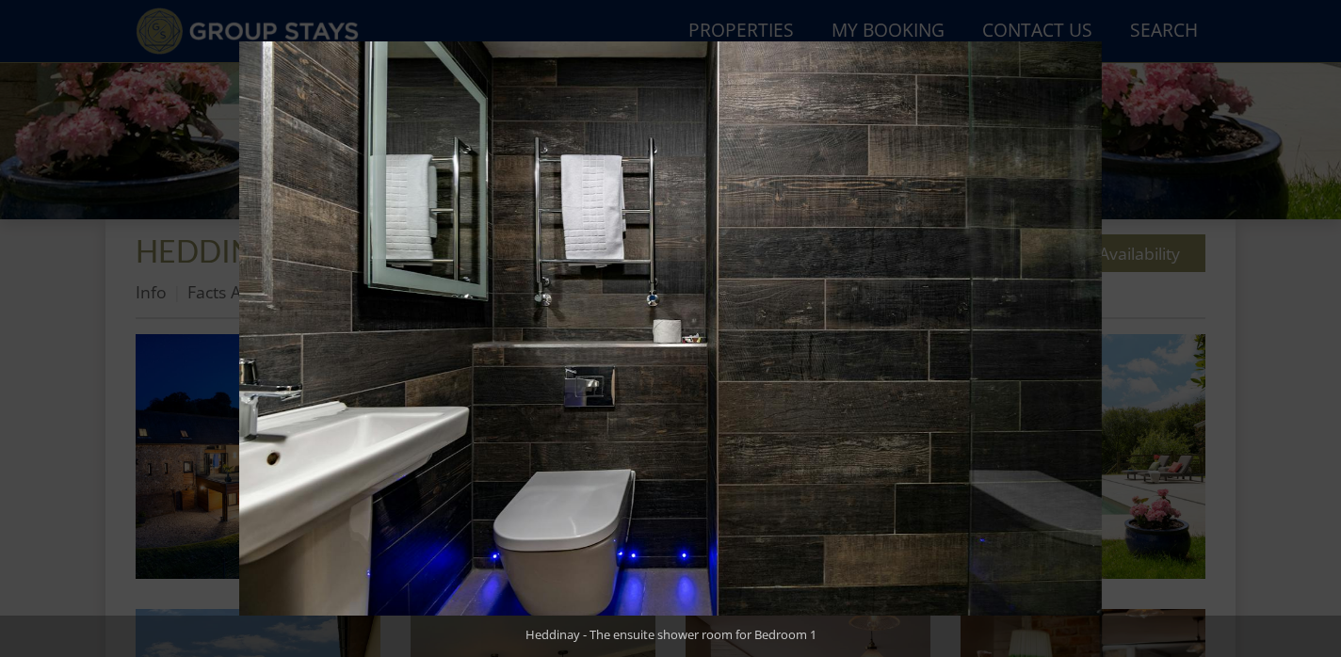
click at [1324, 327] on button at bounding box center [1308, 329] width 66 height 94
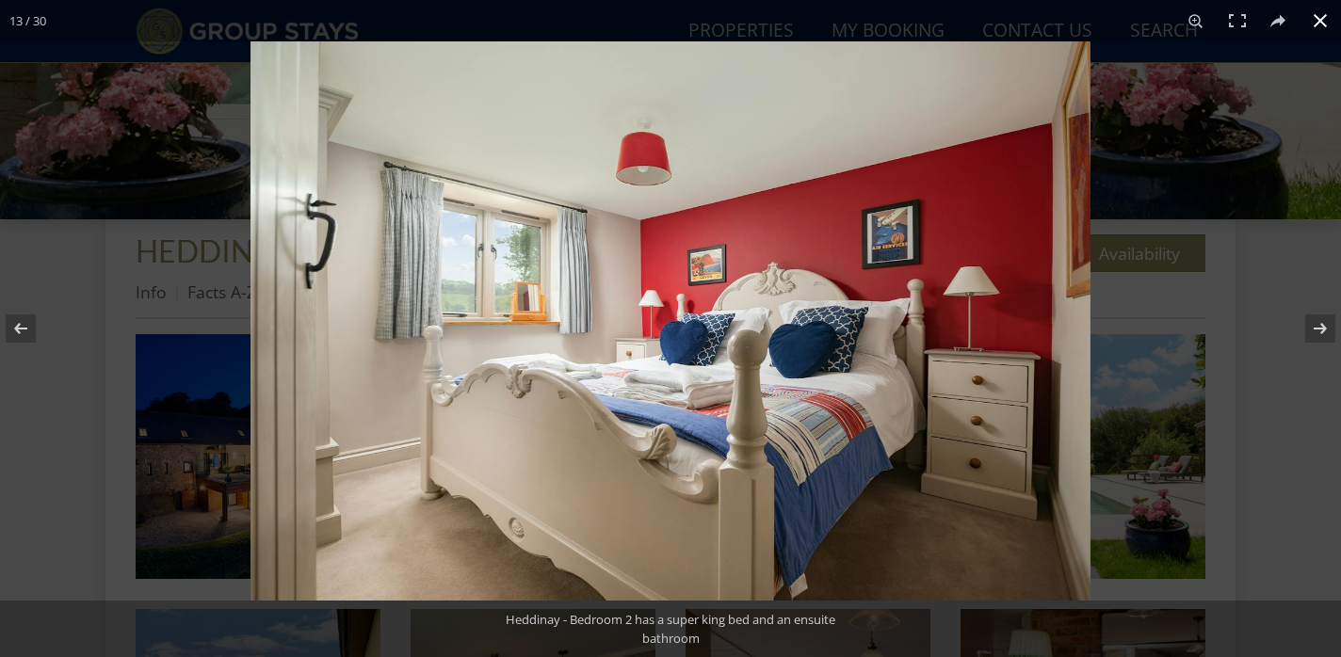
click at [1322, 11] on button at bounding box center [1320, 20] width 41 height 41
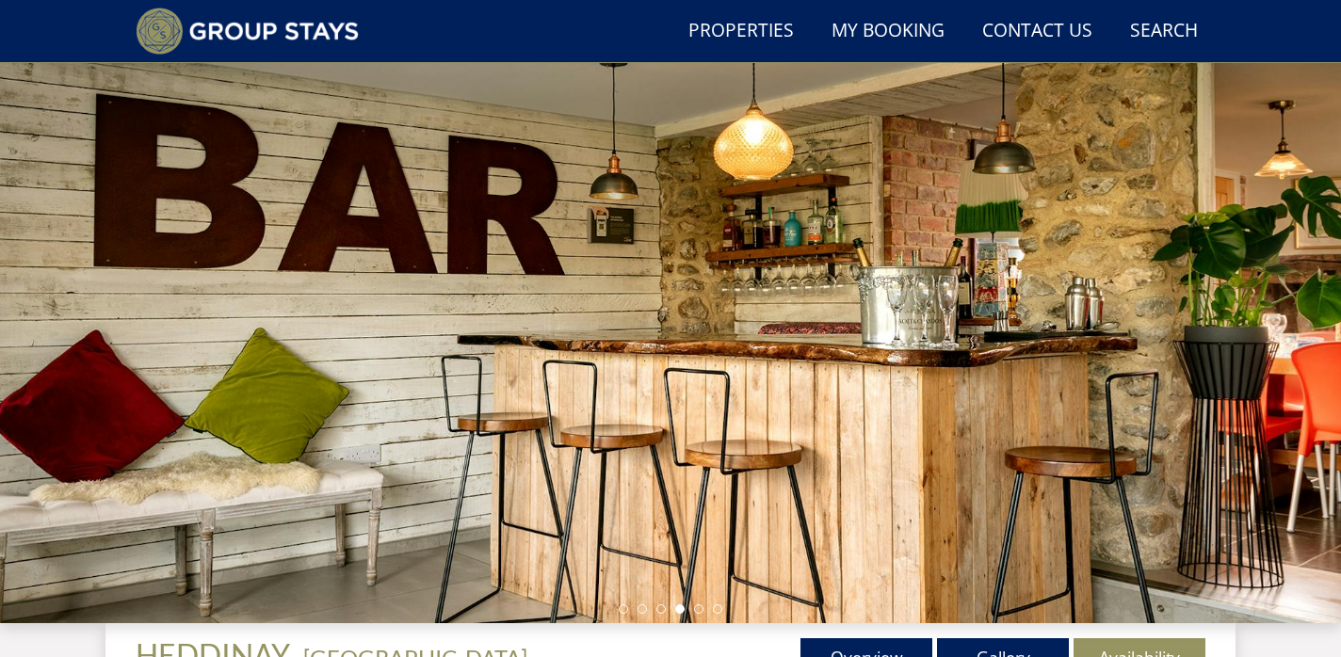
scroll to position [91, 0]
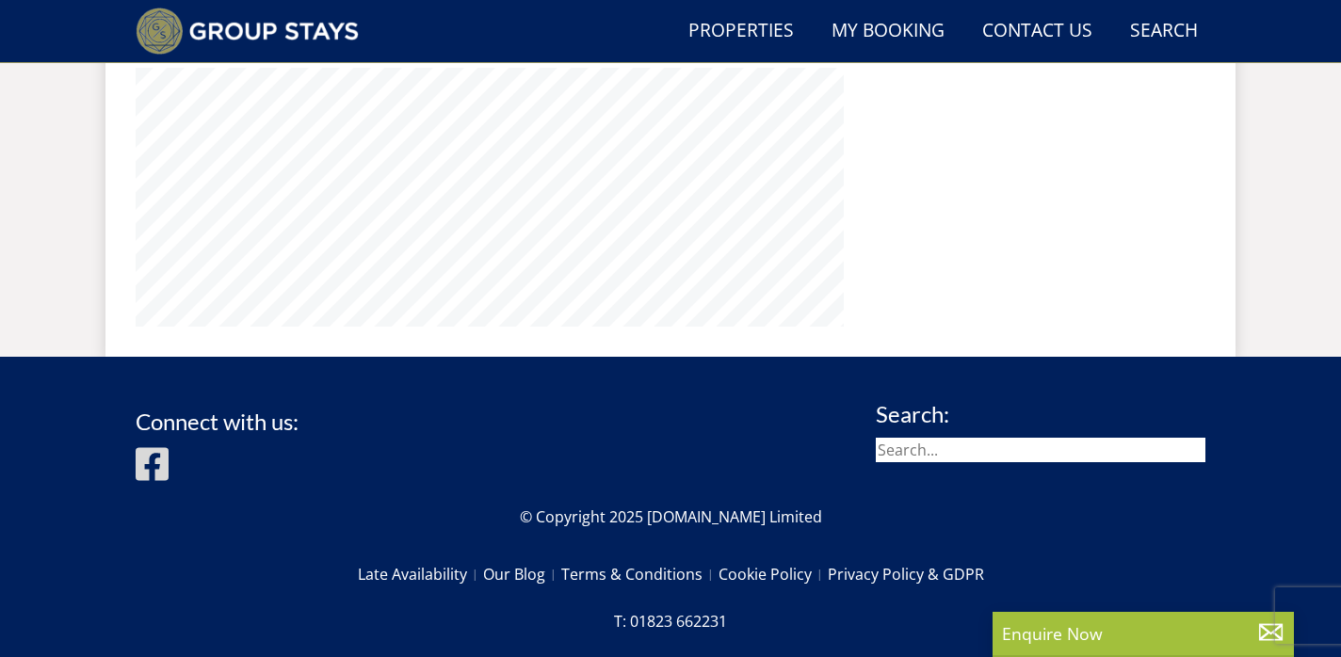
scroll to position [1992, 0]
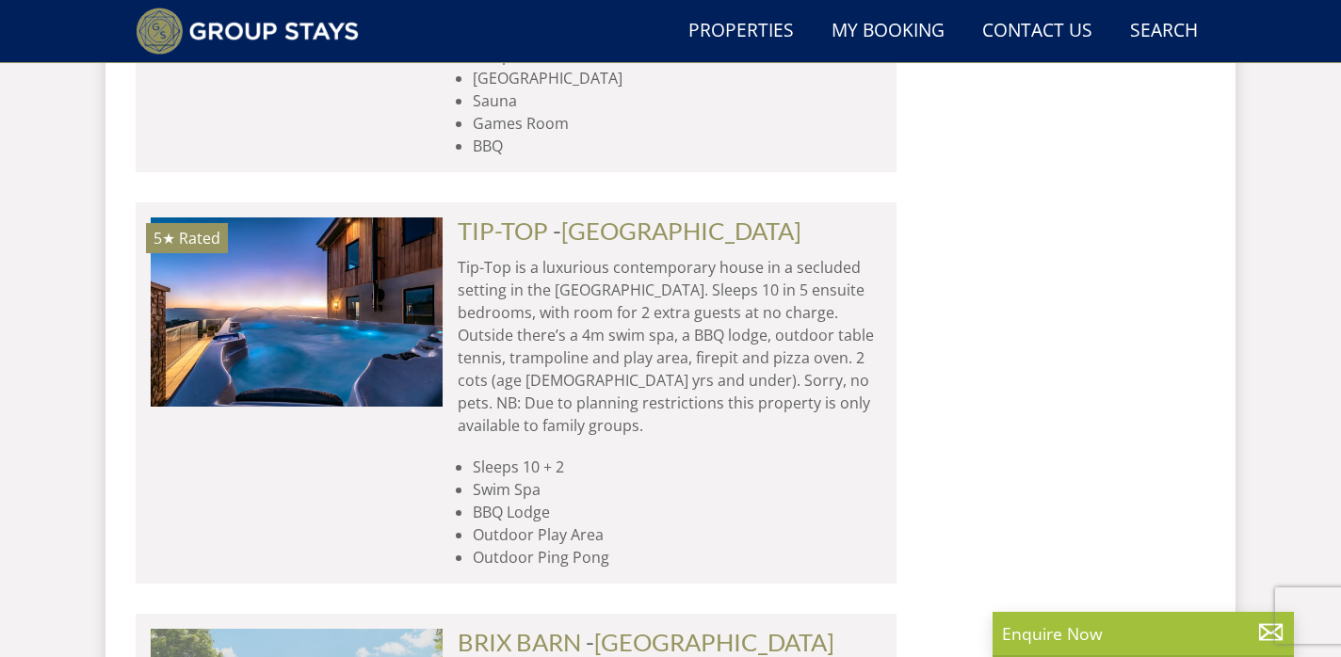
scroll to position [4729, 0]
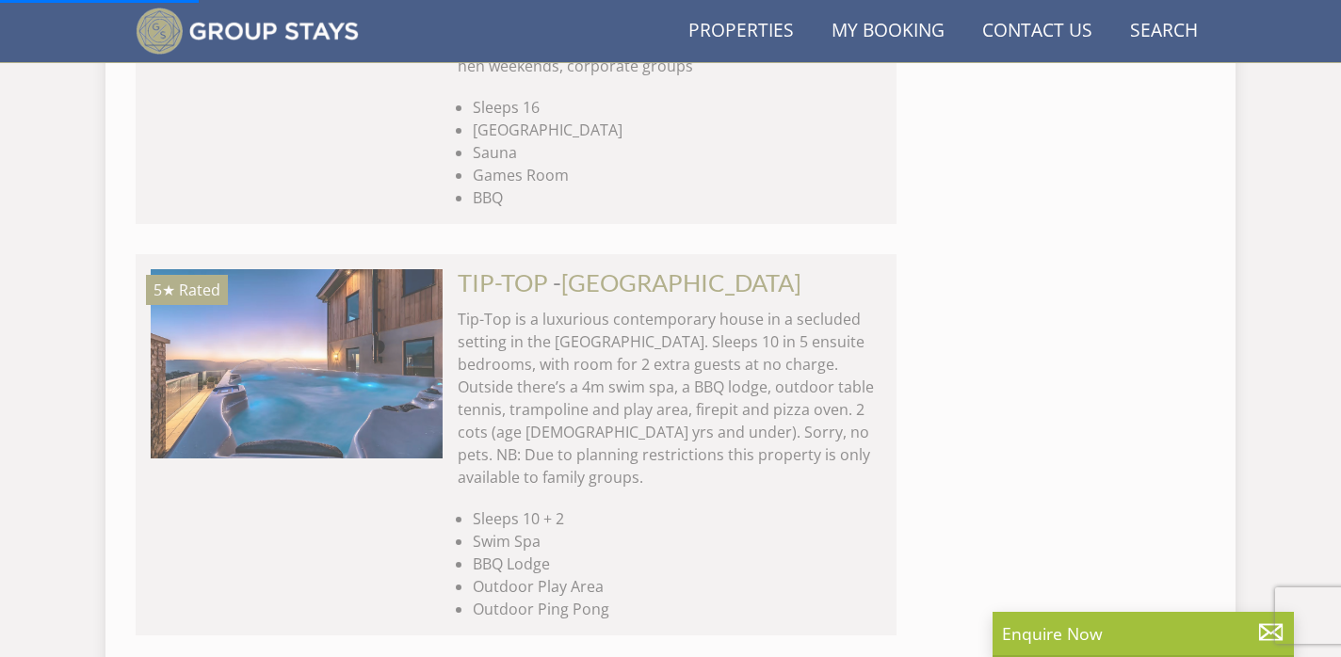
scroll to position [4681, 0]
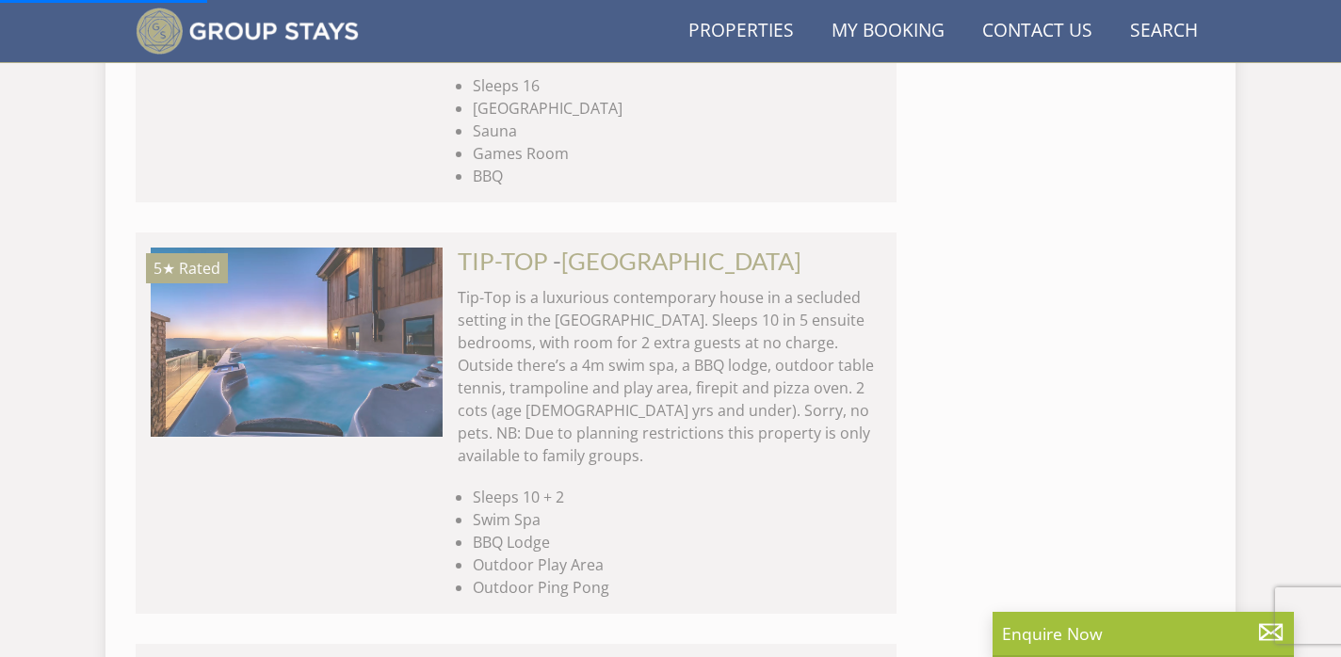
scroll to position [4706, 0]
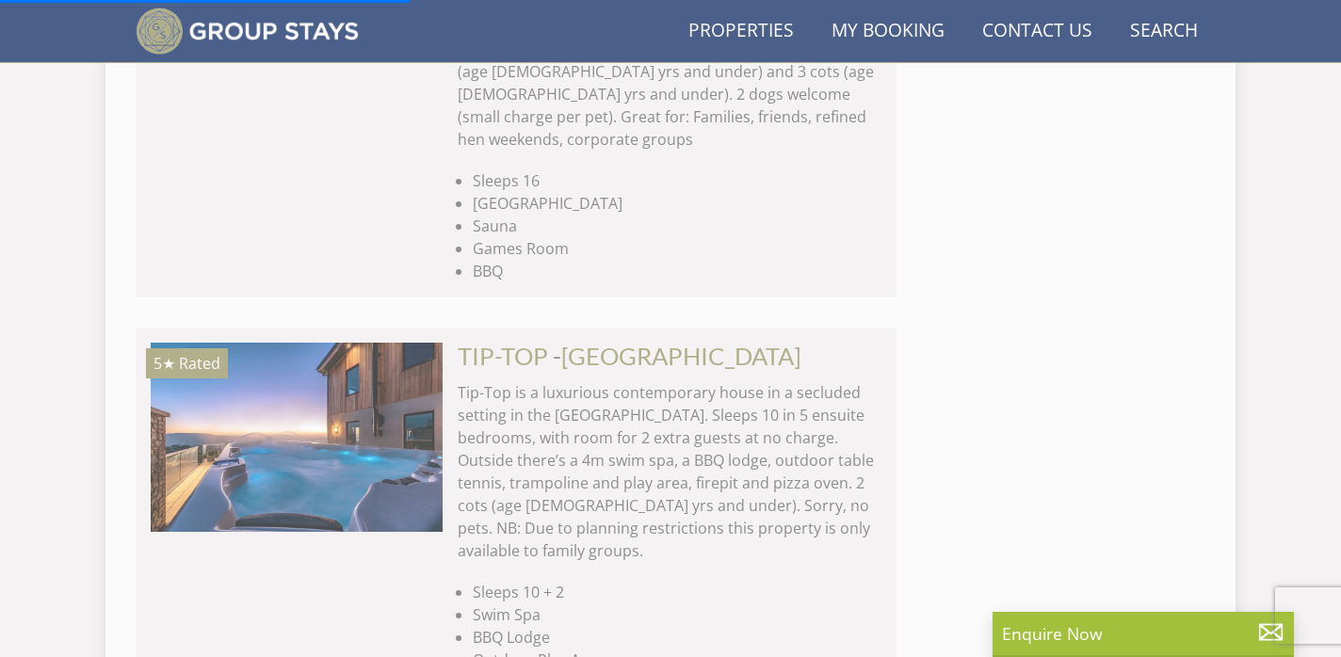
scroll to position [4568, 0]
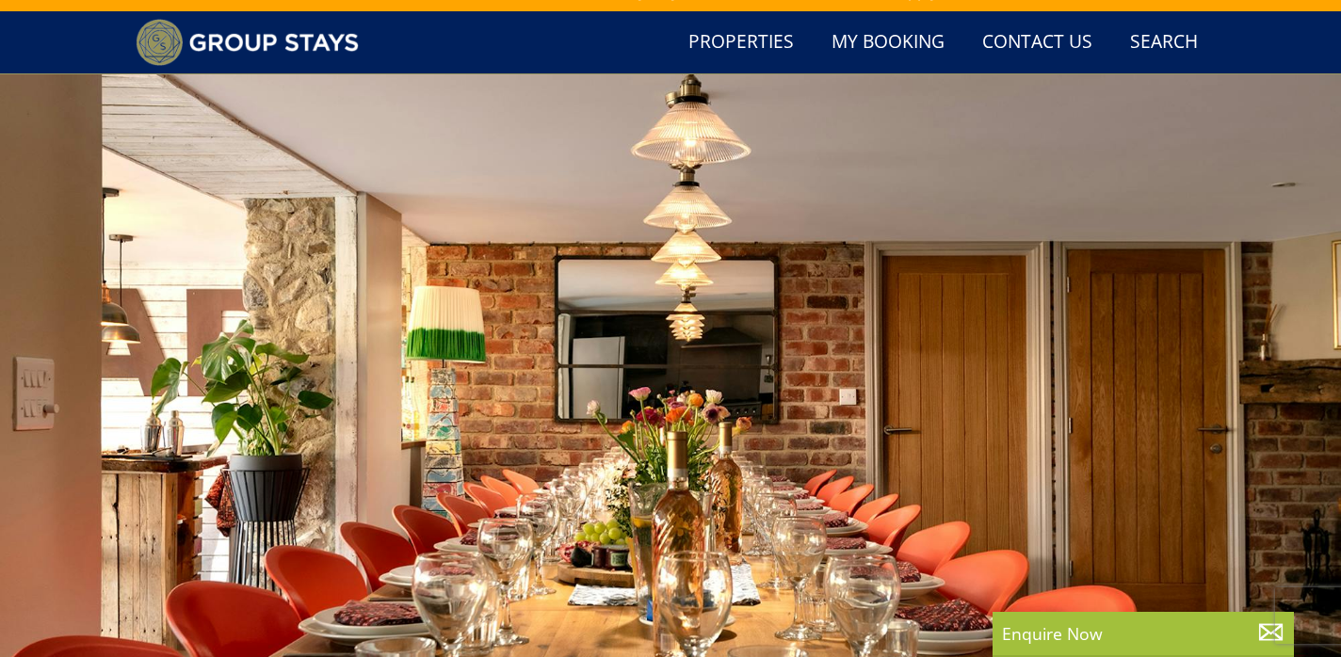
scroll to position [29, 0]
